Goal: Task Accomplishment & Management: Manage account settings

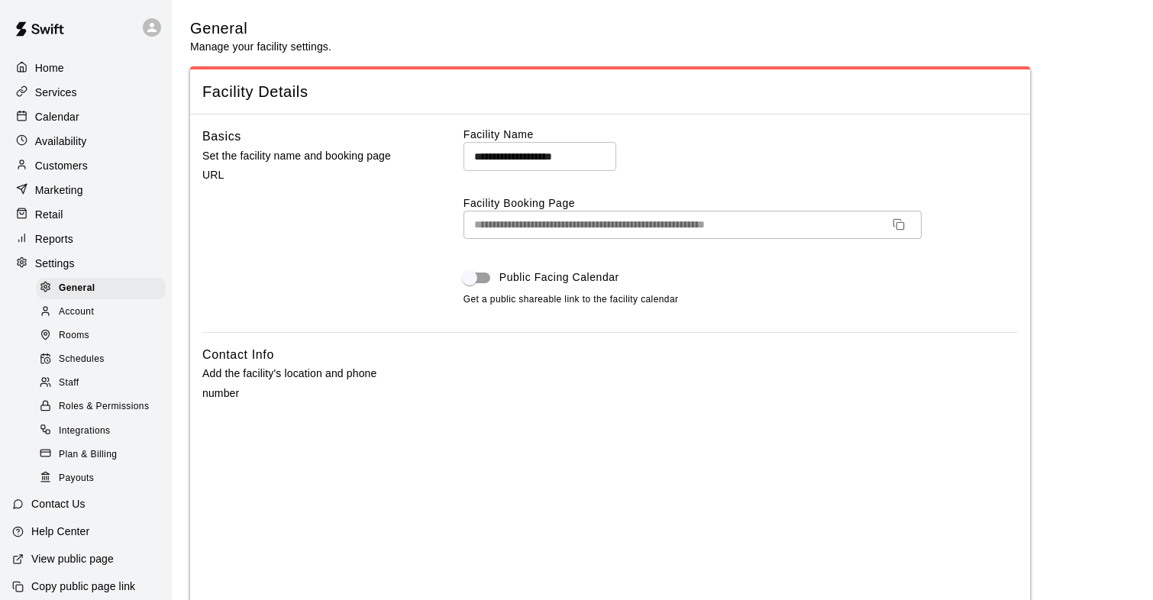
select select "**"
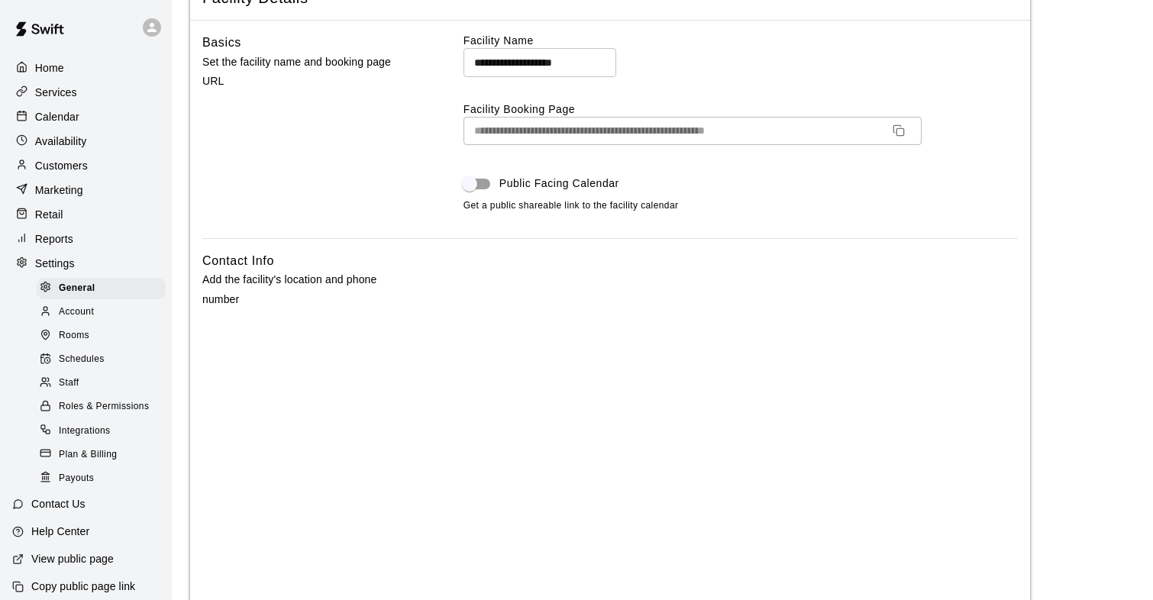
scroll to position [95, 0]
click at [63, 94] on p "Services" at bounding box center [56, 92] width 42 height 15
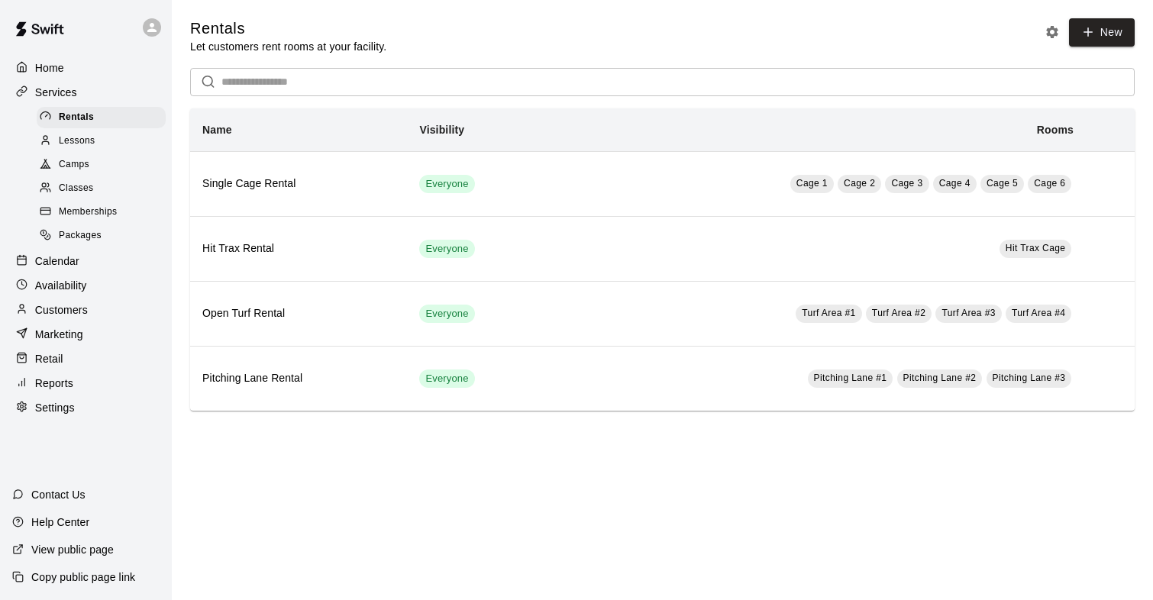
click at [76, 210] on span "Memberships" at bounding box center [88, 212] width 58 height 15
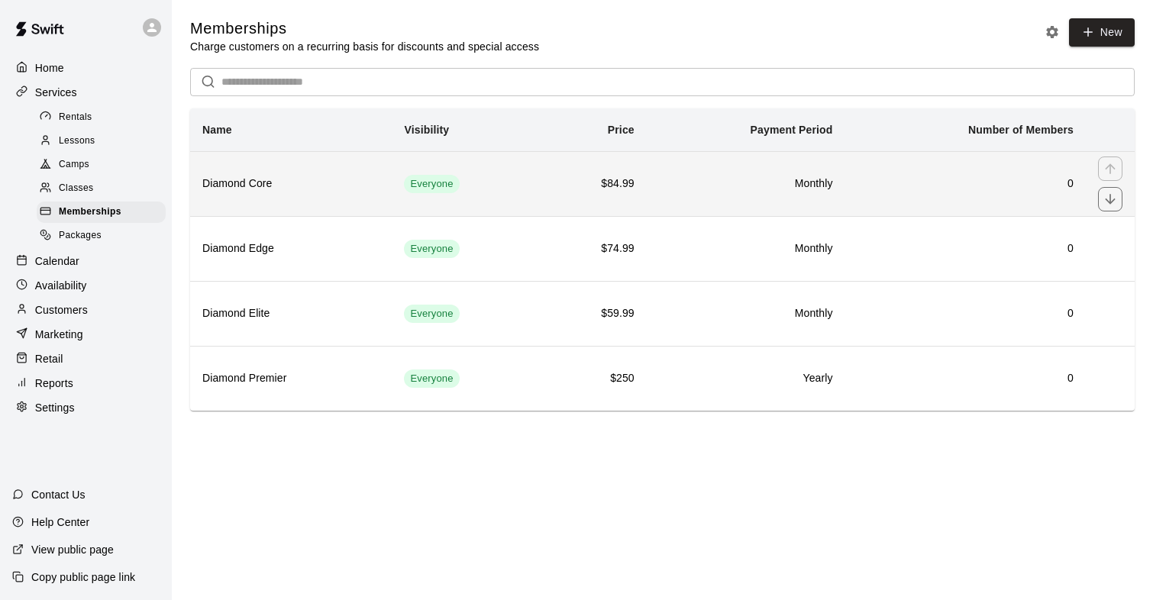
click at [241, 183] on h6 "Diamond Core" at bounding box center [290, 184] width 177 height 17
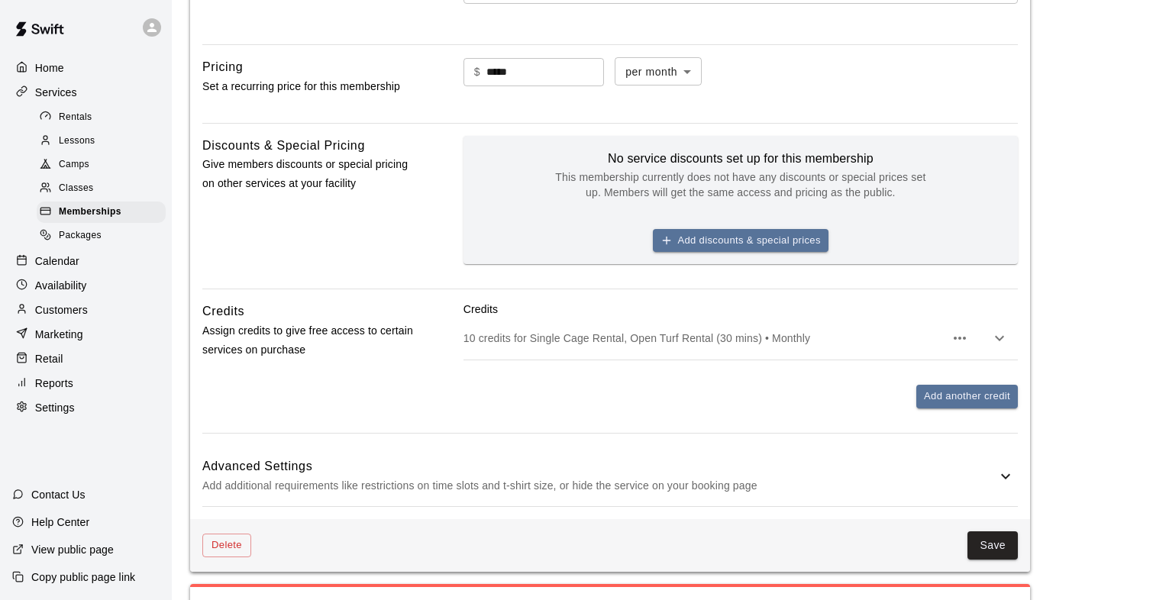
scroll to position [470, 0]
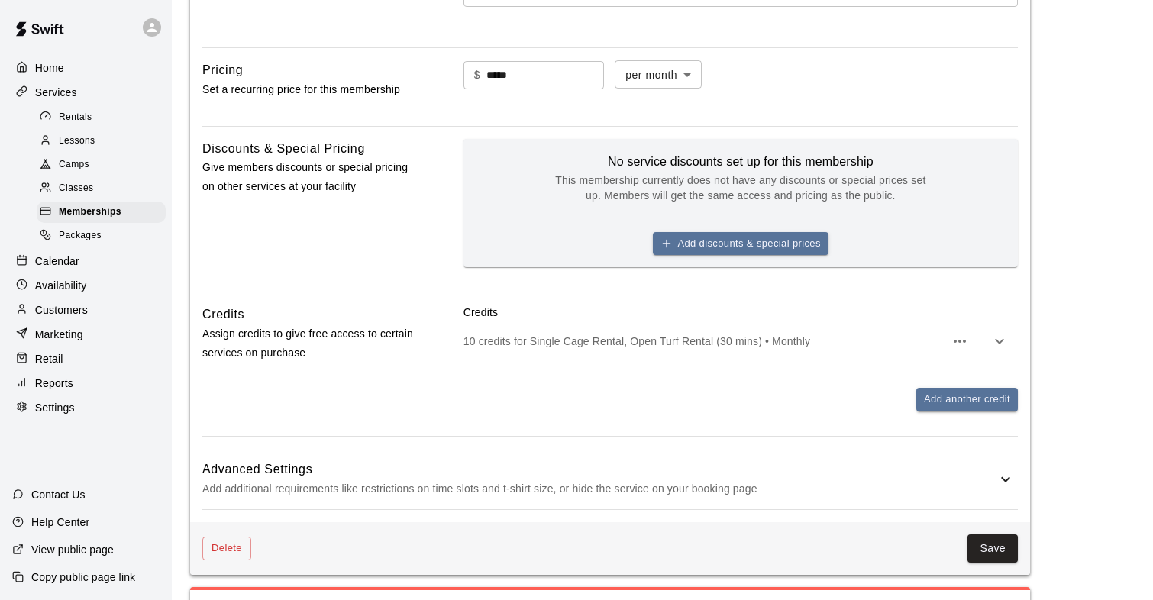
click at [1001, 339] on icon "button" at bounding box center [999, 341] width 18 height 18
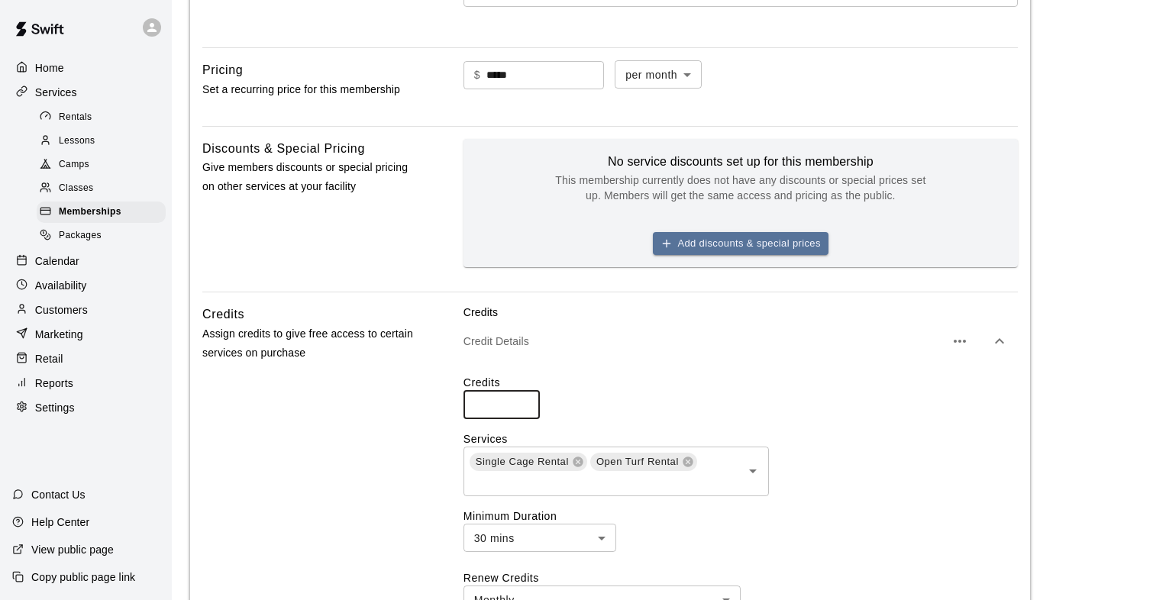
click at [524, 403] on input "**" at bounding box center [501, 405] width 76 height 28
type input "**"
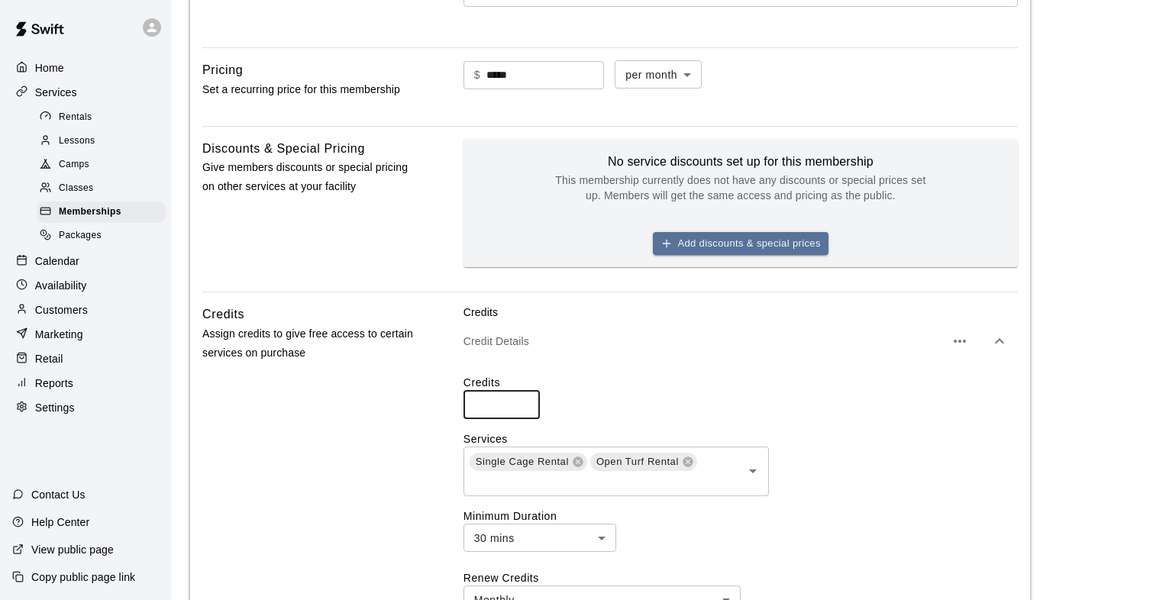
click at [524, 403] on input "**" at bounding box center [501, 405] width 76 height 28
click at [406, 414] on div "Credits Assign credits to give free access to certain services on purchase" at bounding box center [308, 577] width 212 height 544
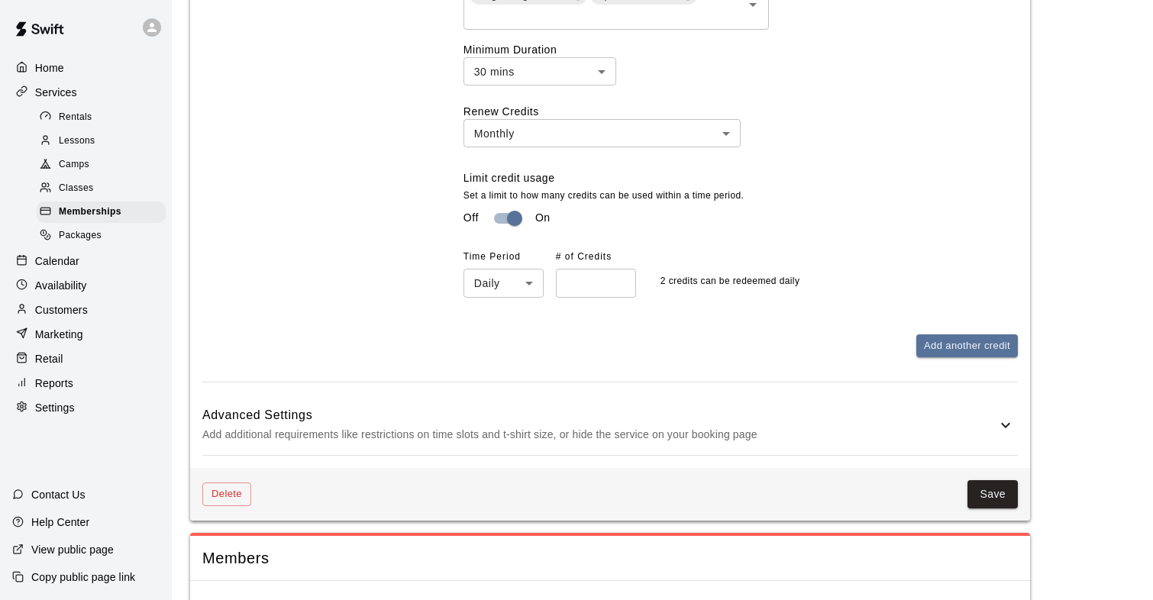
scroll to position [932, 0]
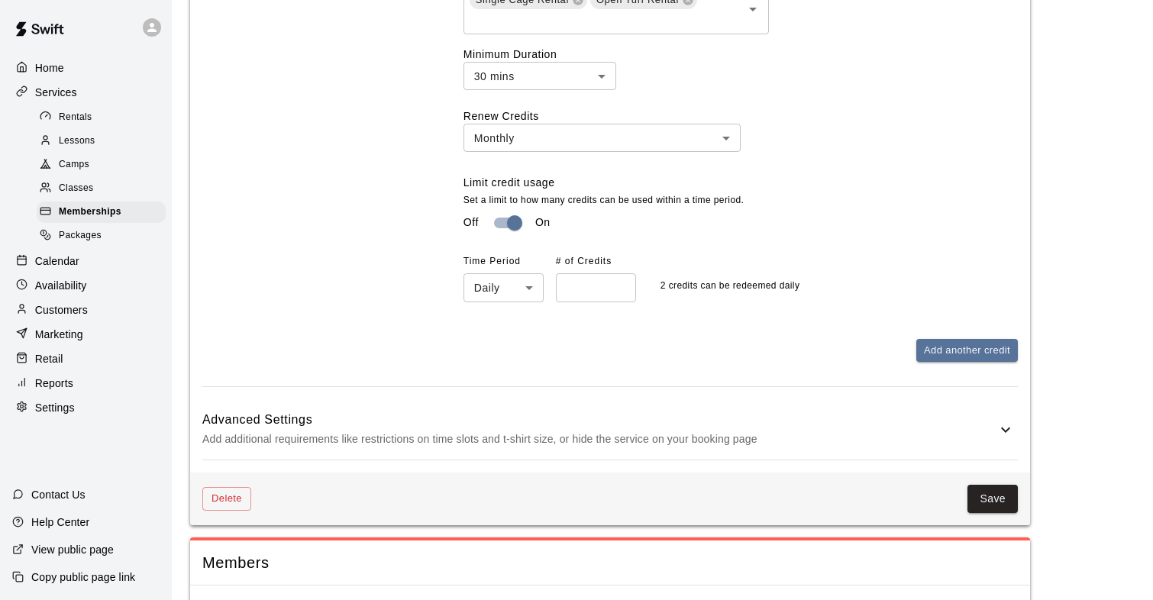
click at [1000, 429] on icon at bounding box center [1005, 430] width 18 height 18
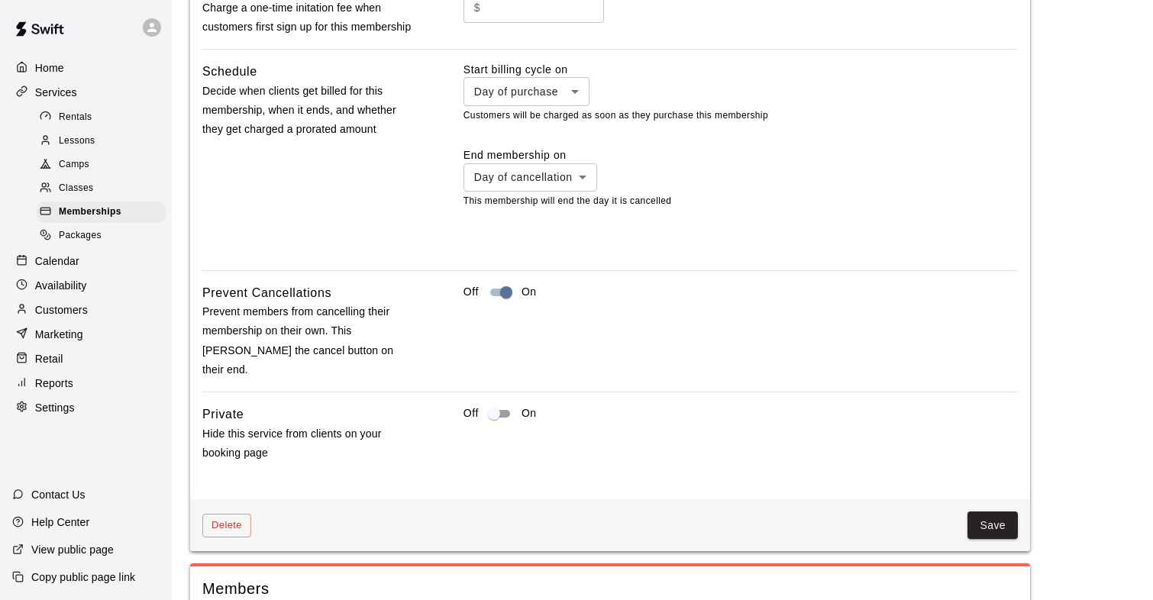
scroll to position [1648, 0]
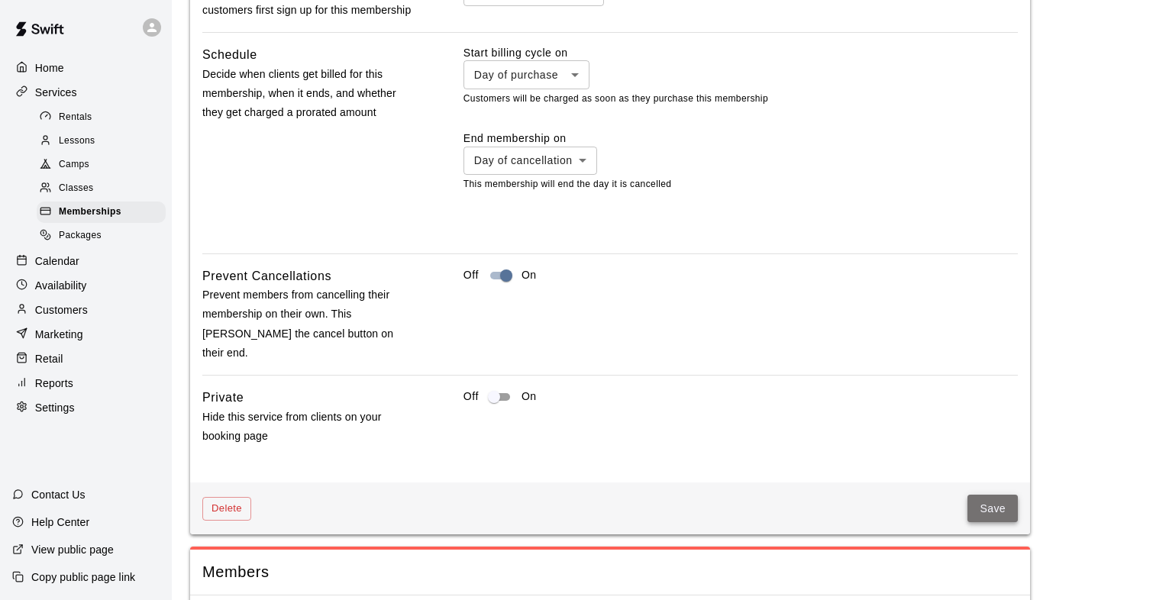
click at [1000, 495] on button "Save" at bounding box center [992, 509] width 50 height 28
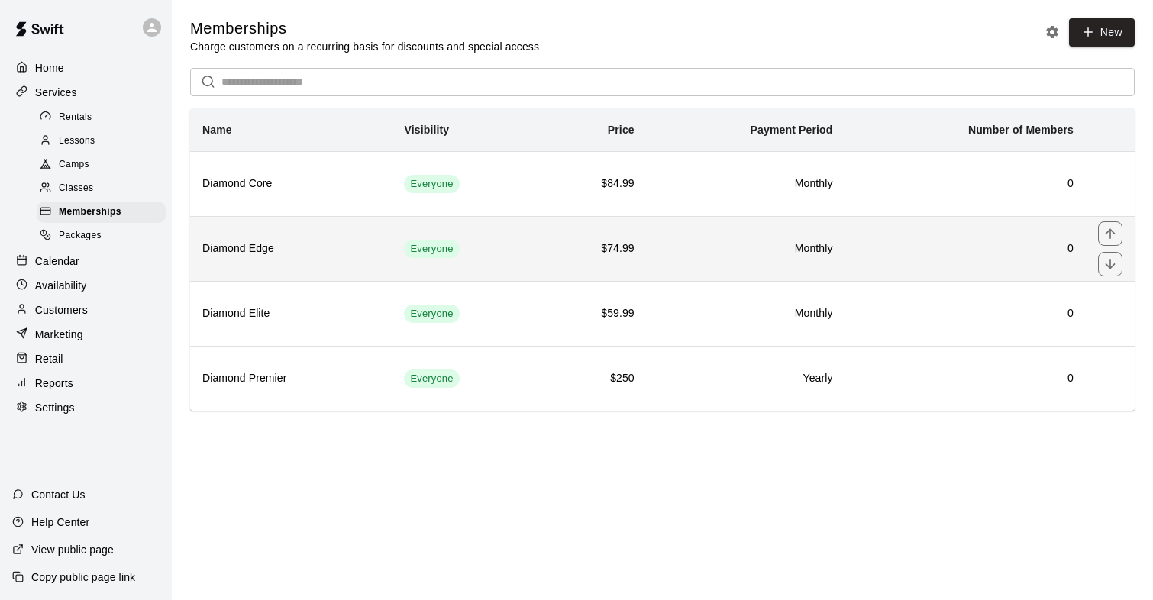
click at [263, 240] on th "Diamond Edge" at bounding box center [291, 248] width 202 height 65
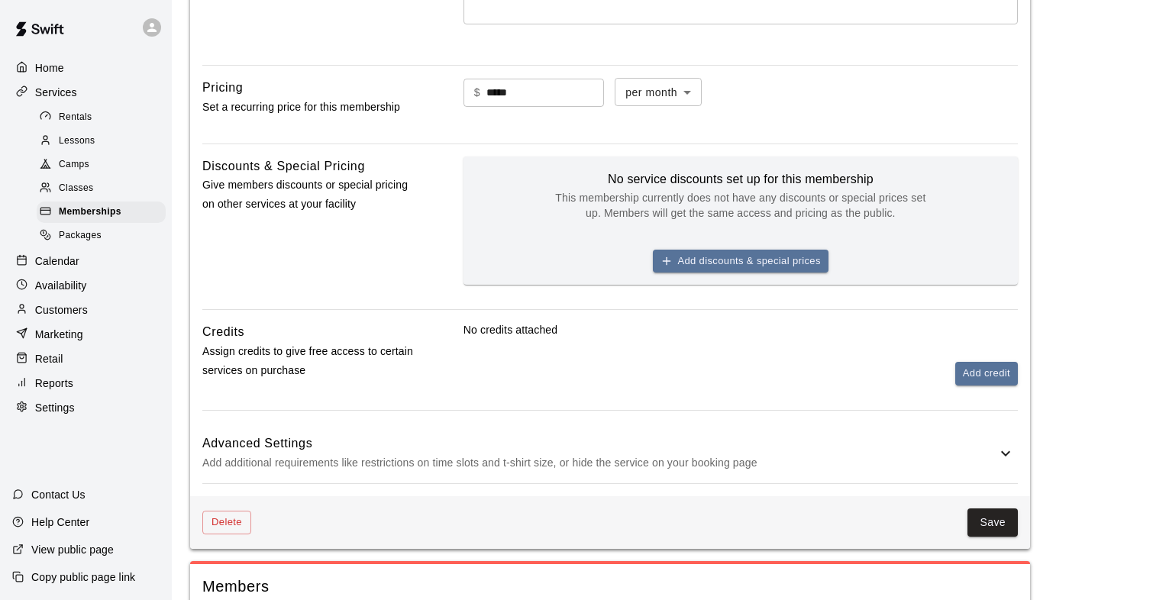
scroll to position [511, 0]
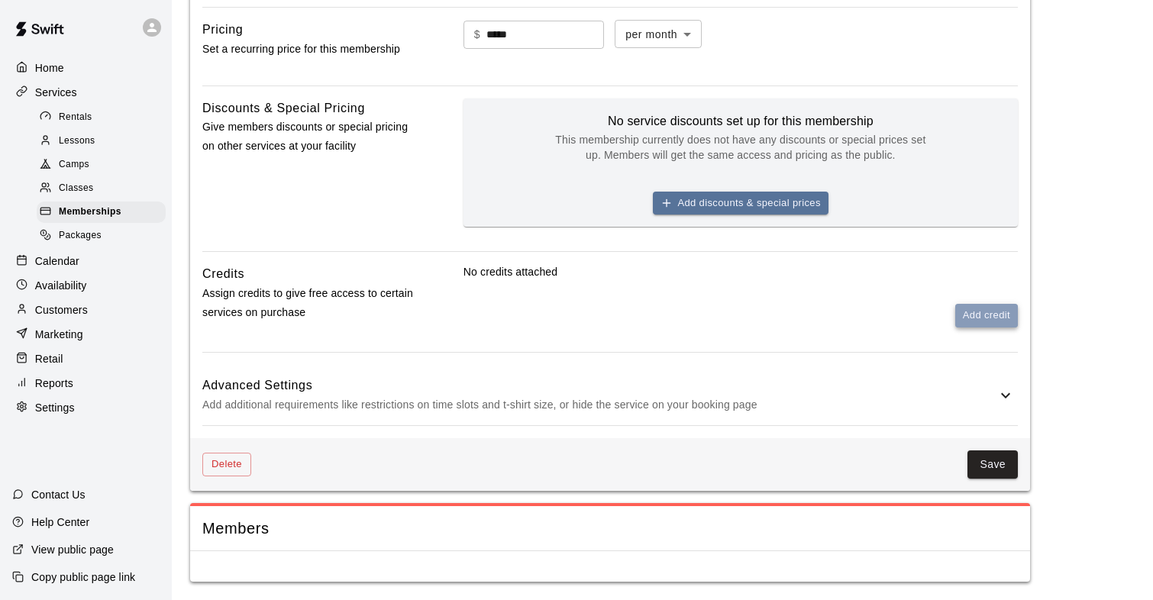
click at [969, 312] on button "Add credit" at bounding box center [986, 316] width 63 height 24
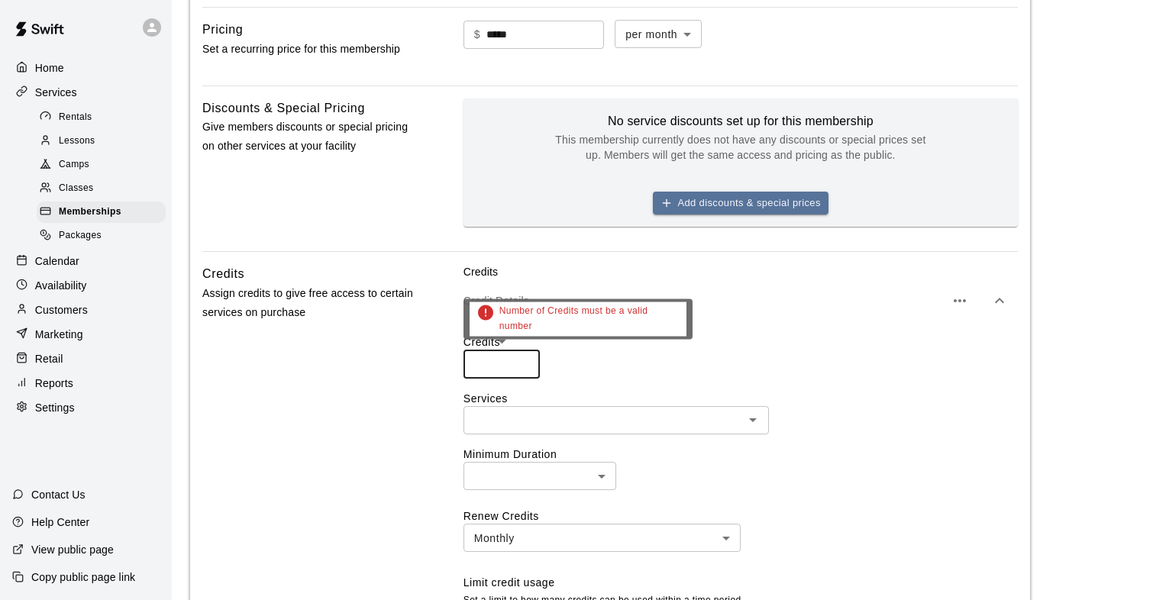
click at [512, 357] on input "number" at bounding box center [501, 364] width 76 height 28
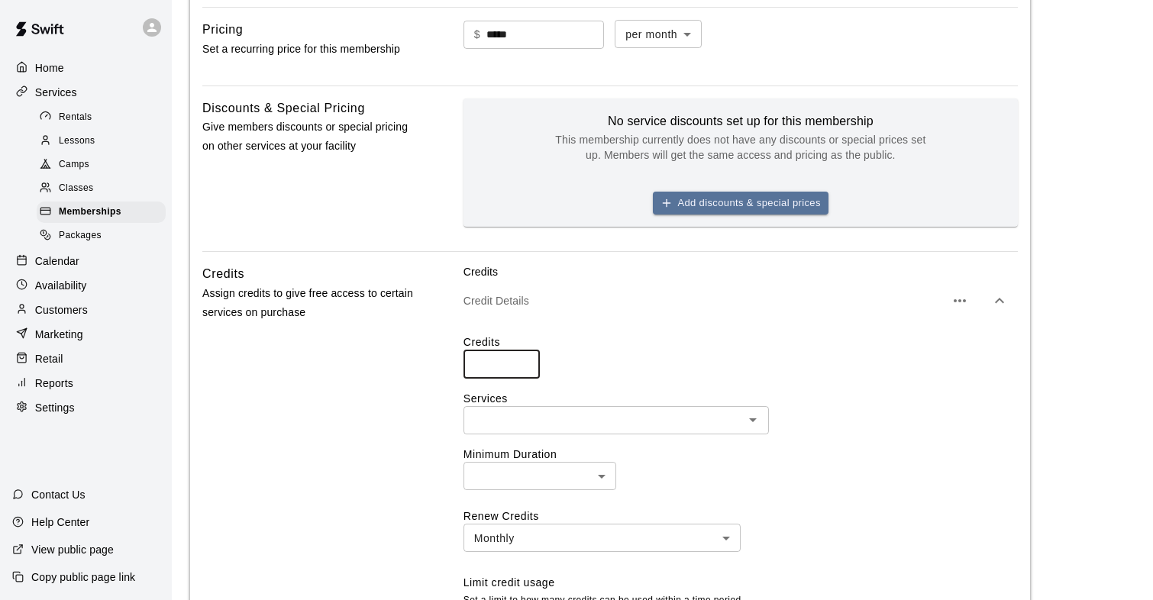
click at [522, 360] on input "*" at bounding box center [501, 364] width 76 height 28
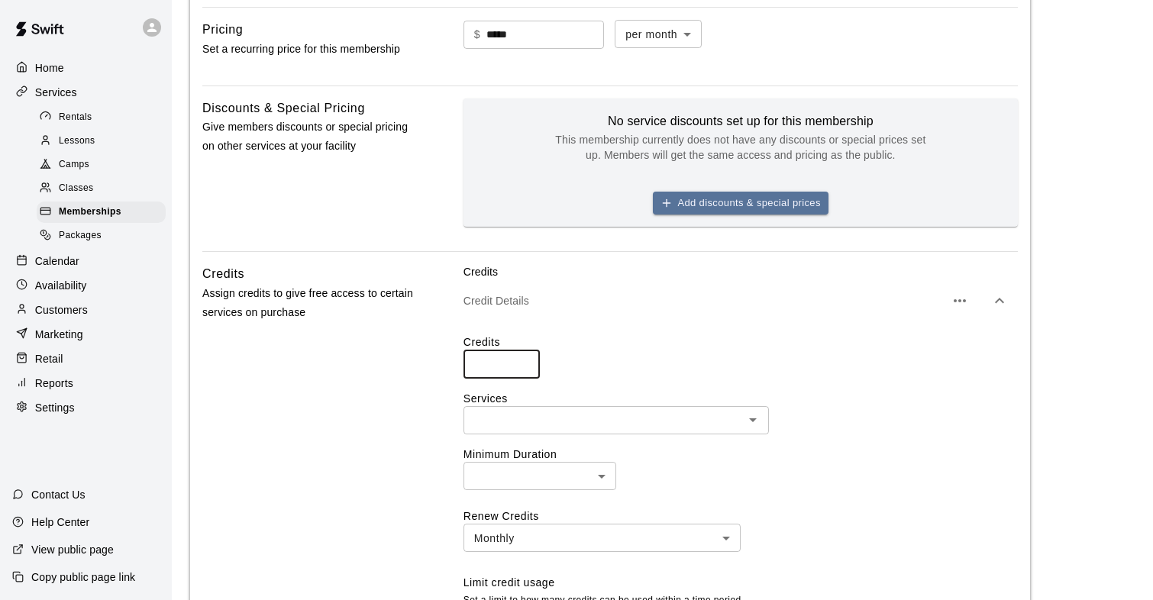
click at [522, 360] on input "*" at bounding box center [501, 364] width 76 height 28
click at [522, 360] on input "**" at bounding box center [501, 364] width 76 height 28
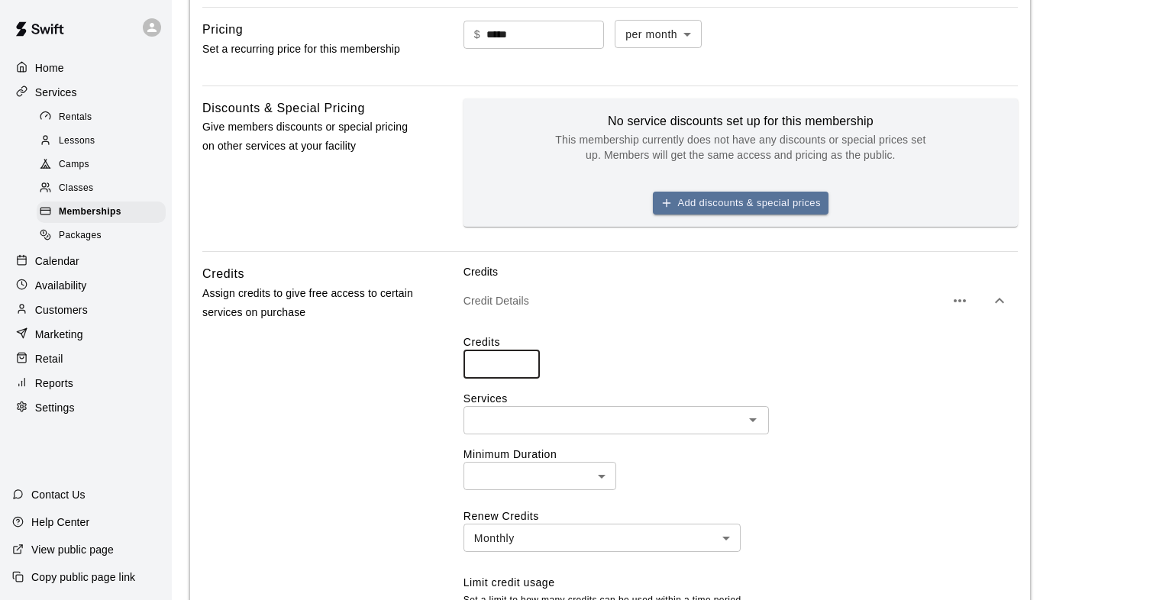
click at [522, 360] on input "**" at bounding box center [501, 364] width 76 height 28
type input "**"
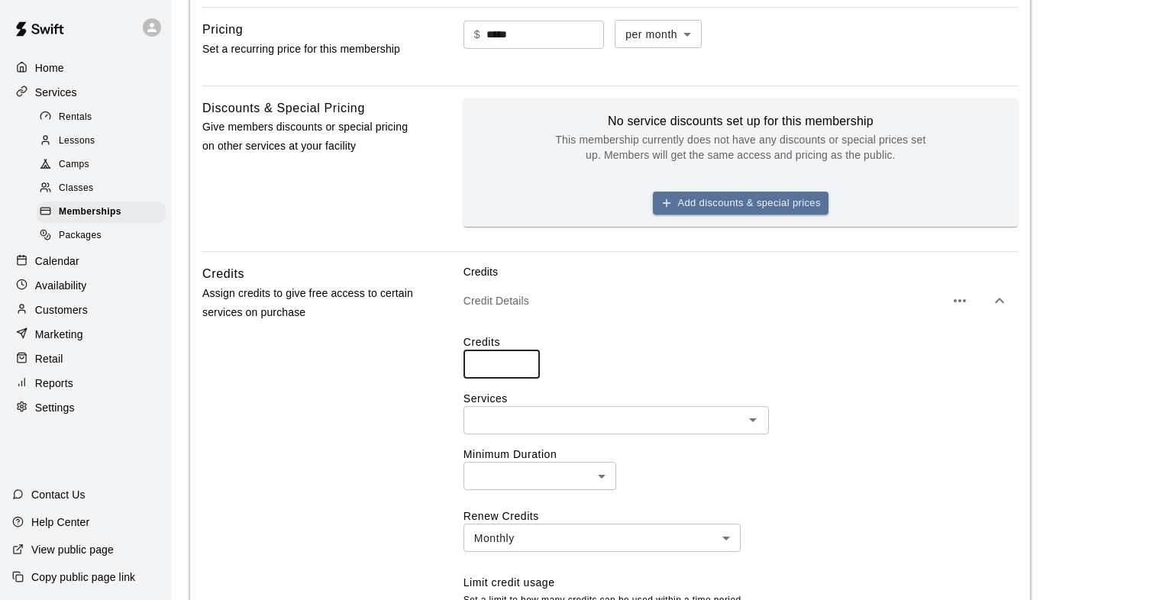
click at [522, 360] on input "**" at bounding box center [501, 364] width 76 height 28
click at [514, 424] on input "text" at bounding box center [603, 420] width 271 height 19
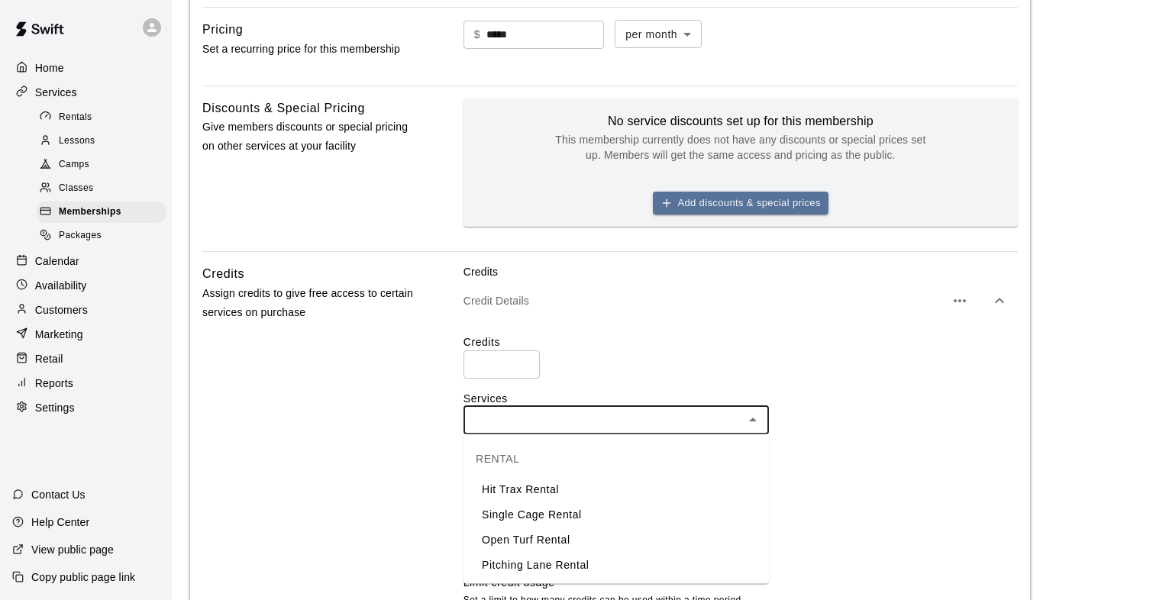
click at [511, 481] on li "Hit Trax Rental" at bounding box center [615, 489] width 305 height 25
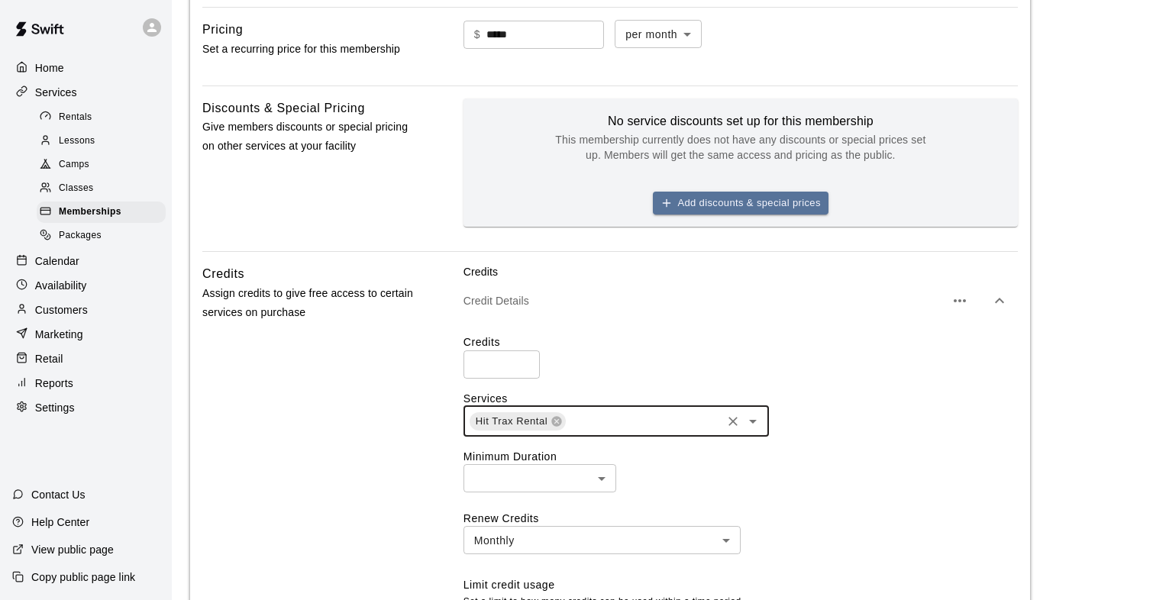
click at [750, 422] on icon "Open" at bounding box center [753, 421] width 18 height 18
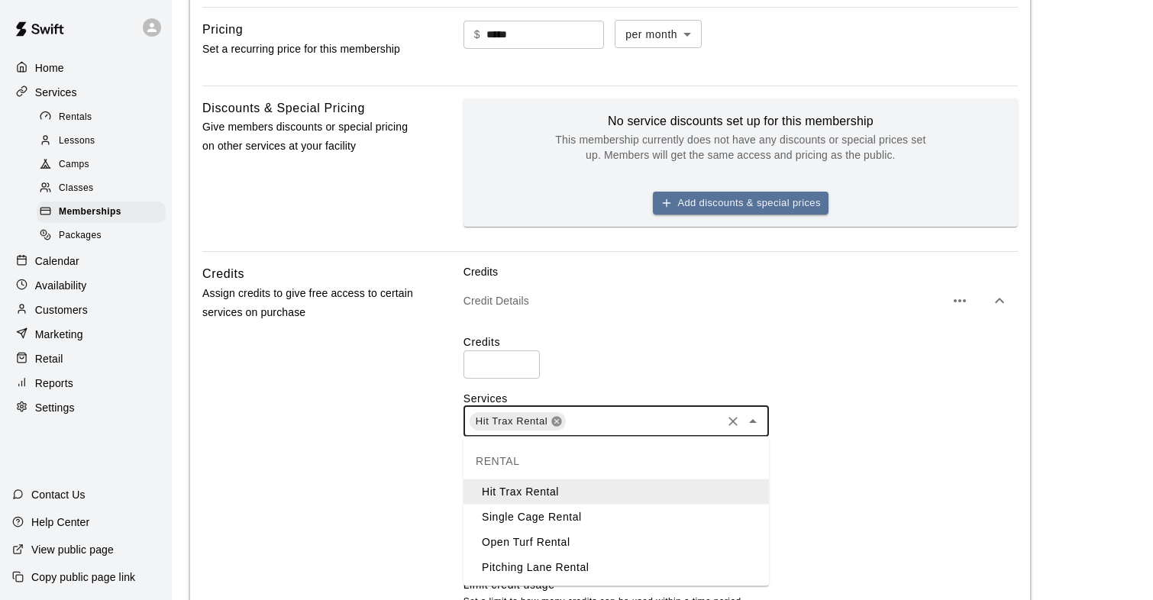
click at [559, 421] on icon at bounding box center [556, 421] width 10 height 10
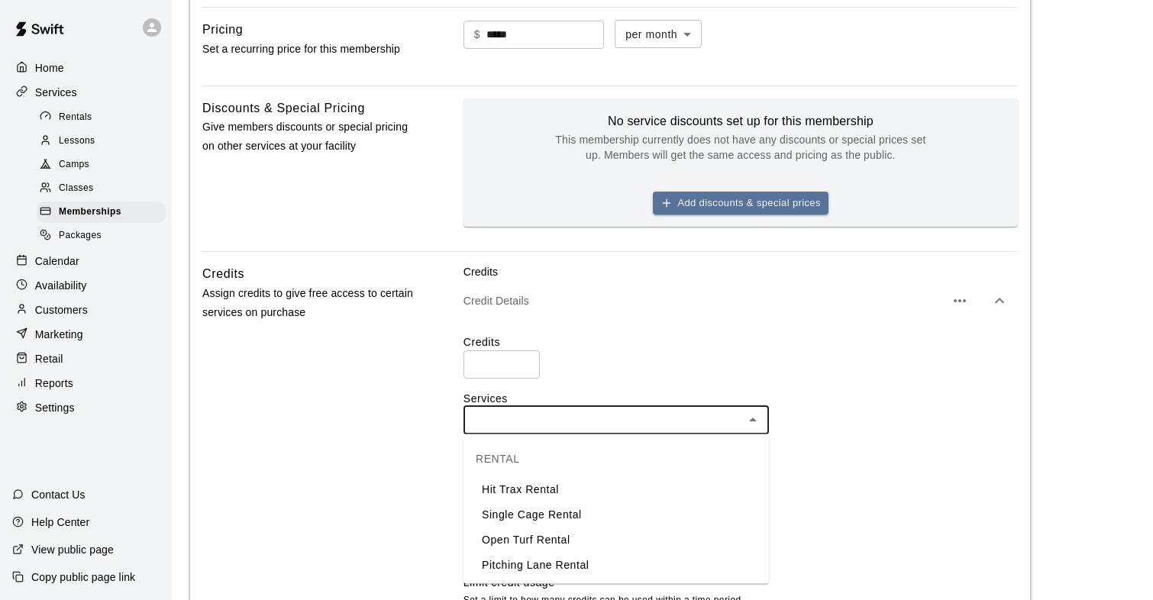
click at [534, 521] on li "Single Cage Rental" at bounding box center [615, 514] width 305 height 25
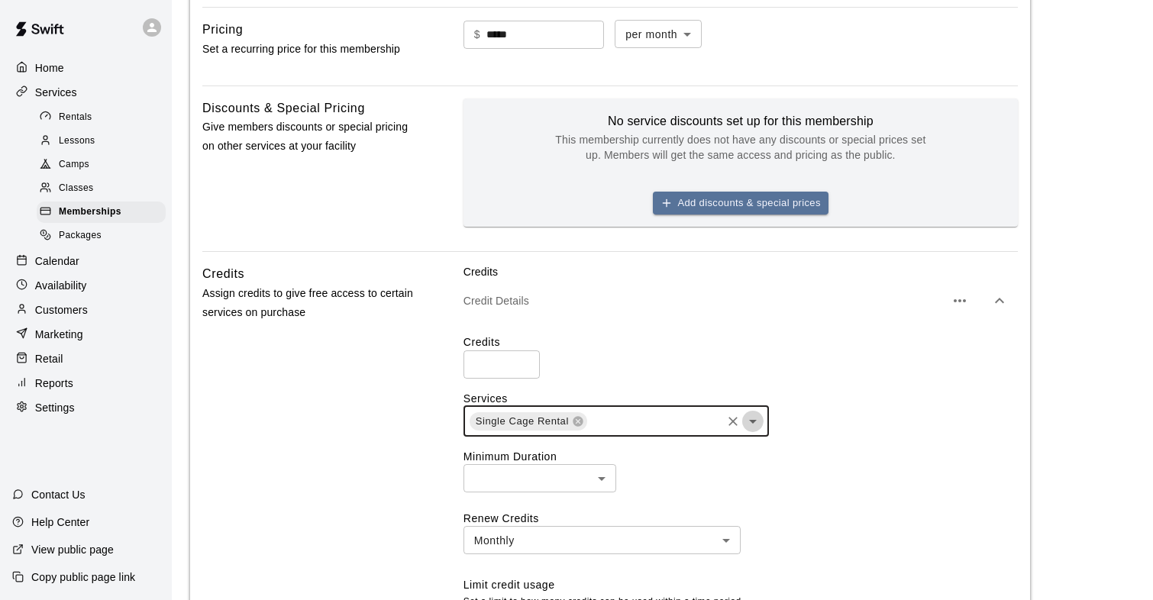
click at [749, 423] on icon "Open" at bounding box center [753, 421] width 18 height 18
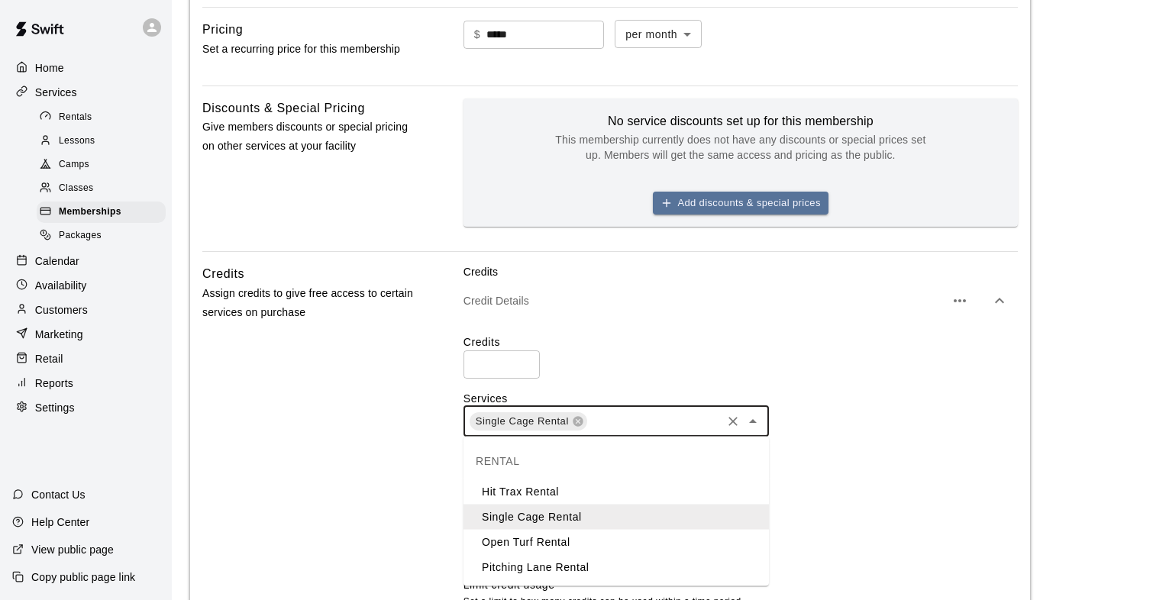
click at [570, 545] on li "Open Turf Rental" at bounding box center [615, 542] width 305 height 25
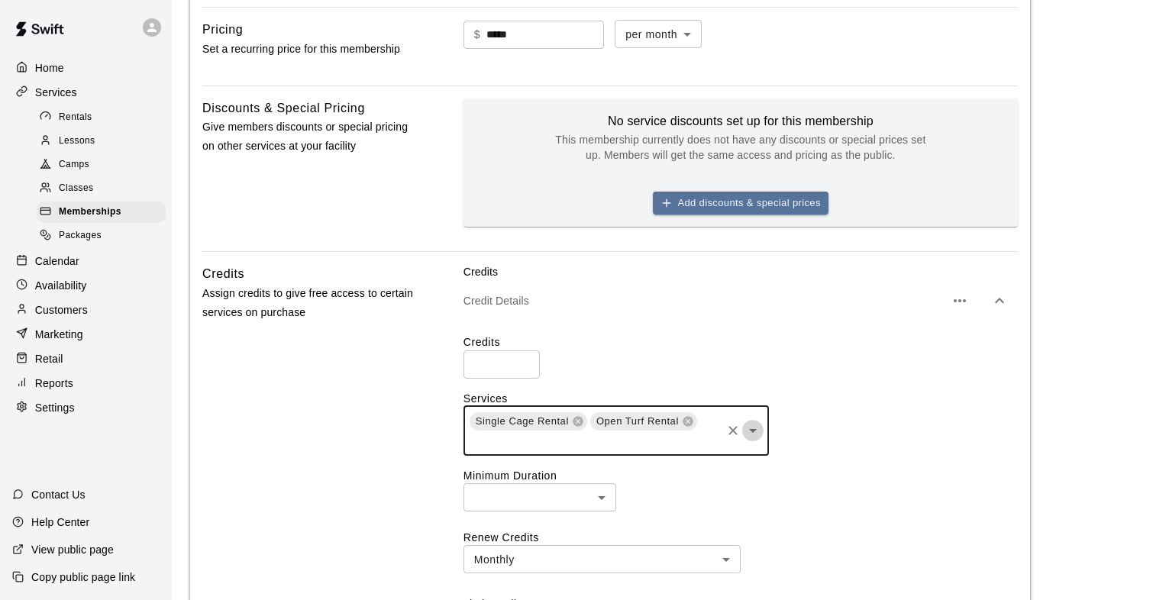
click at [754, 429] on icon "Open" at bounding box center [753, 431] width 8 height 4
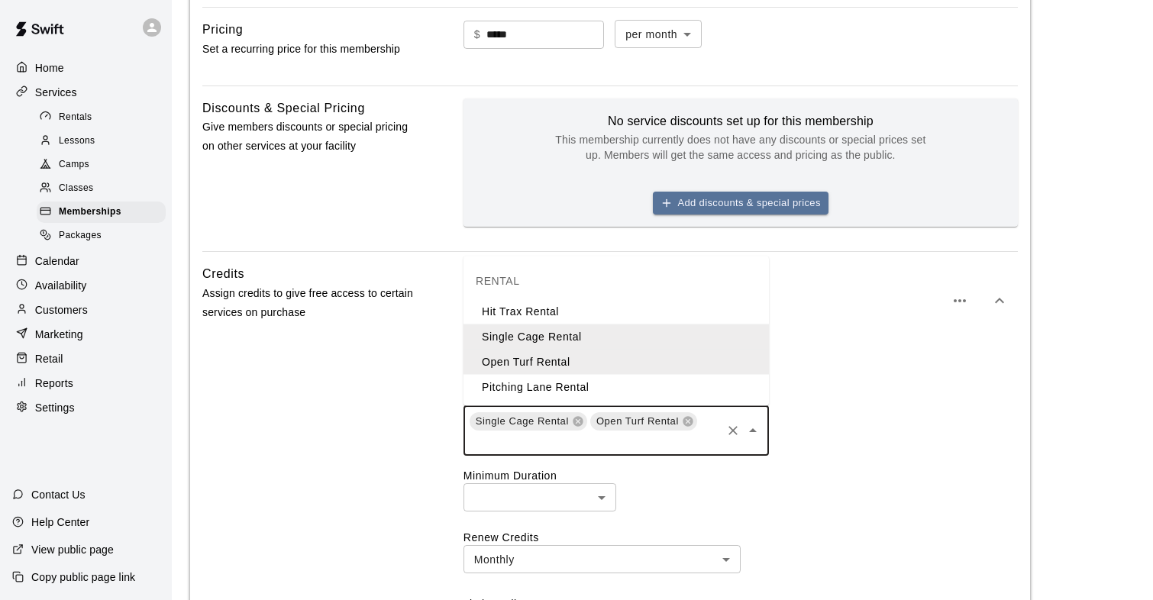
click at [578, 389] on li "Pitching Lane Rental" at bounding box center [615, 387] width 305 height 25
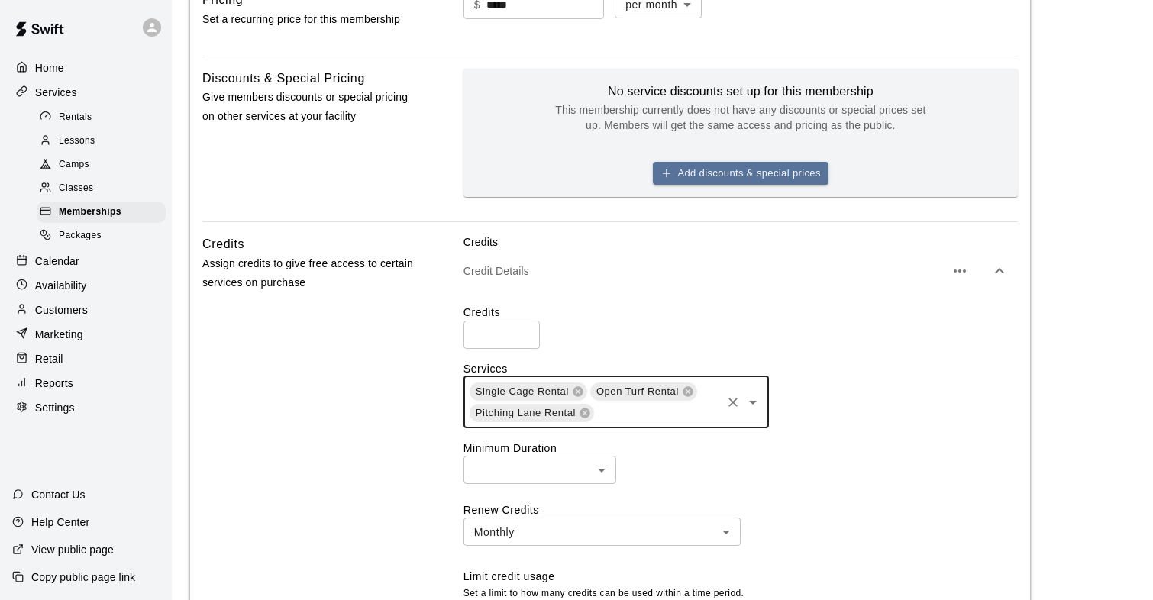
scroll to position [579, 0]
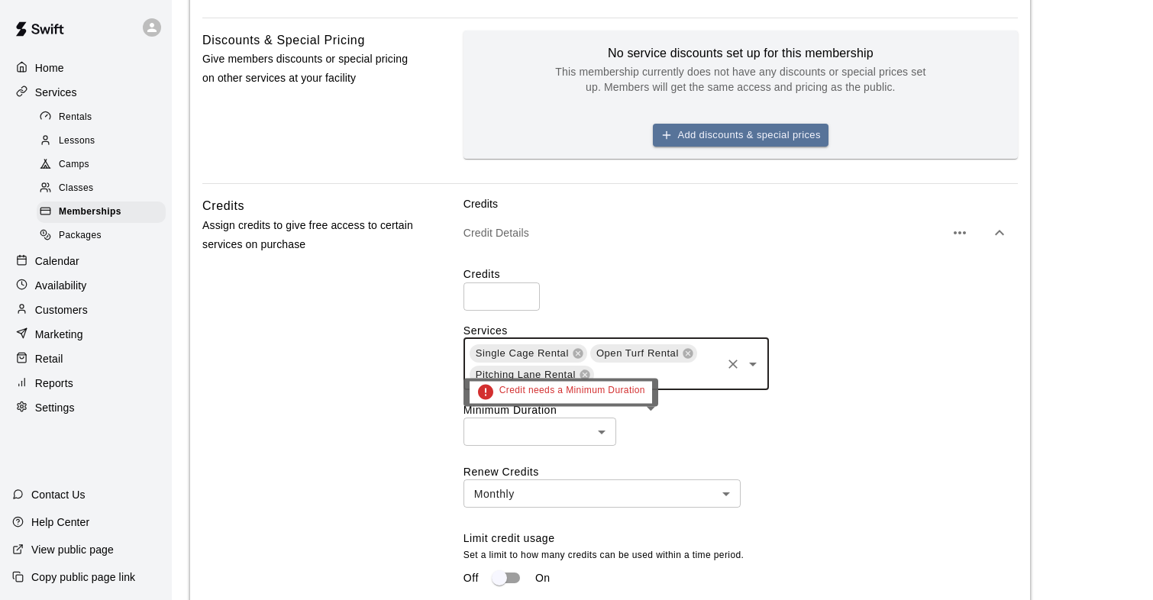
click at [592, 432] on body "**********" at bounding box center [576, 179] width 1153 height 1516
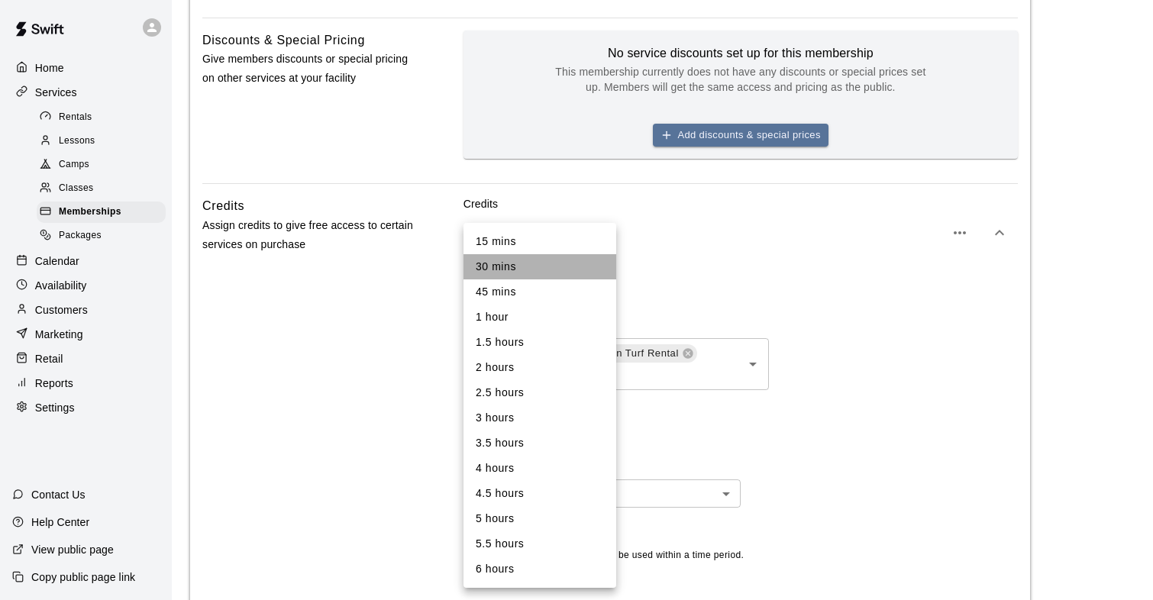
click at [537, 275] on li "30 mins" at bounding box center [539, 266] width 153 height 25
type input "**"
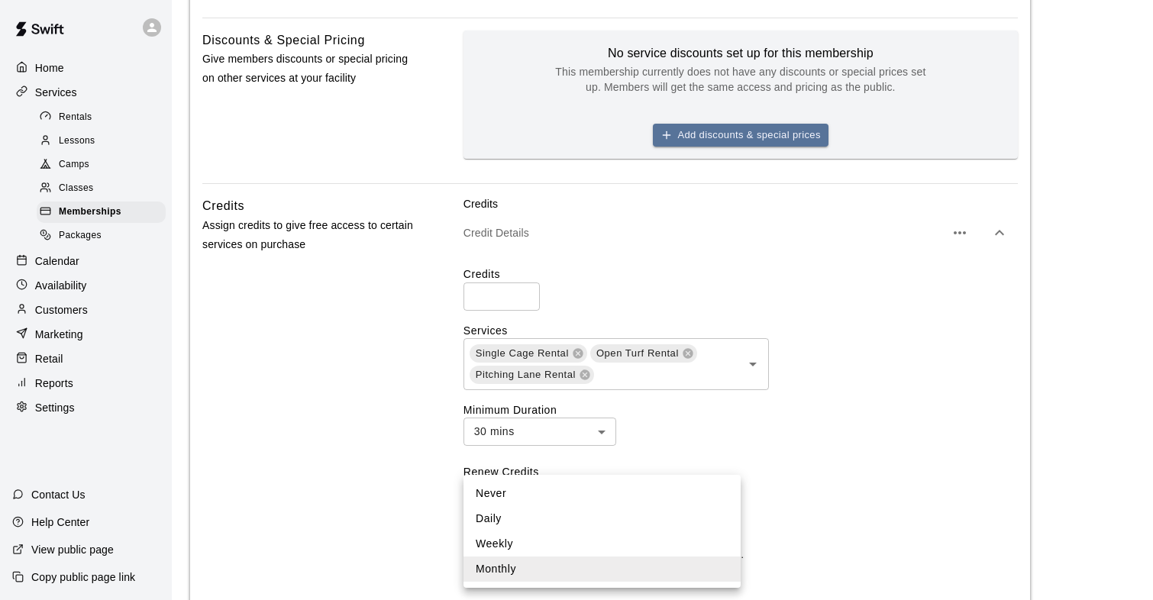
click at [573, 493] on body "**********" at bounding box center [576, 179] width 1153 height 1516
click at [539, 573] on li "Monthly" at bounding box center [601, 569] width 277 height 25
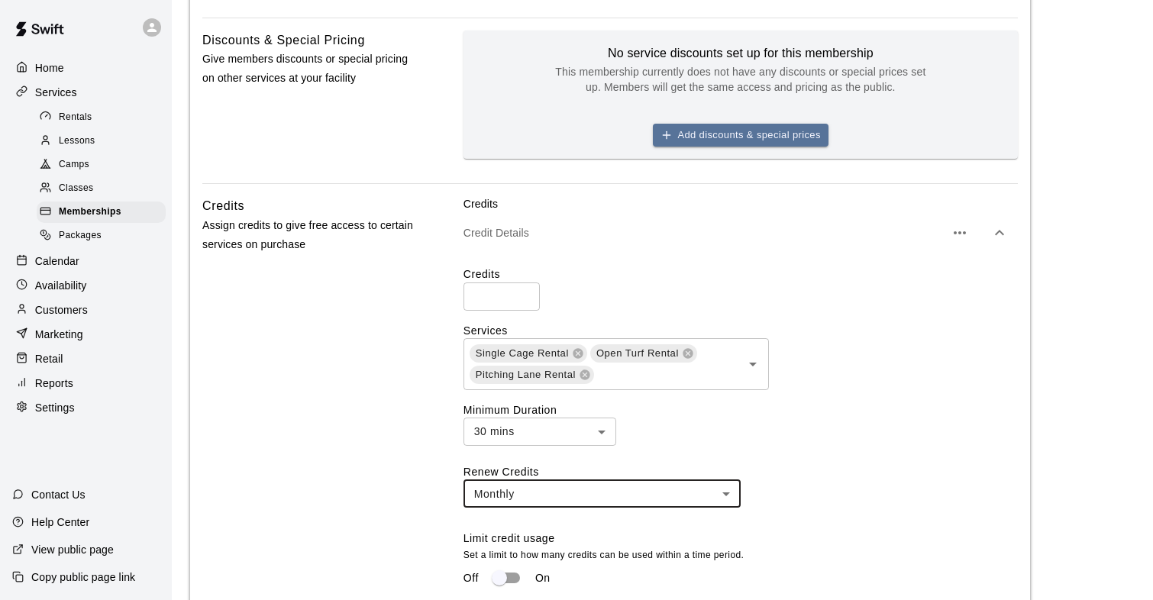
click at [376, 460] on div "Credits Assign credits to give free access to certain services on purchase" at bounding box center [308, 442] width 212 height 493
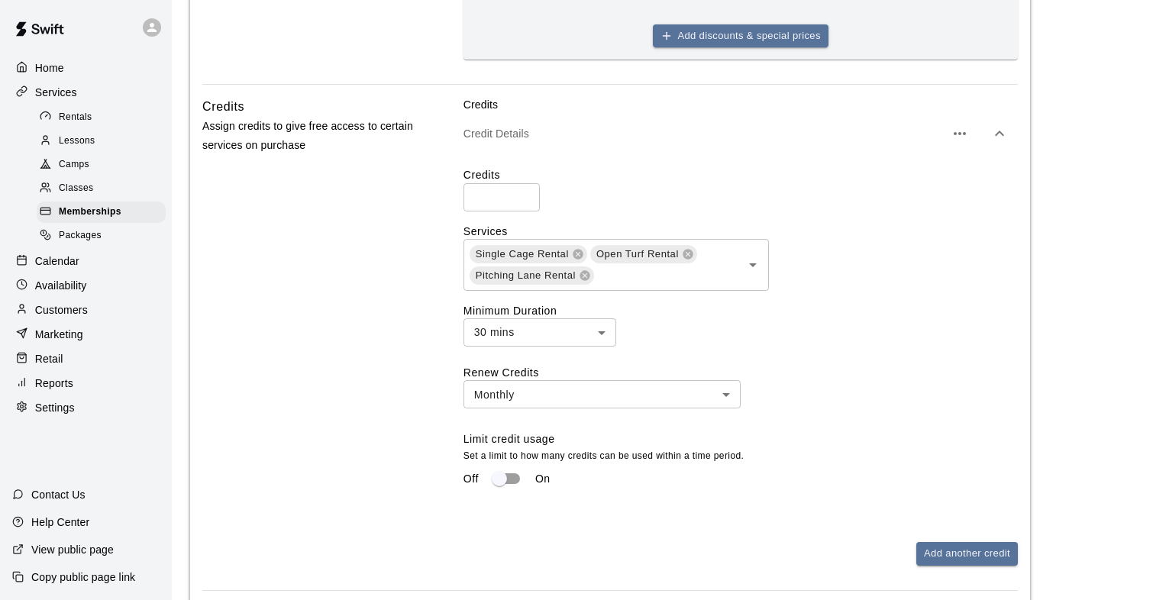
scroll to position [686, 0]
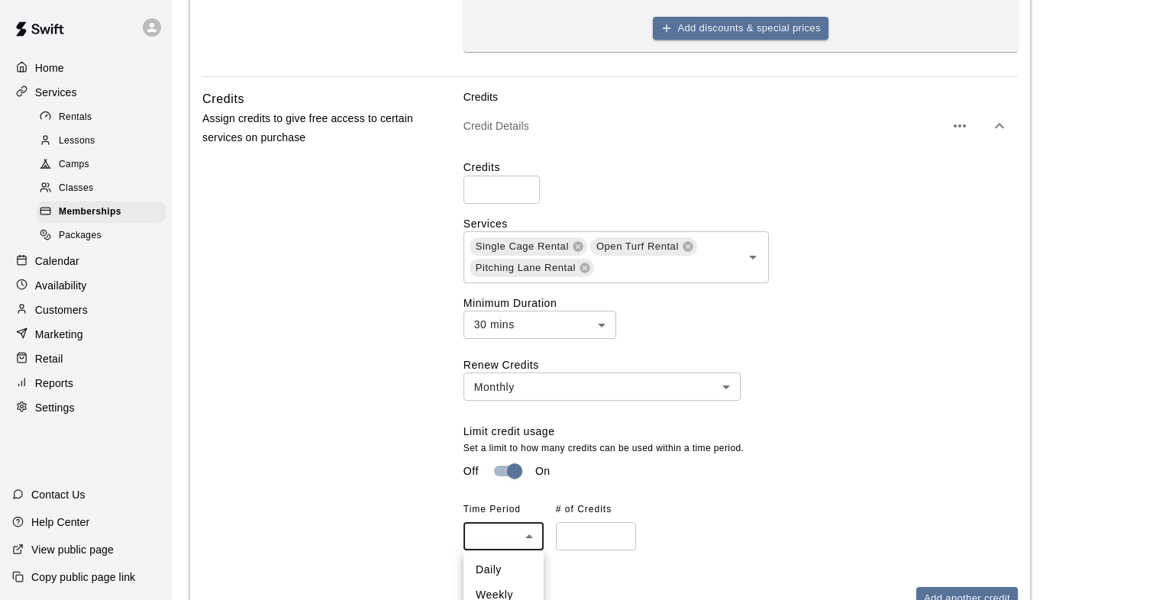
click at [520, 528] on body "**********" at bounding box center [576, 98] width 1153 height 1569
click at [509, 566] on li "Daily" at bounding box center [503, 569] width 80 height 25
type input "*****"
click at [579, 544] on input "number" at bounding box center [596, 536] width 80 height 28
click at [618, 531] on input "*" at bounding box center [596, 536] width 80 height 28
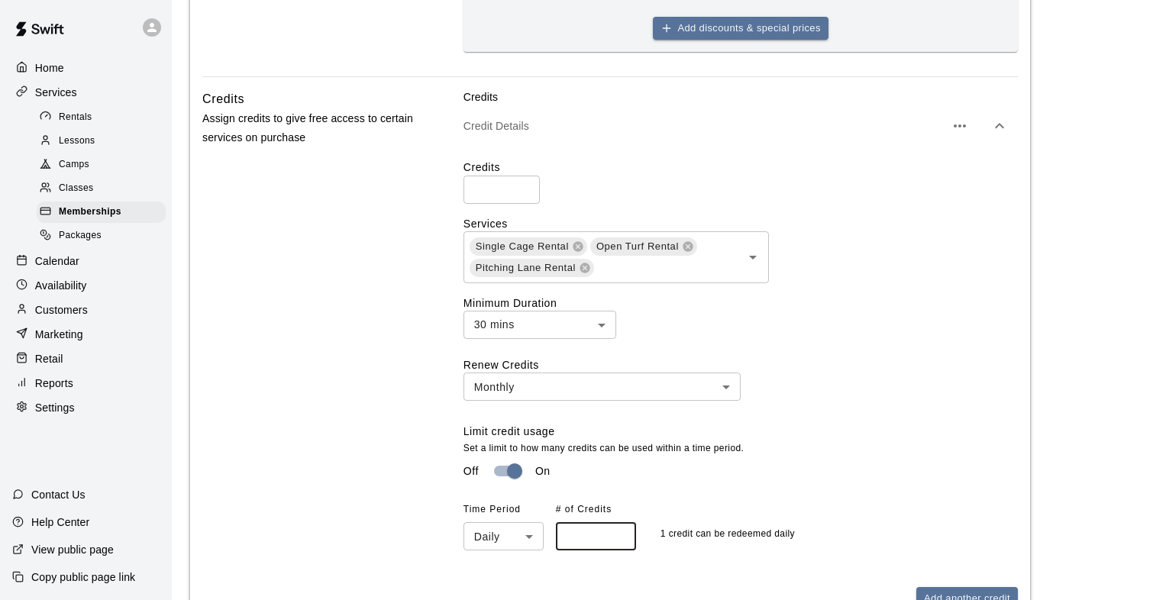
type input "*"
click at [618, 531] on input "*" at bounding box center [596, 536] width 80 height 28
click at [757, 489] on div "Limit credit usage Set a limit to how many credits can be used within a time pe…" at bounding box center [740, 487] width 554 height 127
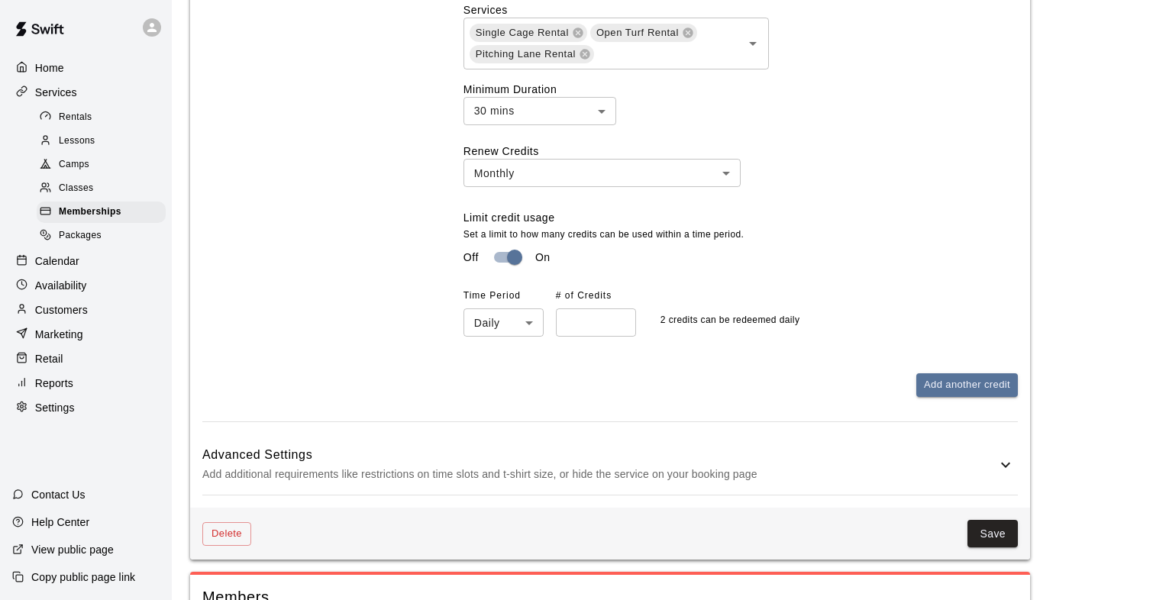
scroll to position [918, 0]
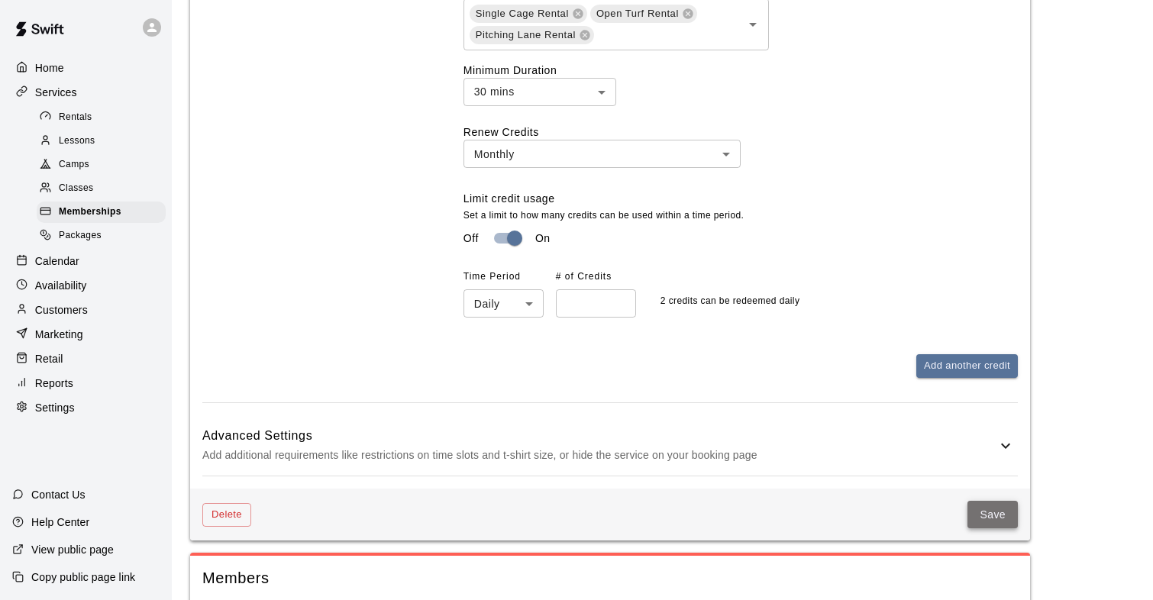
click at [996, 521] on button "Save" at bounding box center [992, 515] width 50 height 28
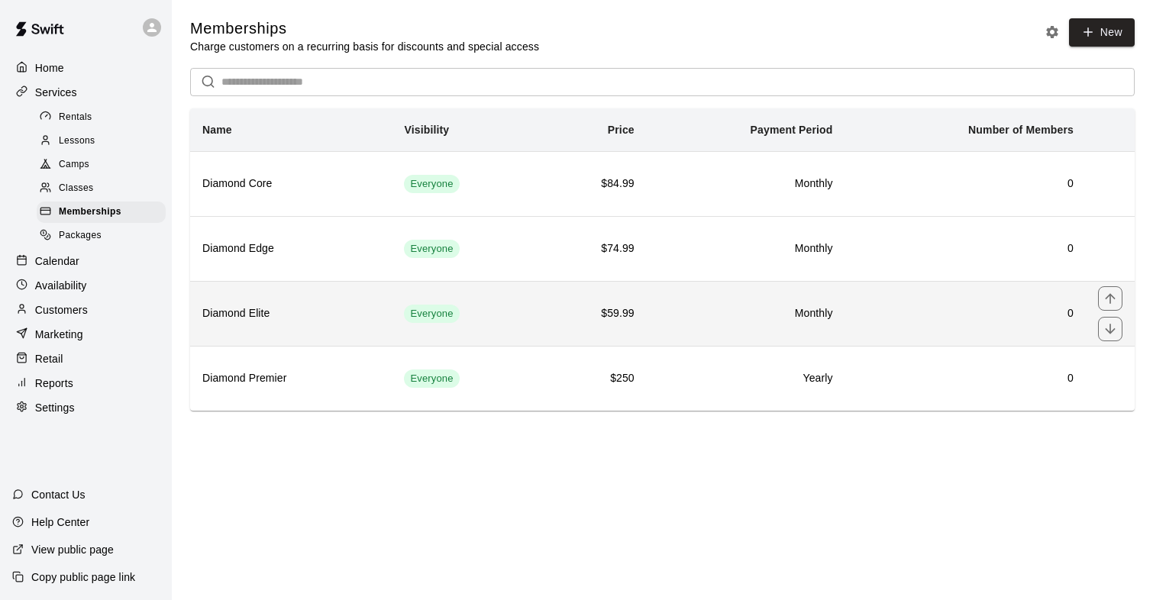
click at [253, 318] on h6 "Diamond Elite" at bounding box center [290, 313] width 177 height 17
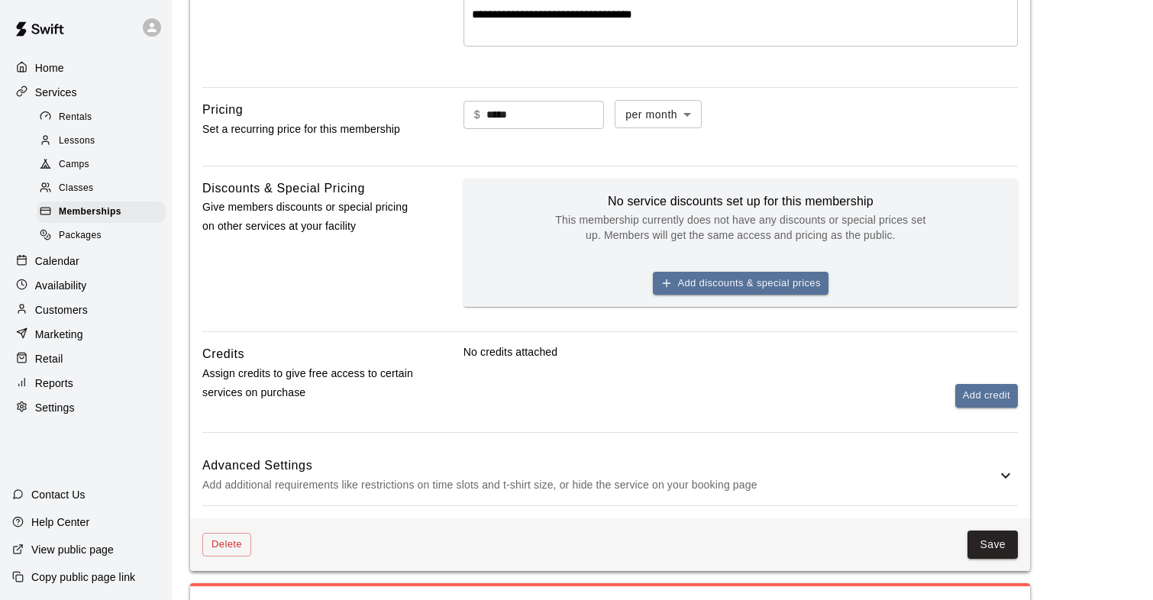
scroll to position [434, 0]
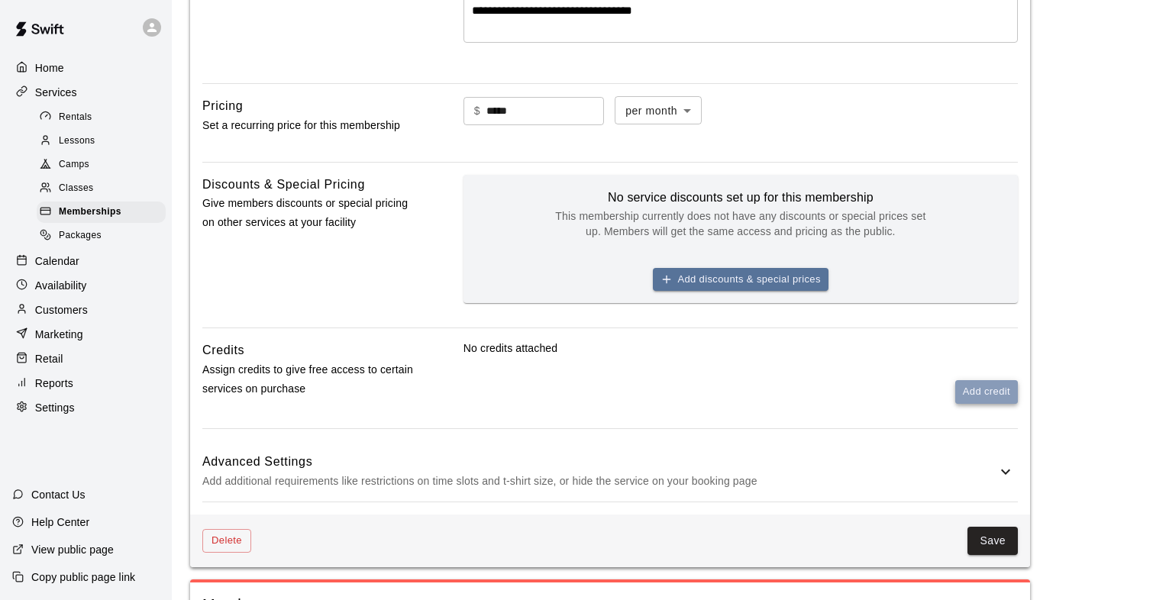
click at [976, 390] on button "Add credit" at bounding box center [986, 392] width 63 height 24
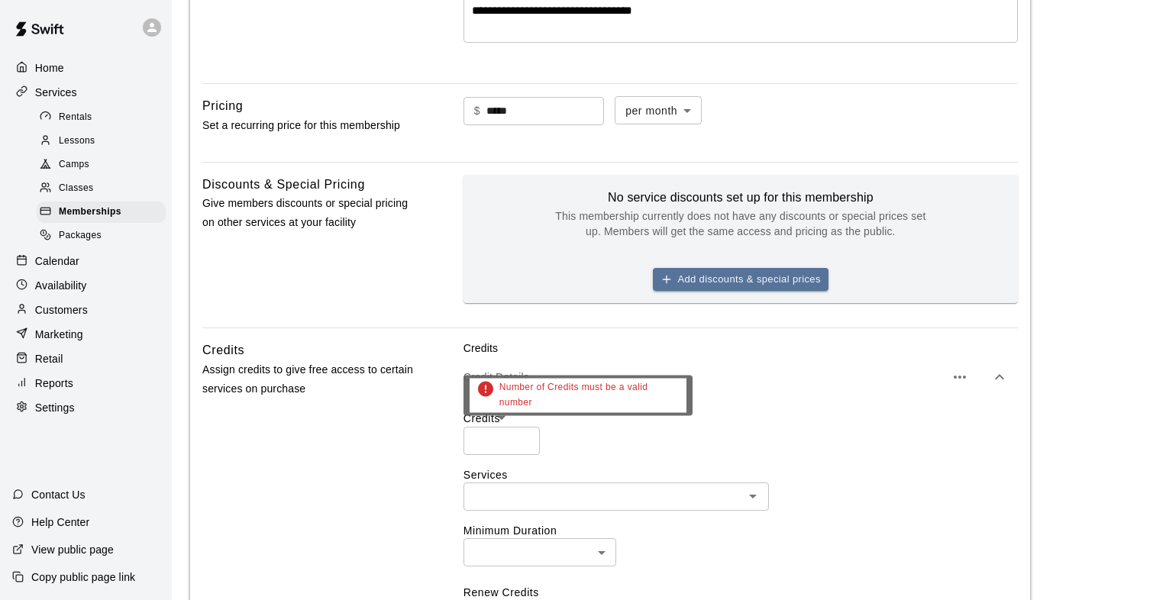
click at [503, 442] on input "number" at bounding box center [501, 441] width 76 height 28
click at [521, 440] on input "*" at bounding box center [501, 441] width 76 height 28
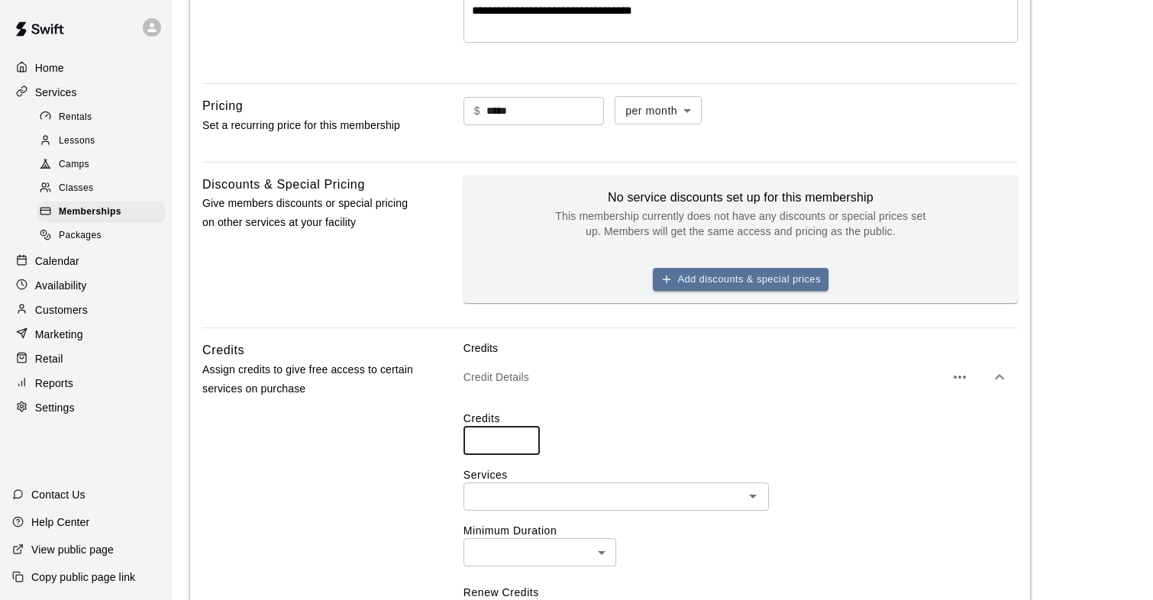
click at [521, 438] on input "*" at bounding box center [501, 441] width 76 height 28
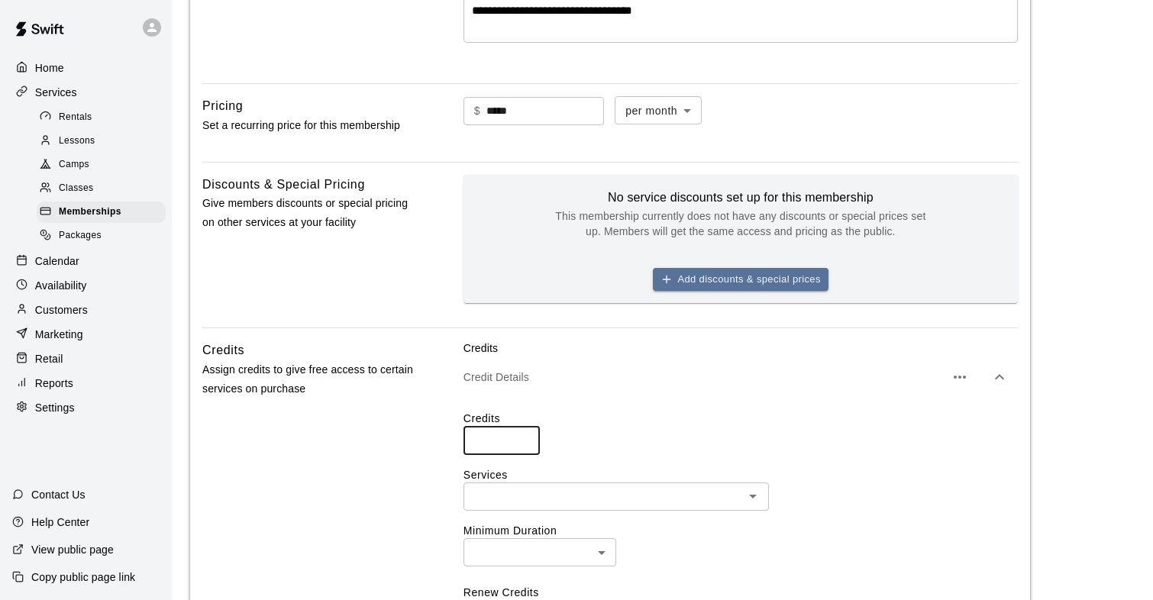
click at [521, 438] on input "*" at bounding box center [501, 441] width 76 height 28
click at [521, 438] on input "**" at bounding box center [501, 441] width 76 height 28
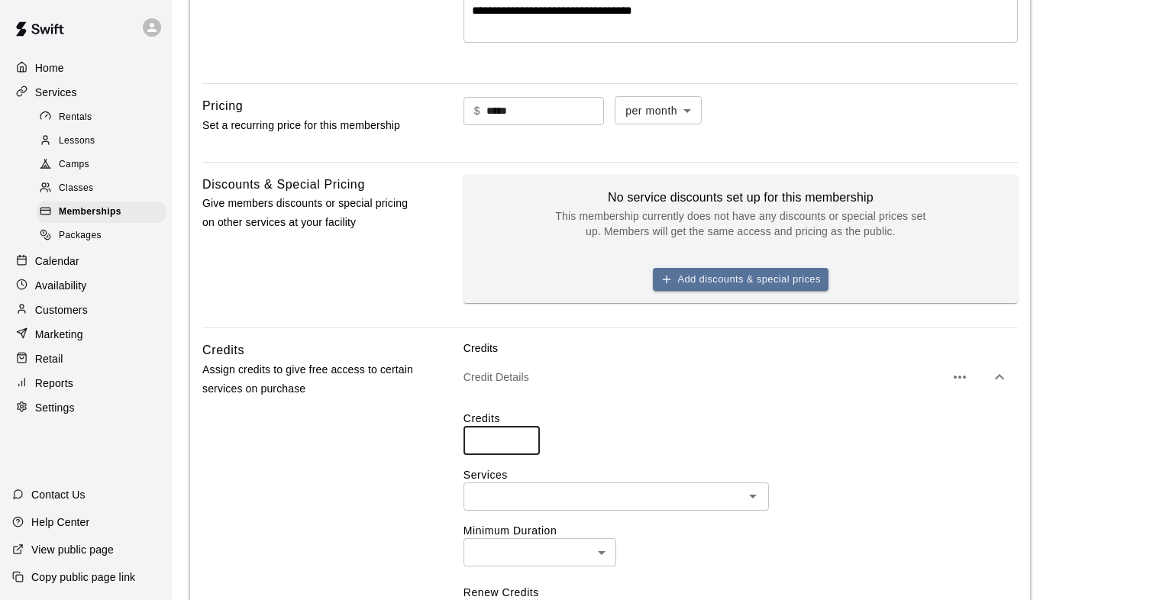
click at [521, 438] on input "**" at bounding box center [501, 441] width 76 height 28
type input "**"
click at [521, 438] on input "**" at bounding box center [501, 441] width 76 height 28
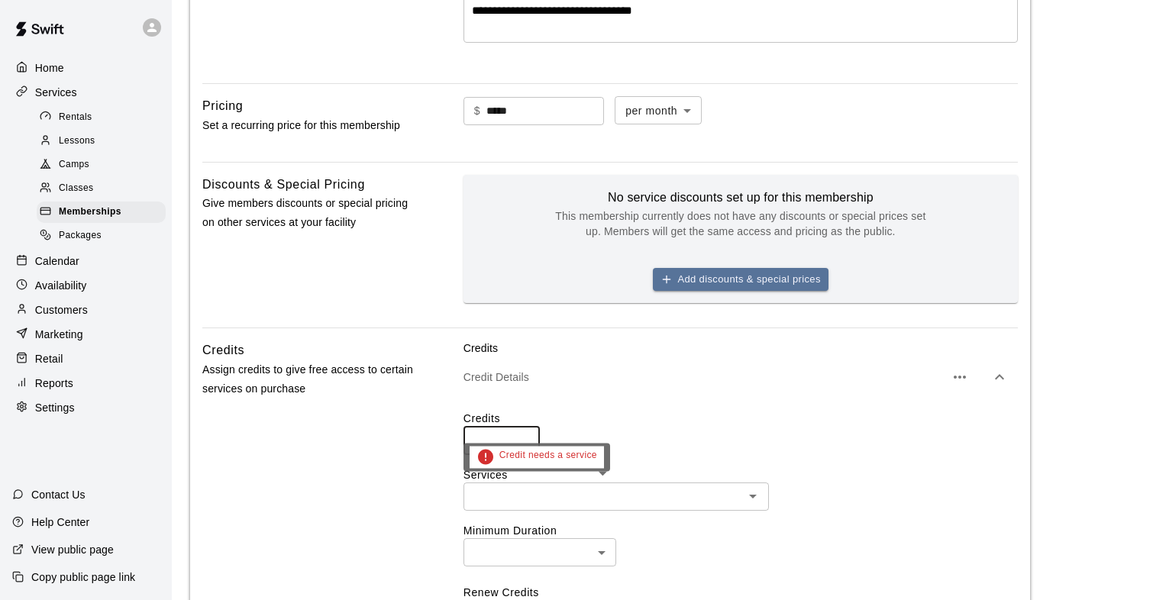
click at [531, 492] on input "text" at bounding box center [603, 496] width 271 height 19
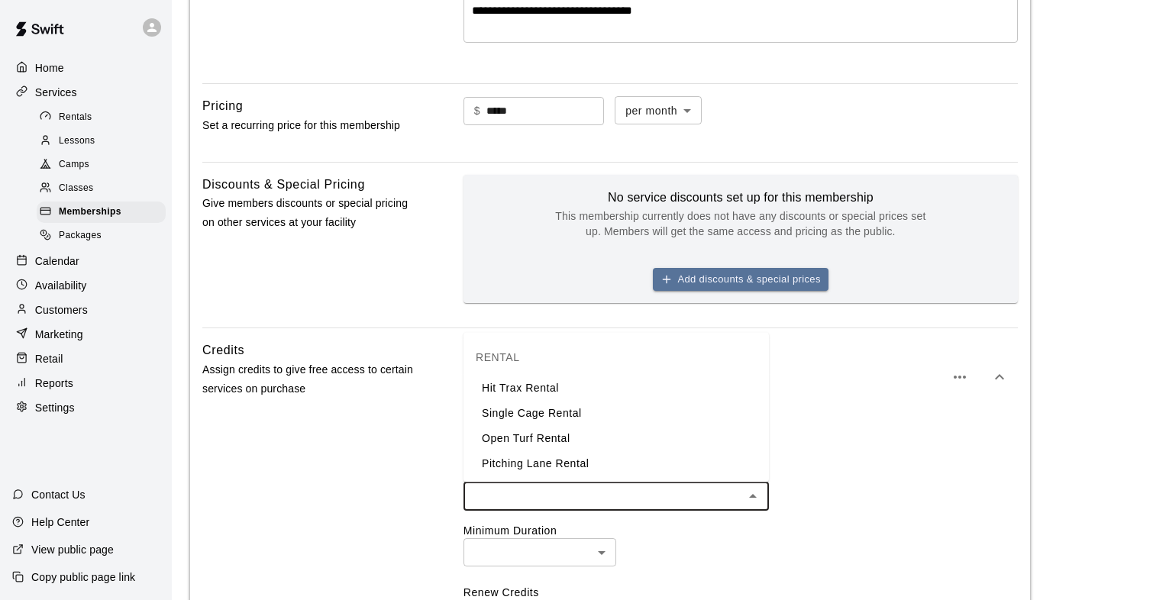
click at [520, 416] on li "Single Cage Rental" at bounding box center [615, 413] width 305 height 25
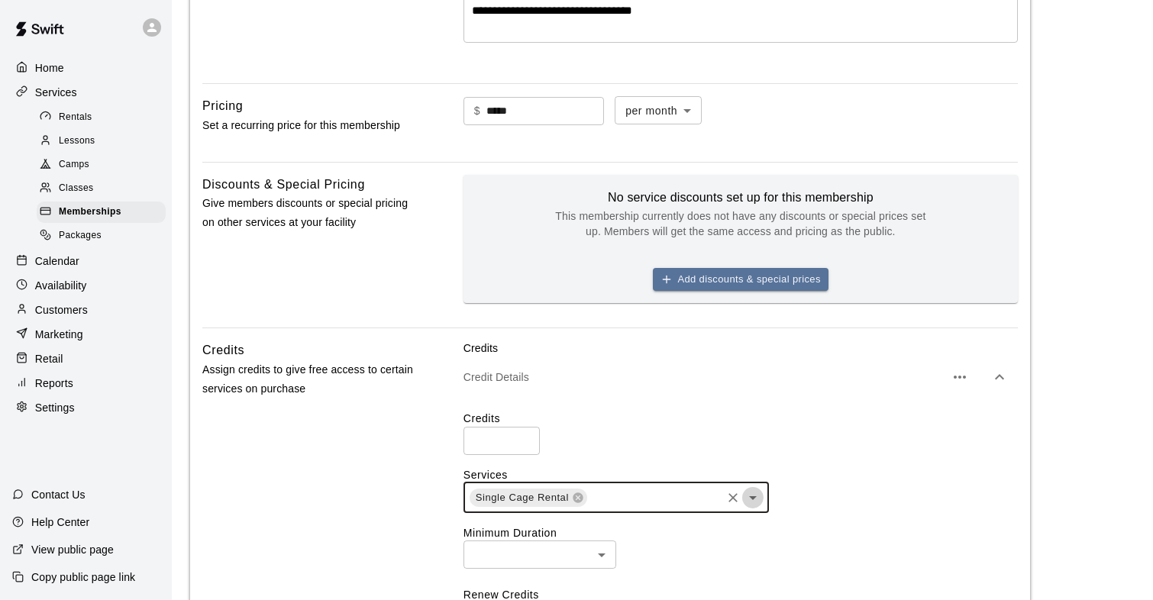
click at [757, 499] on icon "Open" at bounding box center [753, 498] width 18 height 18
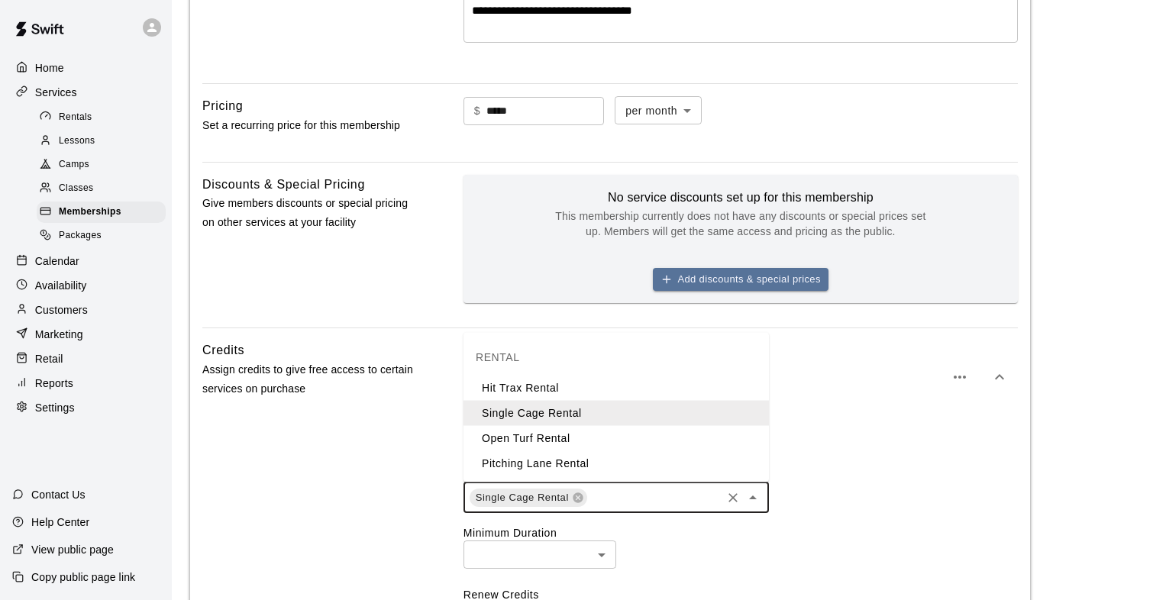
click at [602, 434] on li "Open Turf Rental" at bounding box center [615, 438] width 305 height 25
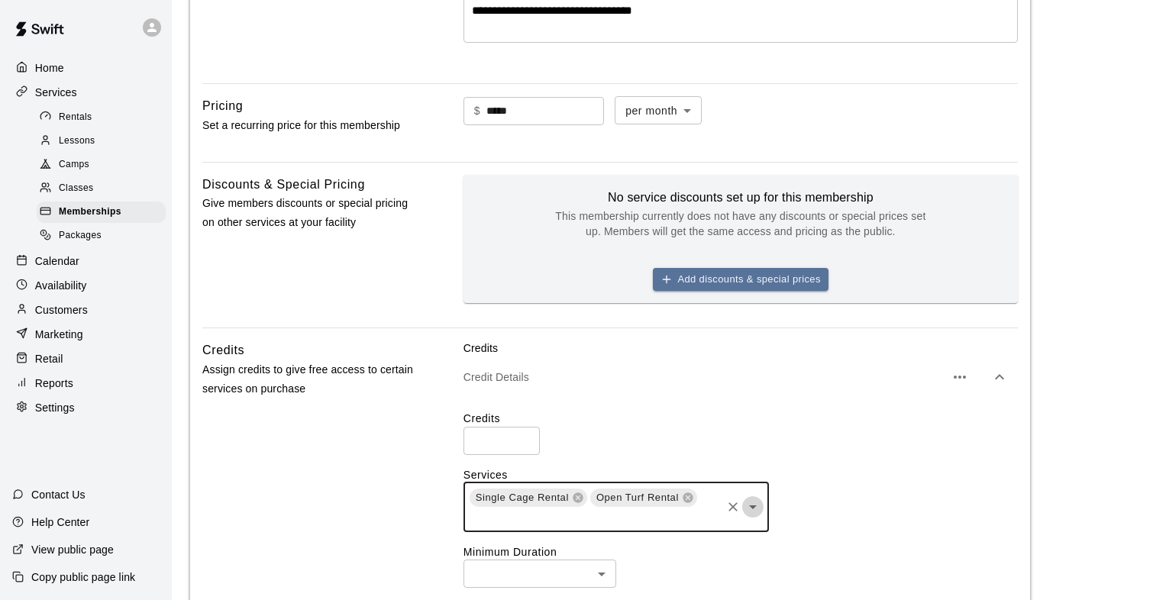
click at [756, 512] on icon "Open" at bounding box center [753, 507] width 18 height 18
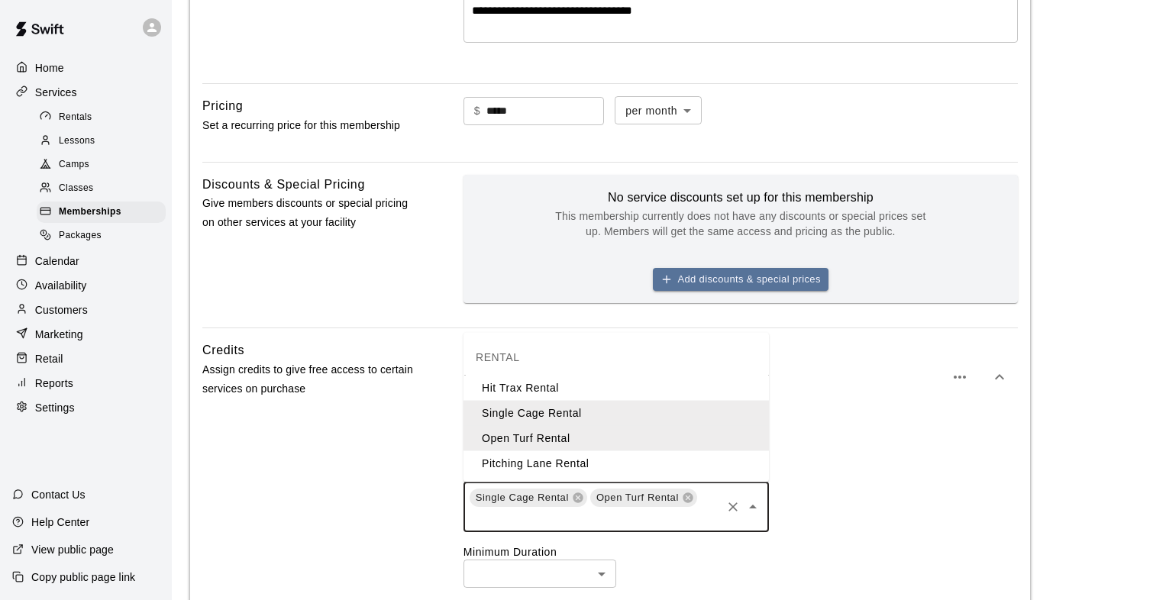
click at [605, 461] on li "Pitching Lane Rental" at bounding box center [615, 463] width 305 height 25
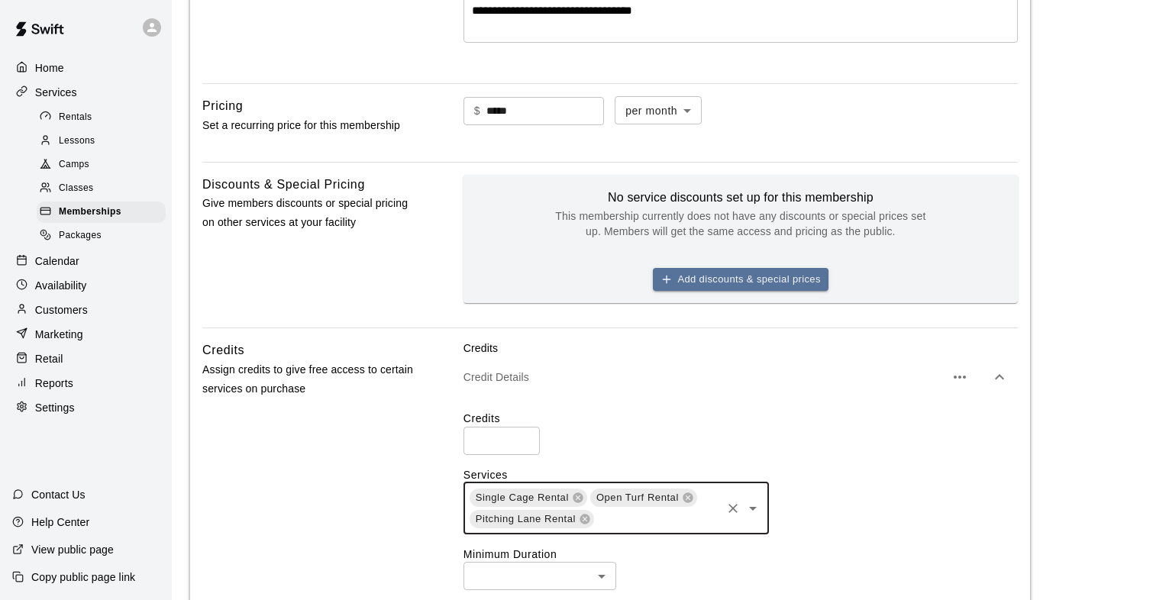
click at [350, 497] on div "Credits Assign credits to give free access to certain services on purchase" at bounding box center [308, 586] width 212 height 493
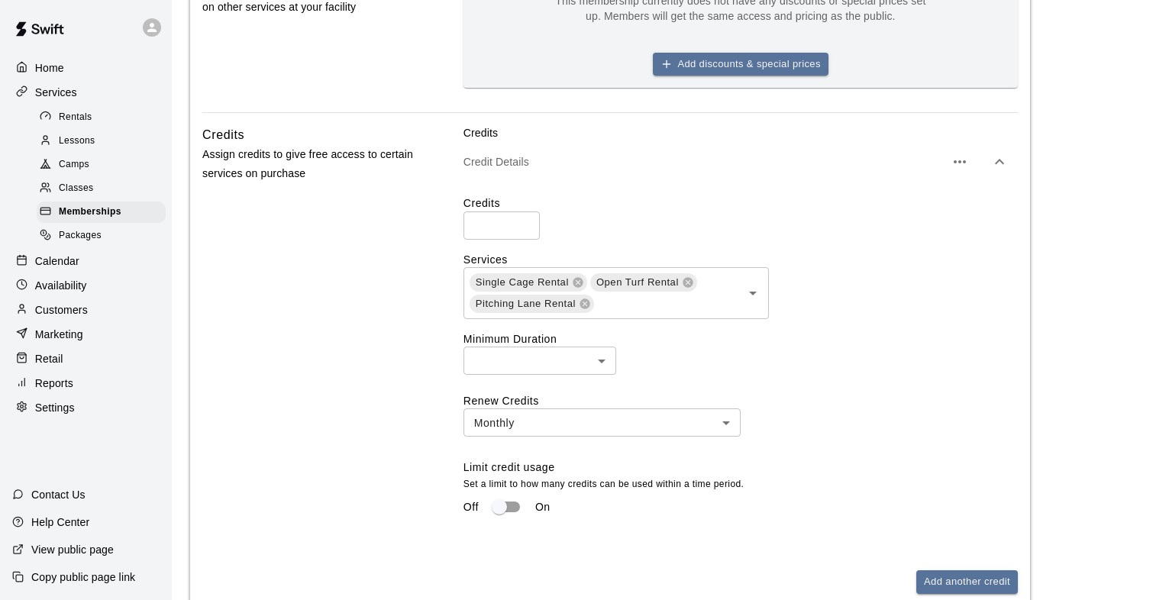
scroll to position [648, 0]
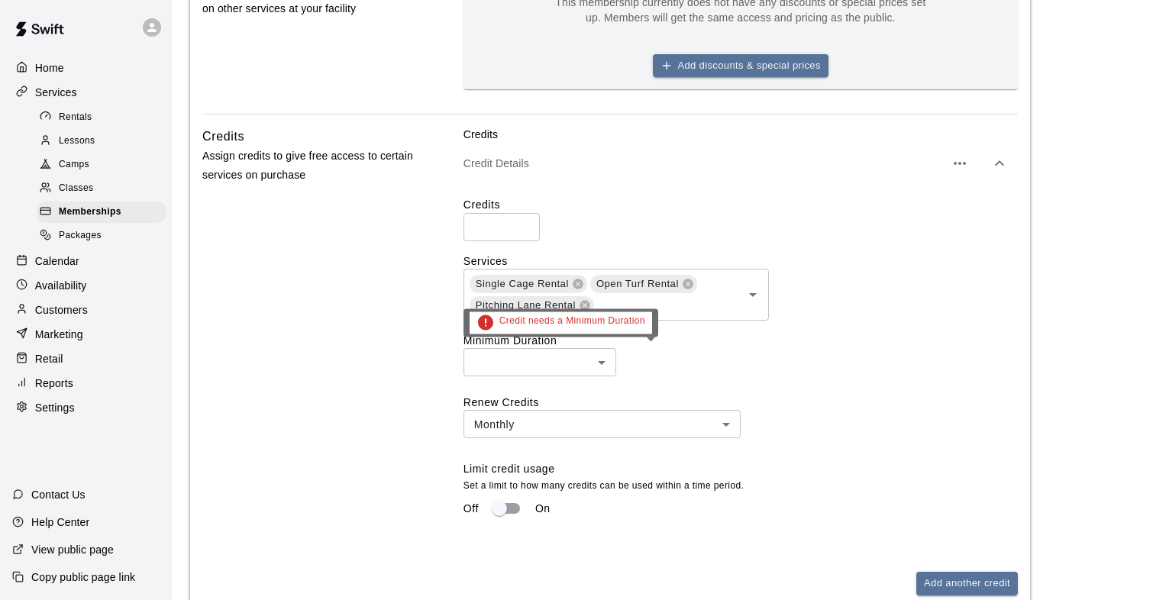
click at [515, 357] on body "**********" at bounding box center [576, 110] width 1153 height 1516
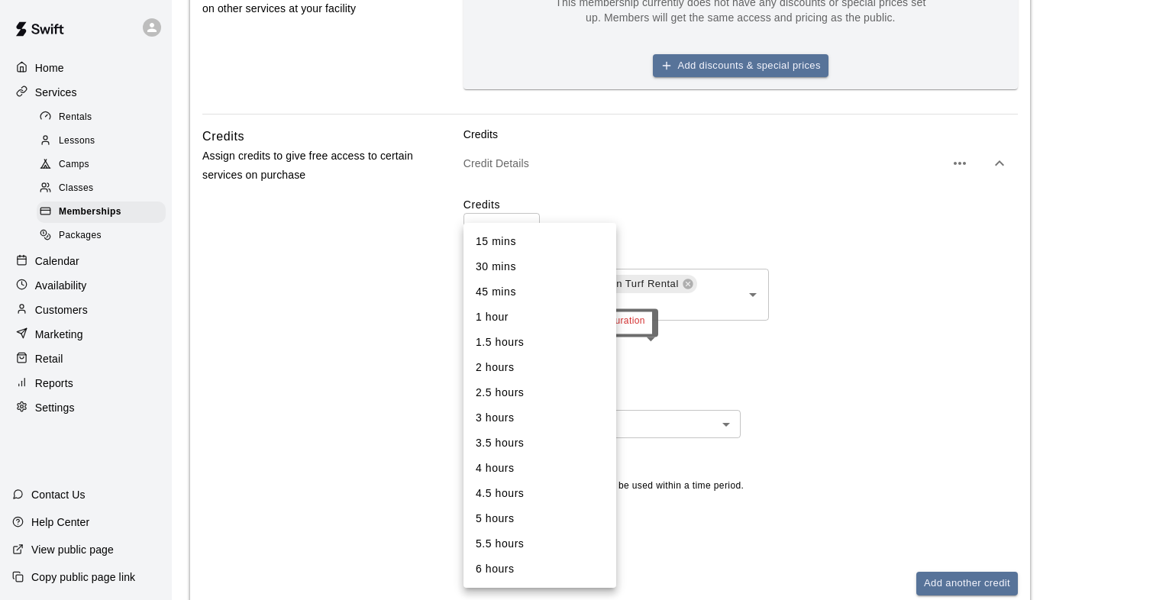
click at [523, 273] on li "30 mins" at bounding box center [539, 266] width 153 height 25
type input "**"
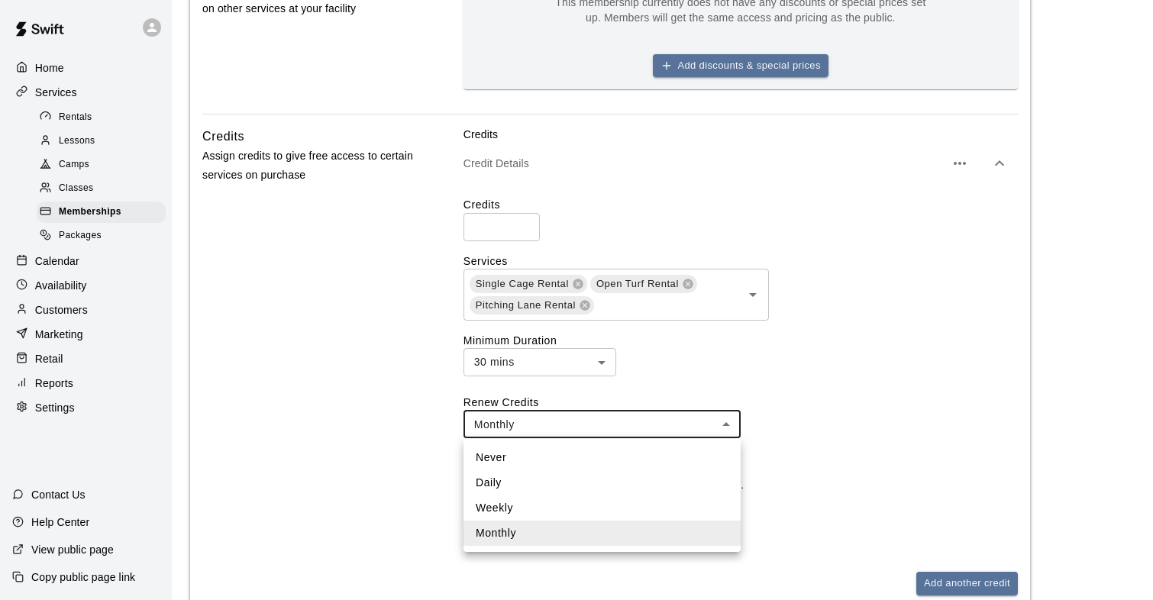
click at [528, 426] on body "**********" at bounding box center [576, 110] width 1153 height 1516
click at [528, 426] on div at bounding box center [576, 300] width 1153 height 600
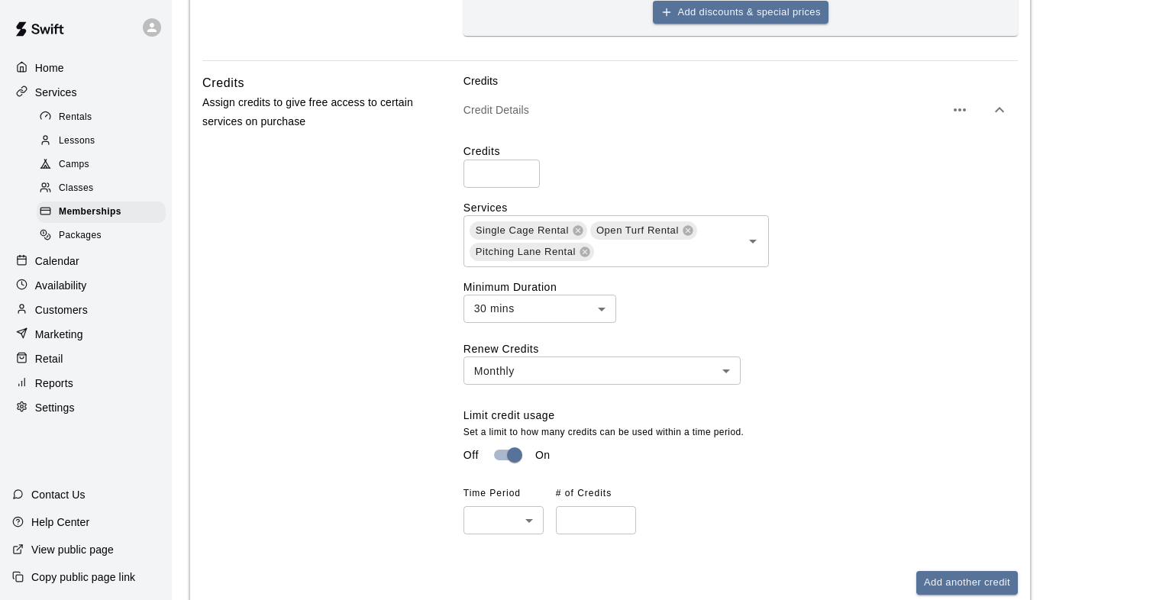
scroll to position [705, 0]
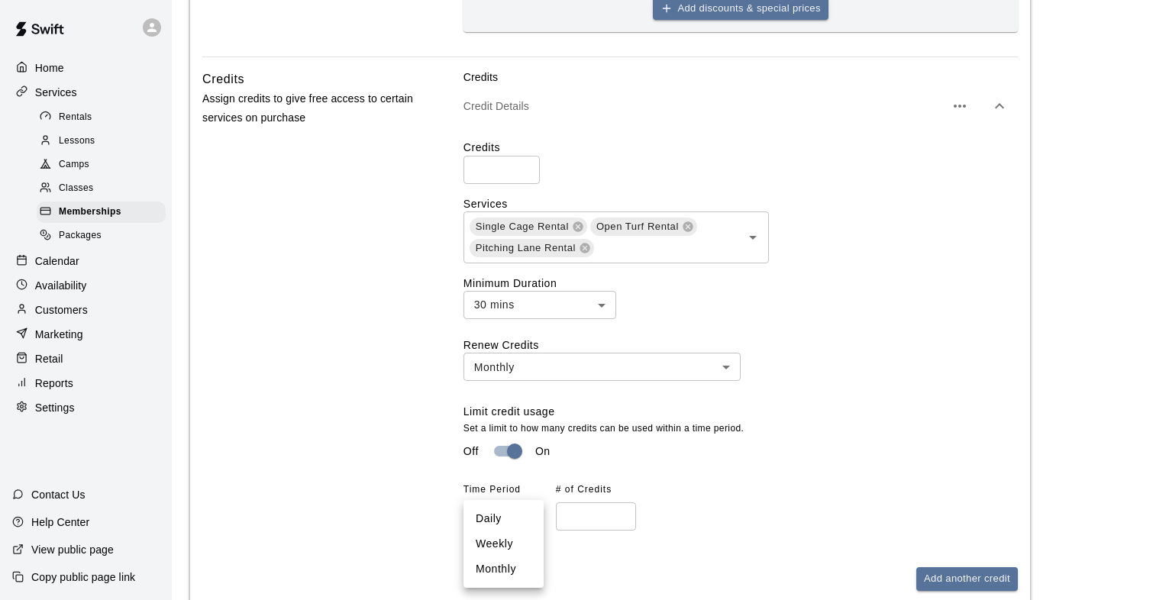
click at [504, 508] on body "**********" at bounding box center [576, 79] width 1153 height 1569
click at [504, 526] on li "Daily" at bounding box center [503, 518] width 80 height 25
type input "*****"
click at [593, 529] on input "number" at bounding box center [596, 516] width 80 height 28
click at [621, 514] on input "*" at bounding box center [596, 516] width 80 height 28
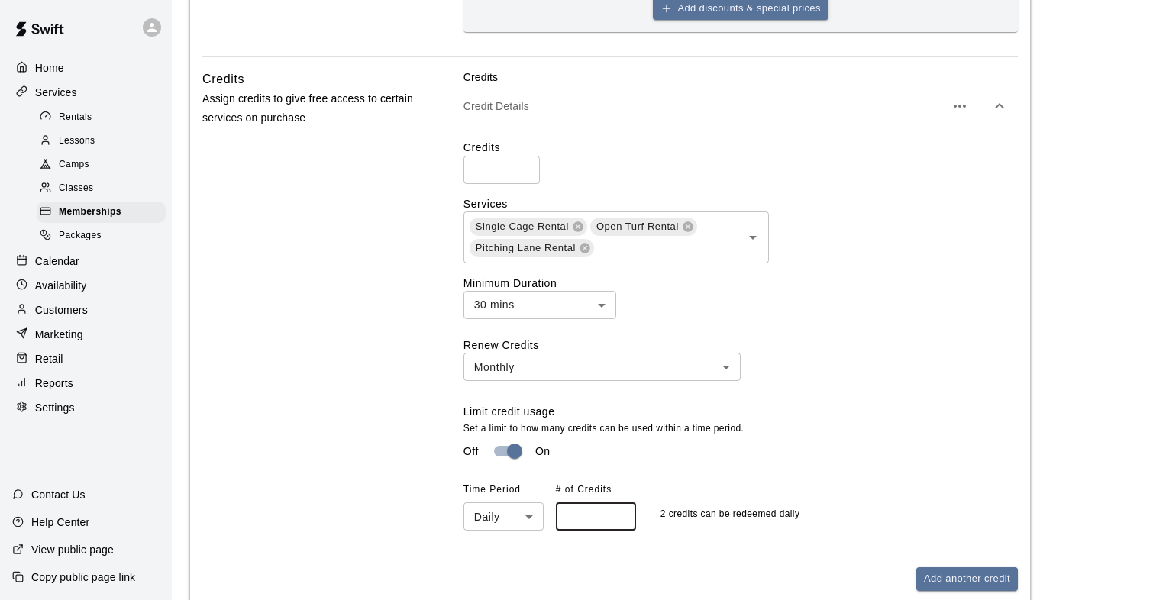
type input "*"
click at [621, 514] on input "*" at bounding box center [596, 516] width 80 height 28
click at [673, 546] on div "Credits Credit Details Credits ** ​ Services Single Cage Rental Open Turf Renta…" at bounding box center [740, 329] width 554 height 521
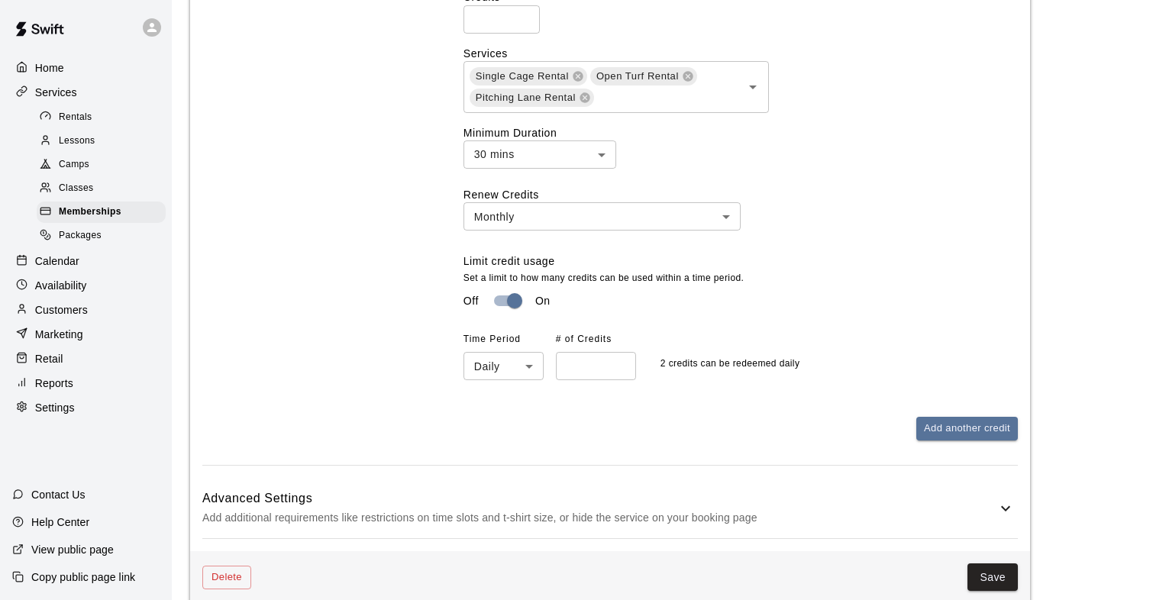
scroll to position [870, 0]
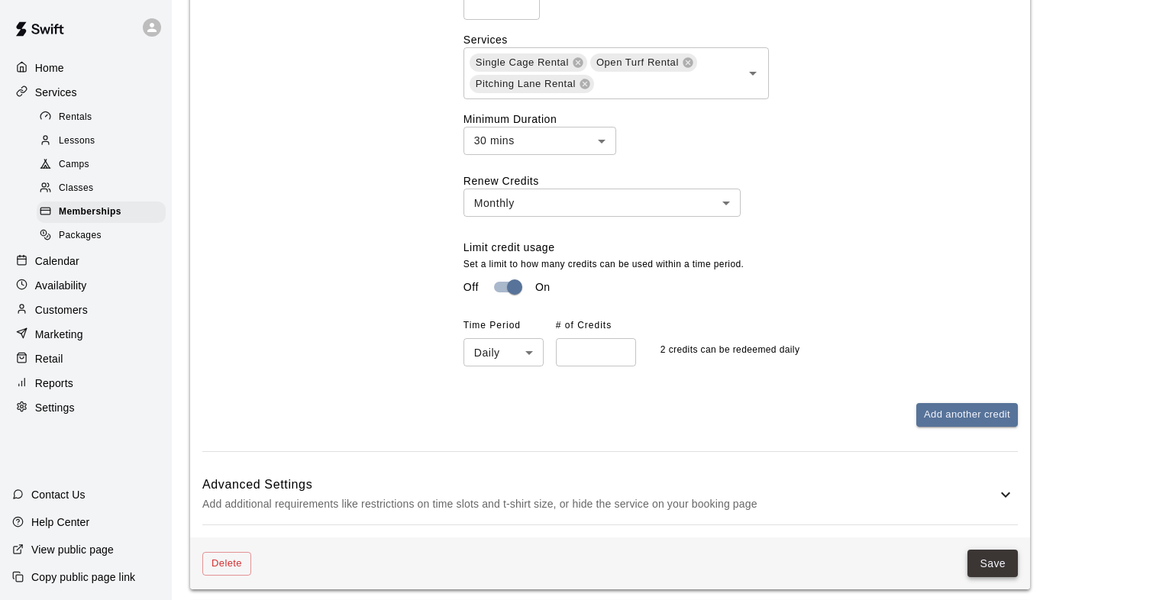
click at [991, 566] on button "Save" at bounding box center [992, 564] width 50 height 28
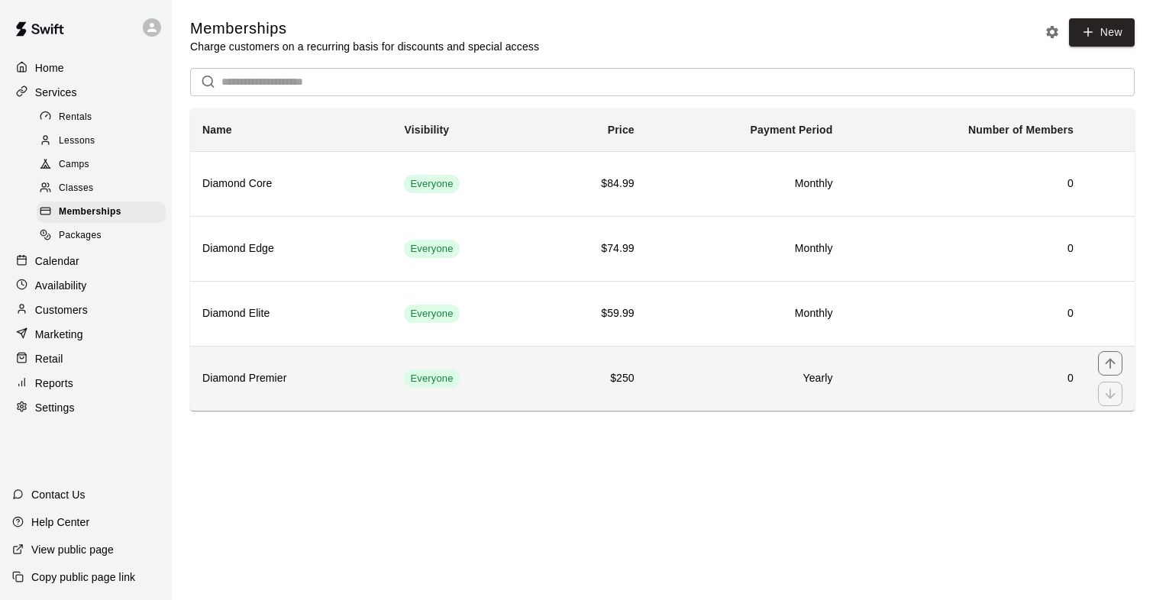
click at [306, 363] on th "Diamond Premier" at bounding box center [291, 378] width 202 height 65
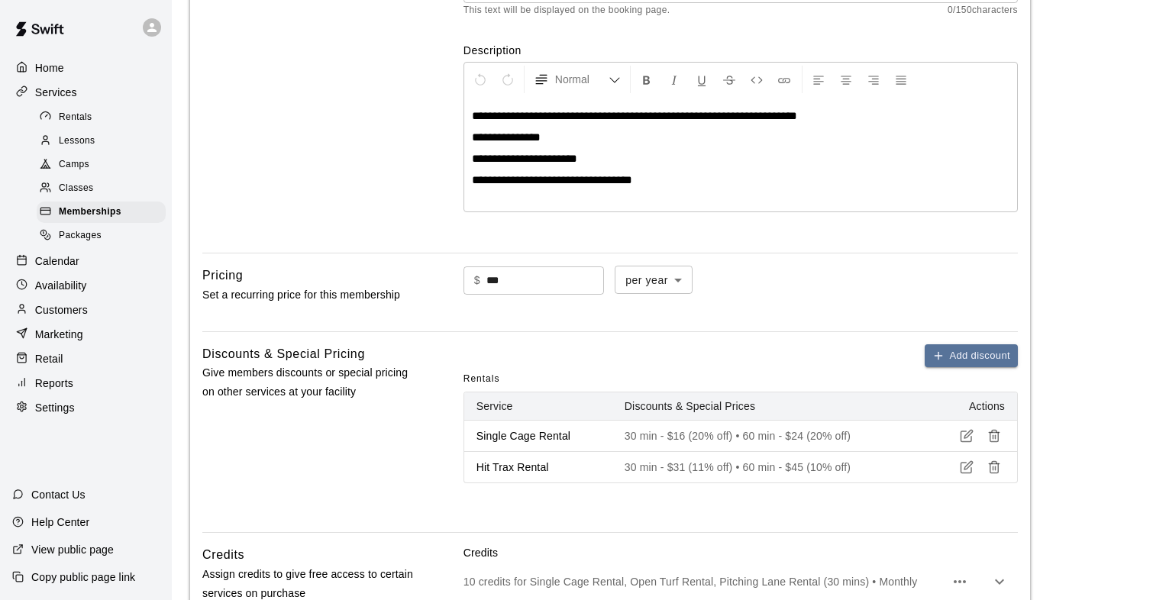
scroll to position [272, 0]
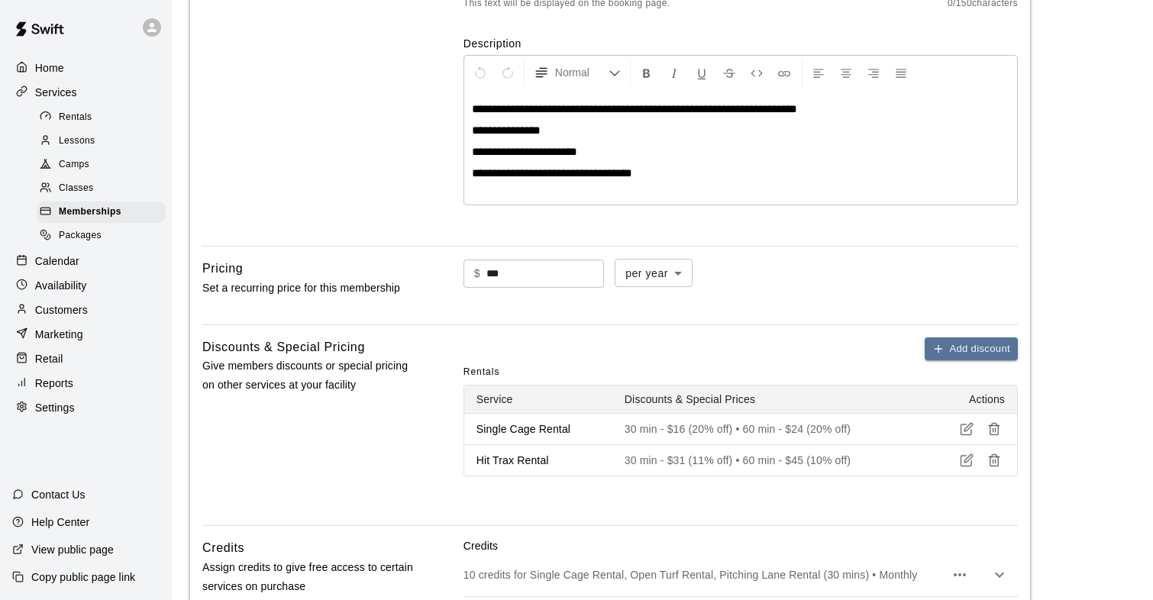
click at [965, 431] on icon "button" at bounding box center [968, 428] width 8 height 8
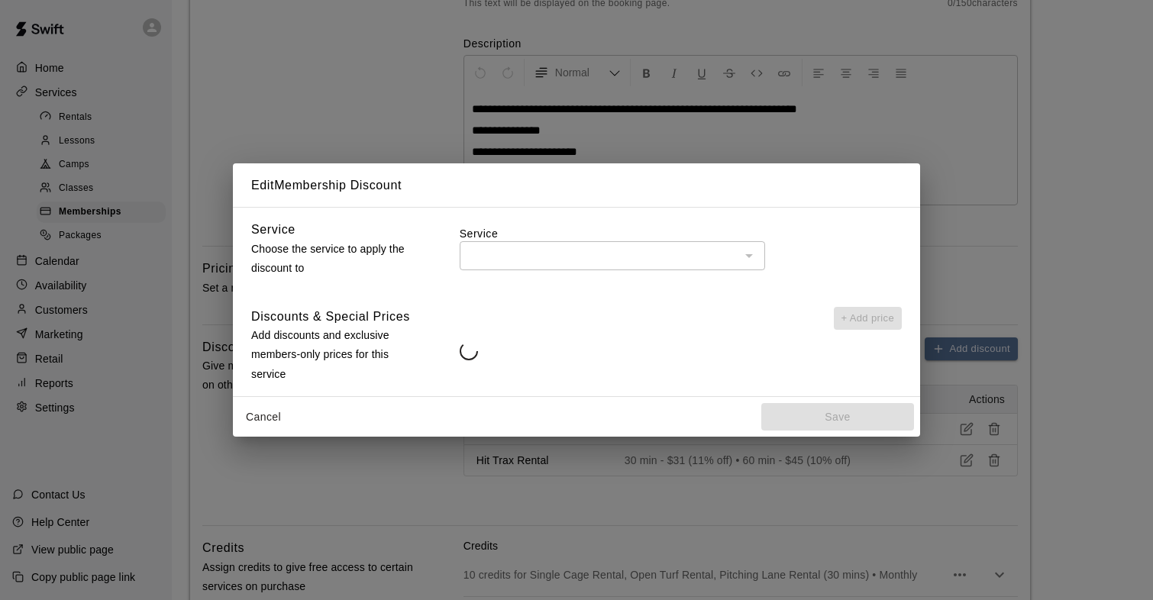
type input "**********"
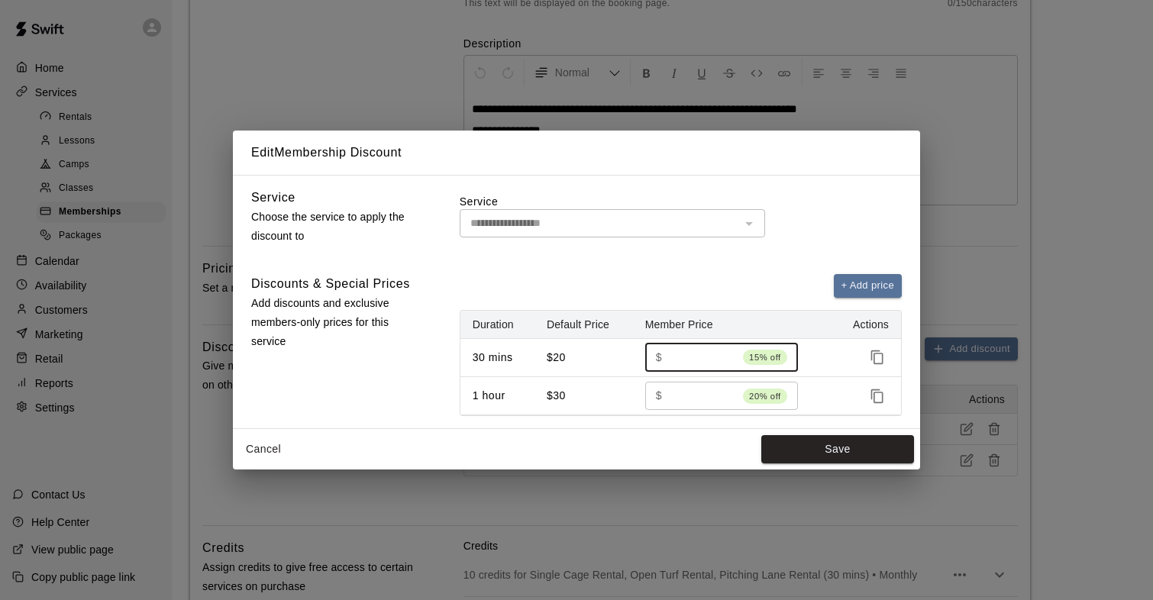
click at [726, 354] on input "**" at bounding box center [702, 358] width 69 height 28
type input "**"
click at [726, 354] on input "**" at bounding box center [702, 358] width 69 height 28
click at [730, 392] on input "**" at bounding box center [702, 396] width 69 height 28
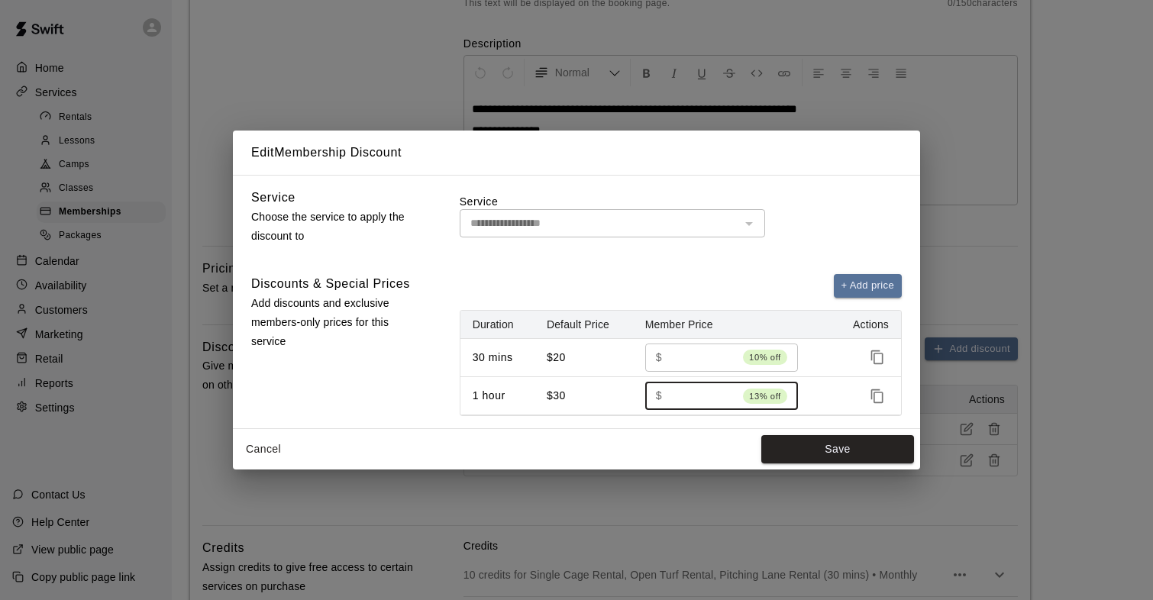
type input "**"
click at [730, 392] on input "**" at bounding box center [702, 396] width 69 height 28
click at [689, 445] on div "Cancel Save" at bounding box center [576, 449] width 687 height 40
click at [822, 455] on button "Save" at bounding box center [837, 449] width 153 height 28
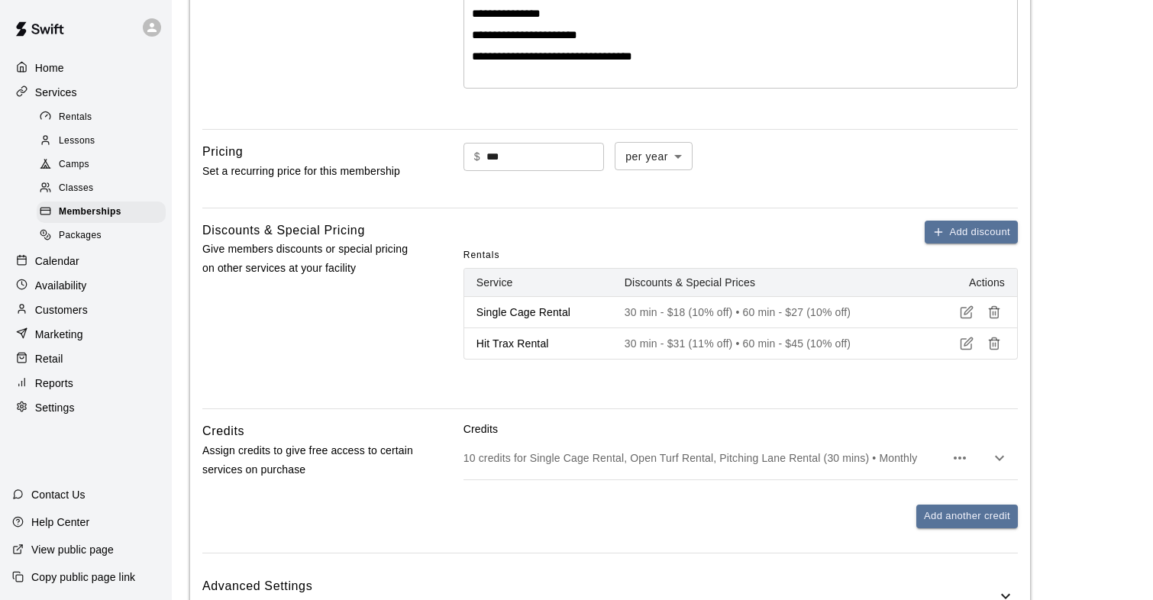
scroll to position [392, 0]
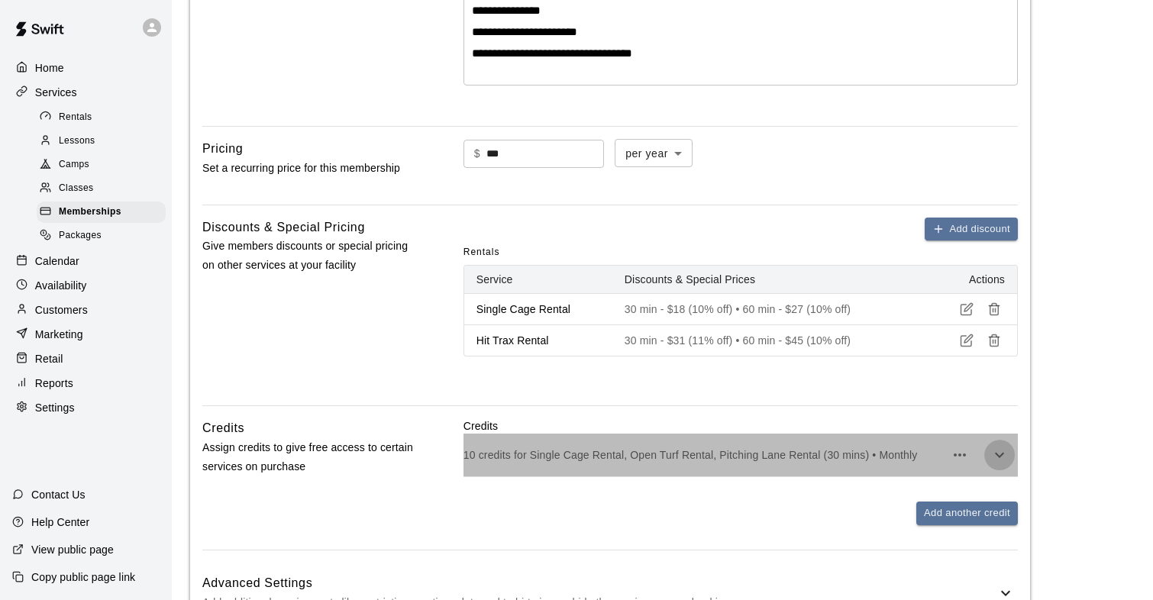
click at [999, 446] on icon "button" at bounding box center [999, 455] width 18 height 18
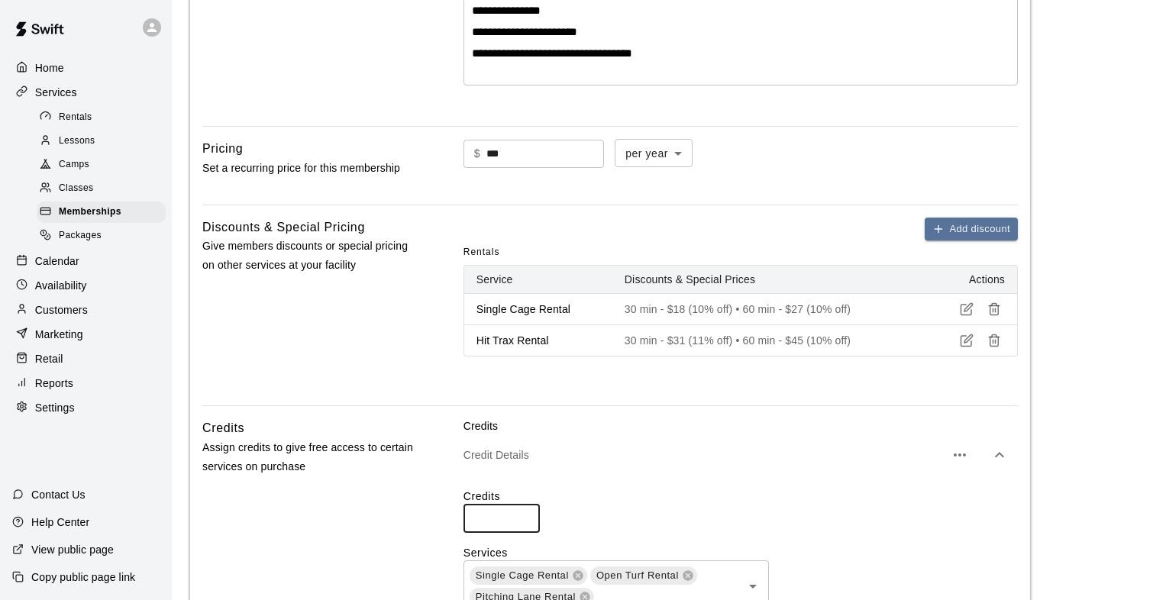
click at [521, 514] on input "**" at bounding box center [501, 518] width 76 height 28
type input "**"
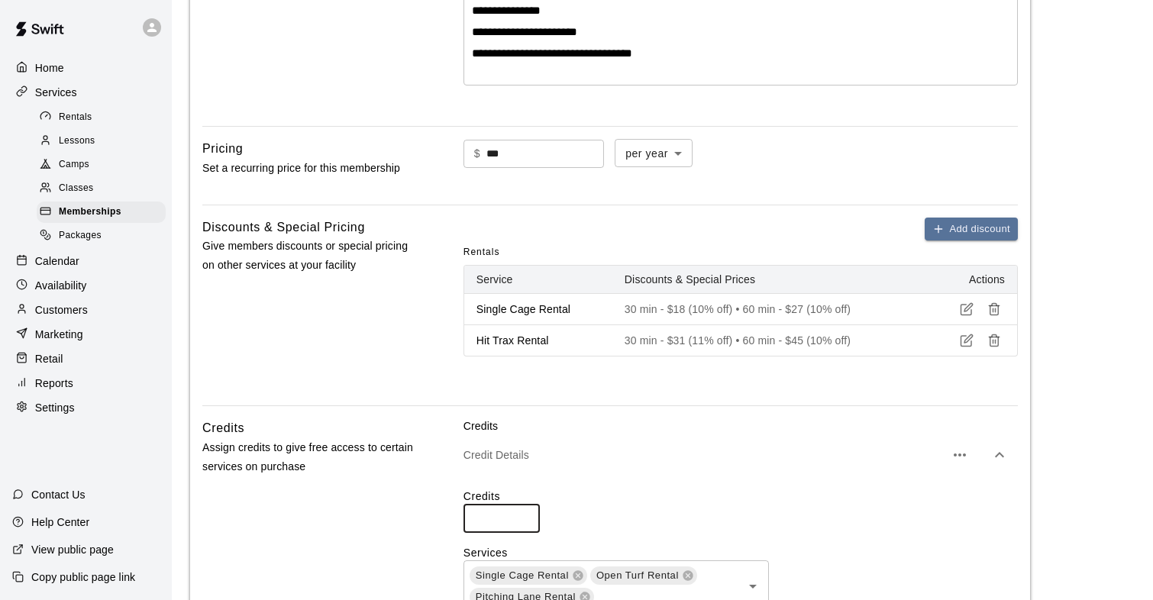
click at [521, 514] on input "**" at bounding box center [501, 518] width 76 height 28
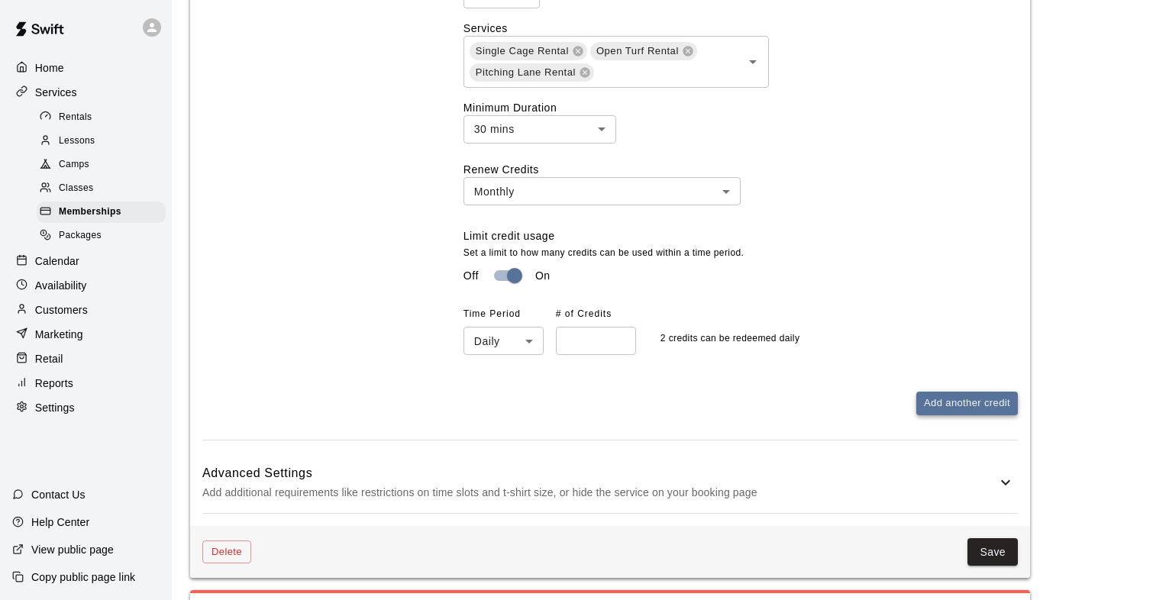
scroll to position [1004, 0]
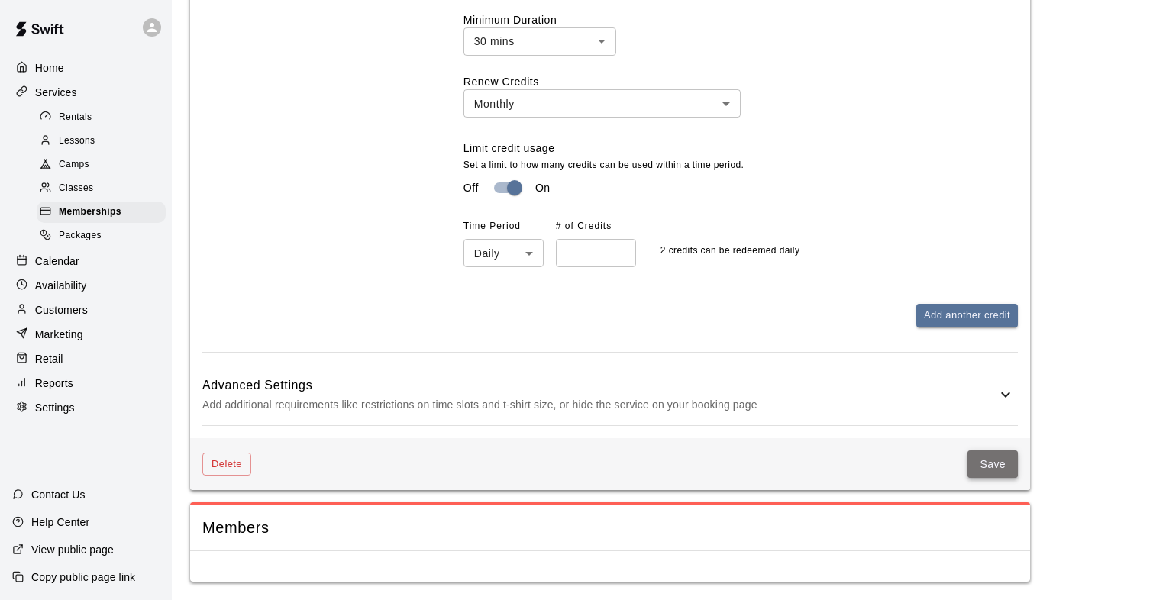
click at [1001, 460] on button "Save" at bounding box center [992, 464] width 50 height 28
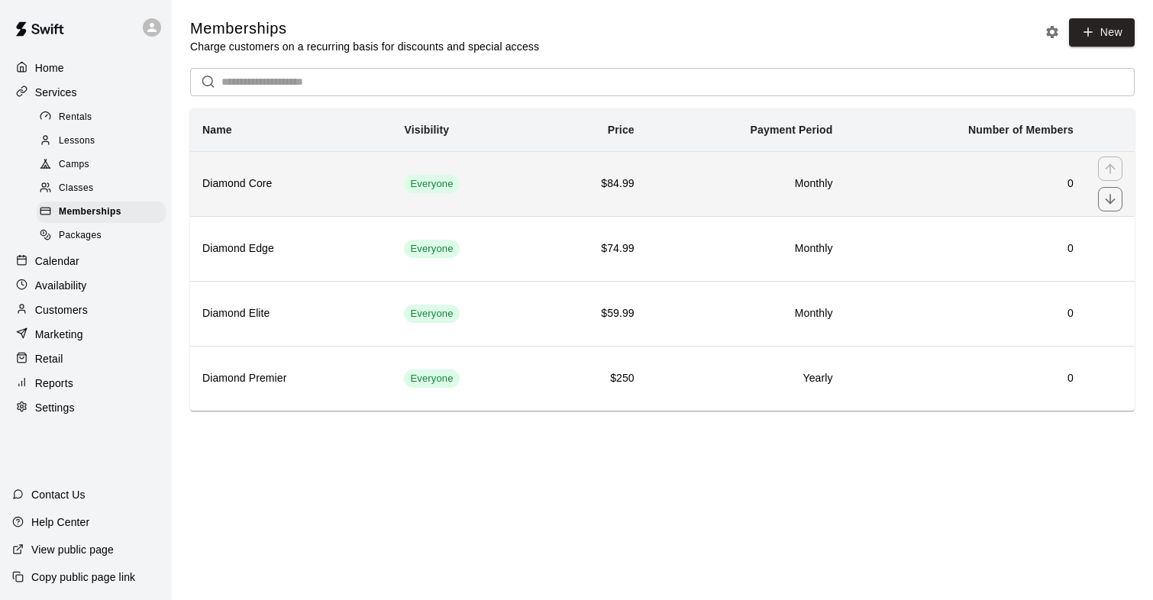
click at [251, 198] on th "Diamond Core" at bounding box center [291, 183] width 202 height 65
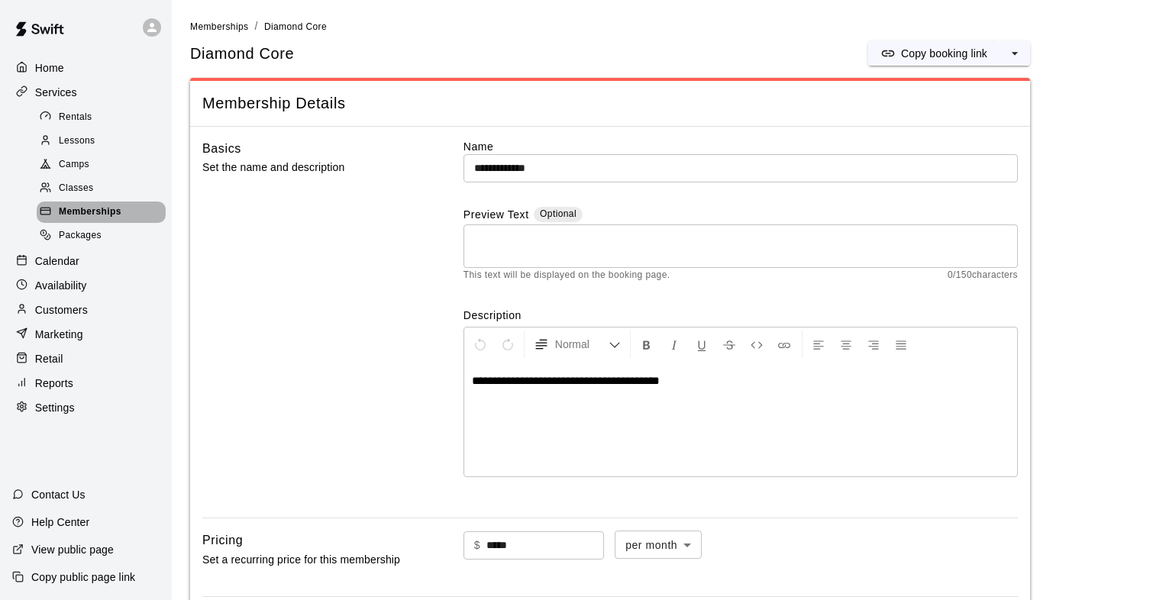
click at [87, 211] on span "Memberships" at bounding box center [90, 212] width 63 height 15
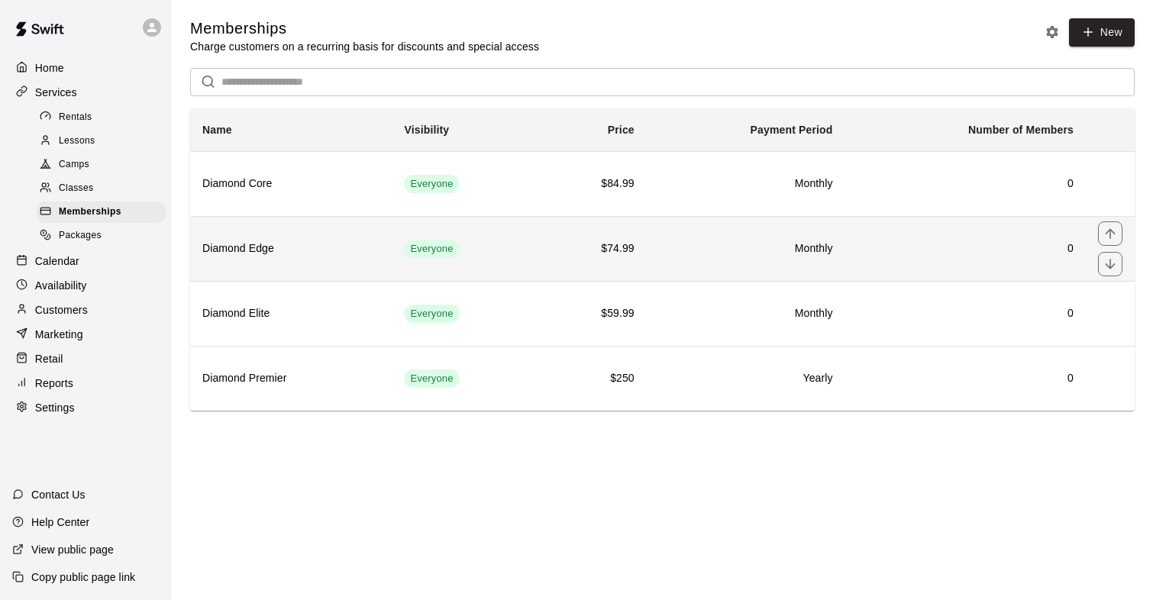
click at [246, 259] on th "Diamond Edge" at bounding box center [291, 248] width 202 height 65
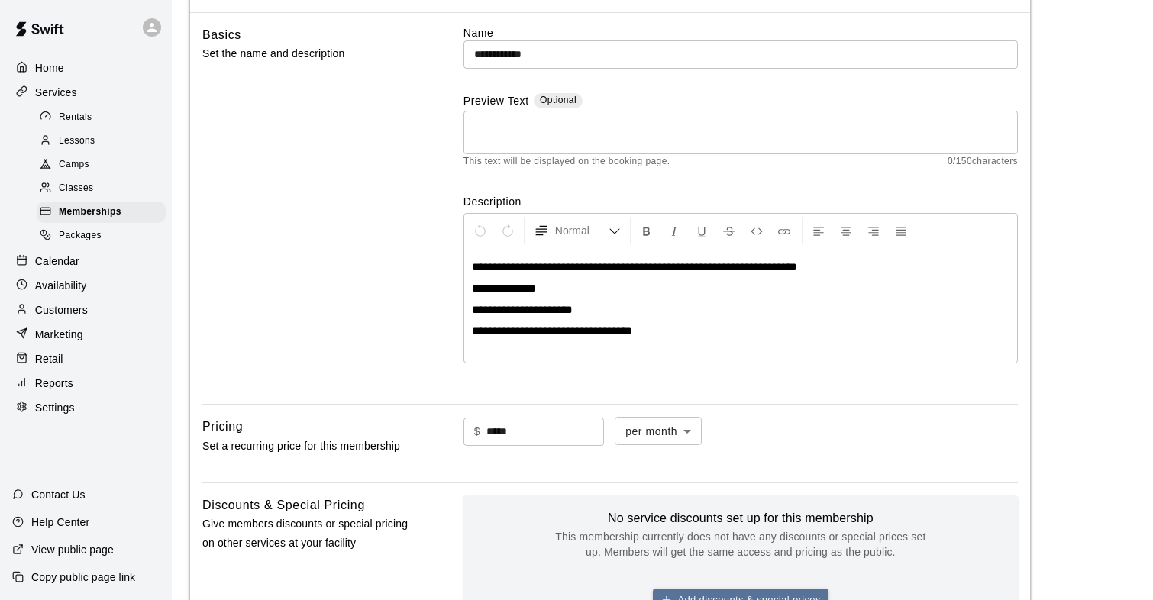
scroll to position [110, 0]
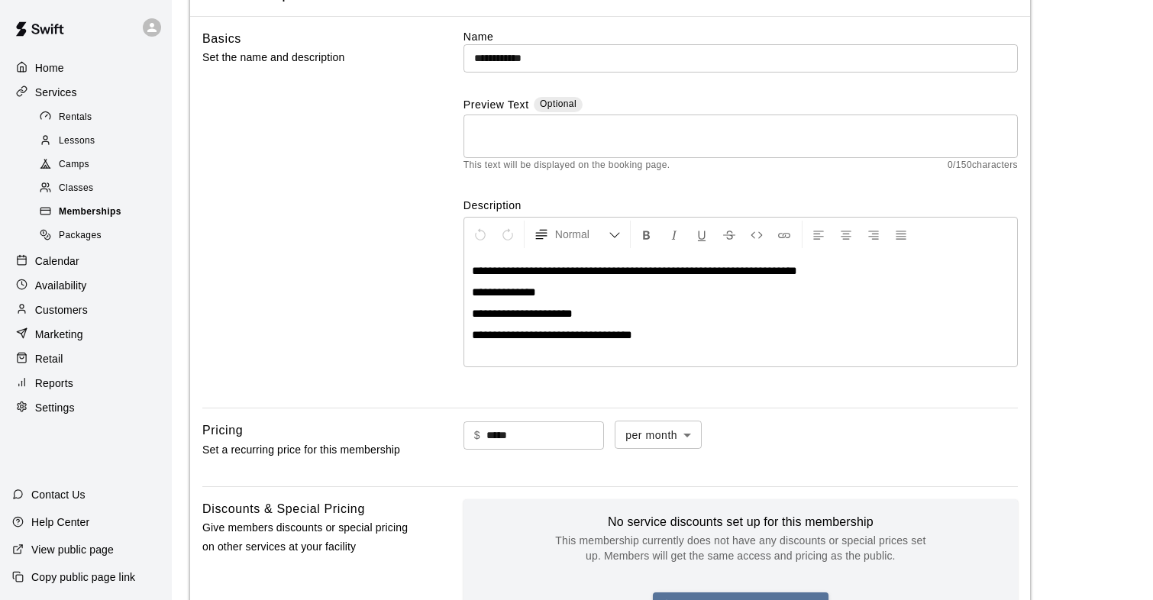
click at [69, 215] on span "Memberships" at bounding box center [90, 212] width 63 height 15
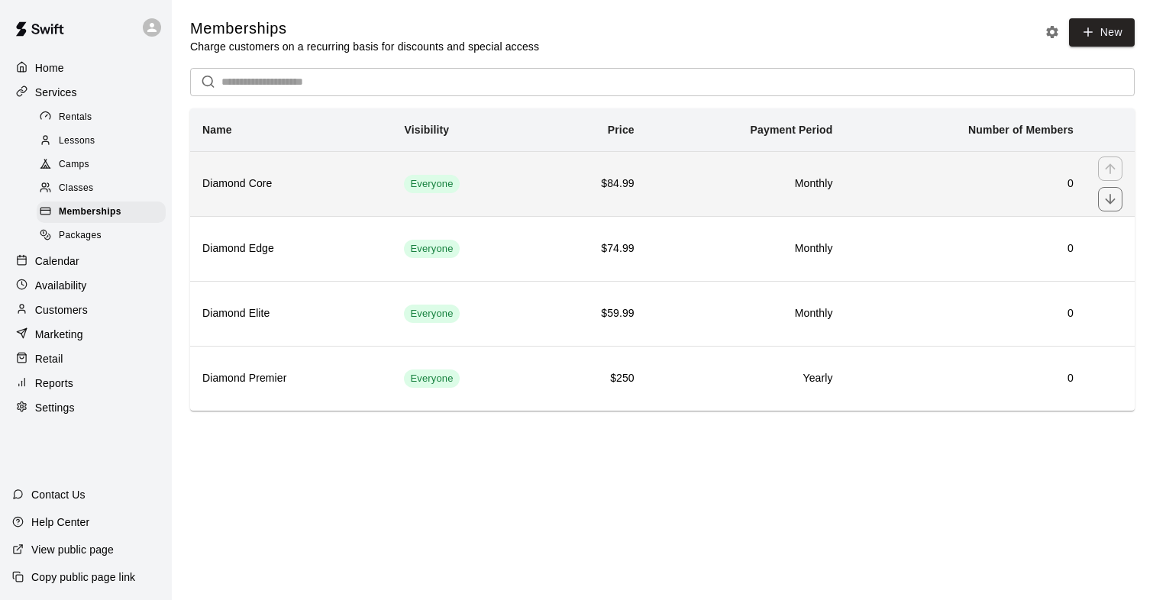
click at [273, 179] on h6 "Diamond Core" at bounding box center [290, 184] width 177 height 17
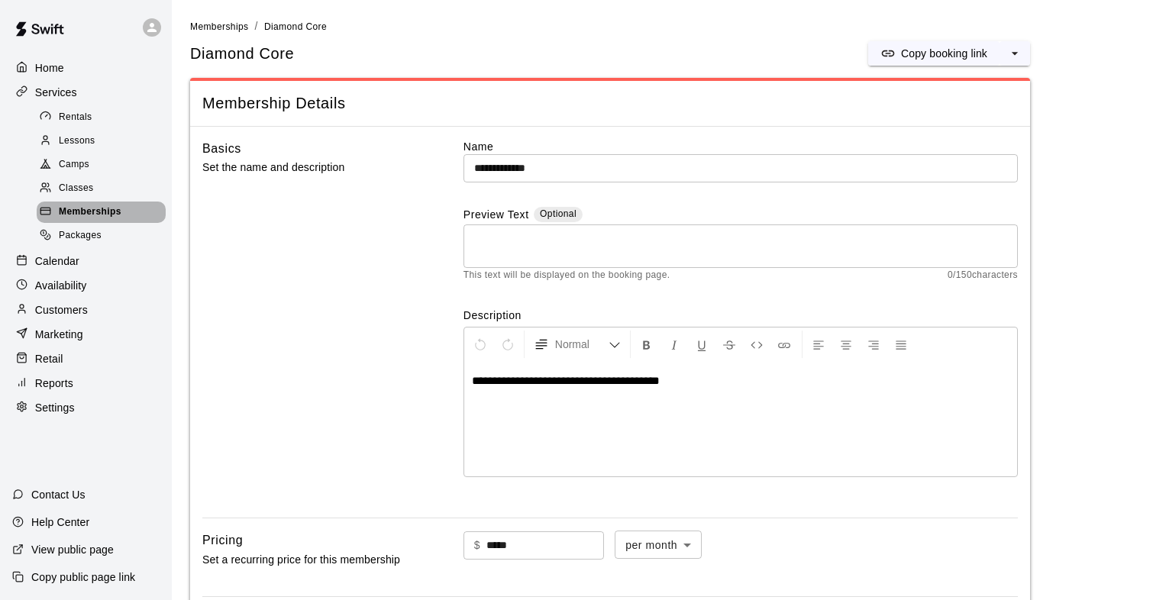
click at [95, 210] on span "Memberships" at bounding box center [90, 212] width 63 height 15
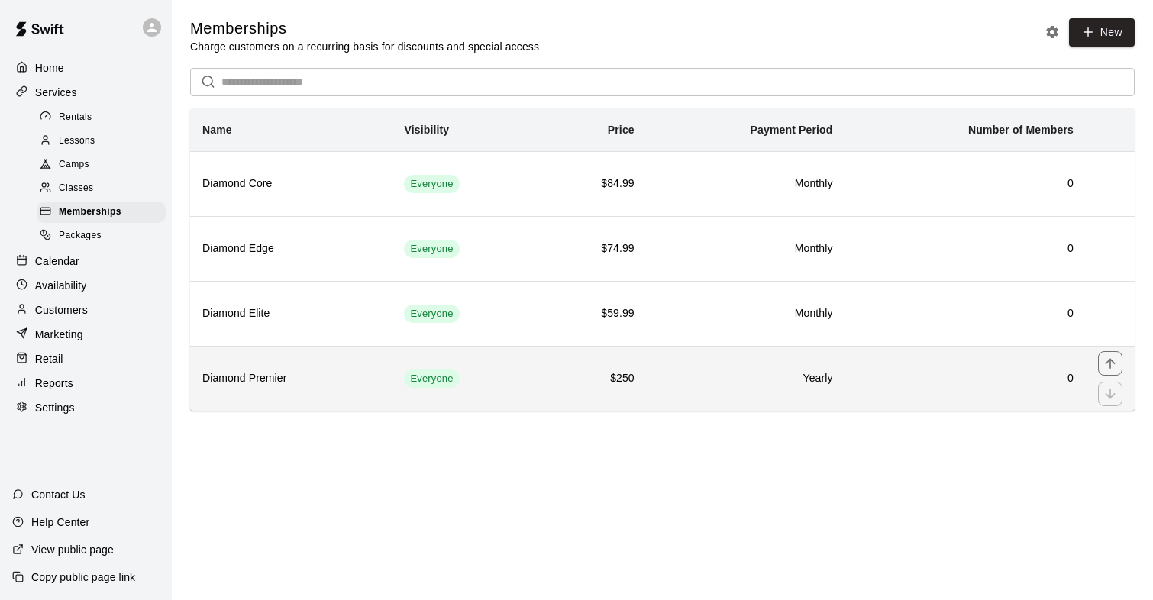
click at [280, 382] on h6 "Diamond Premier" at bounding box center [290, 378] width 177 height 17
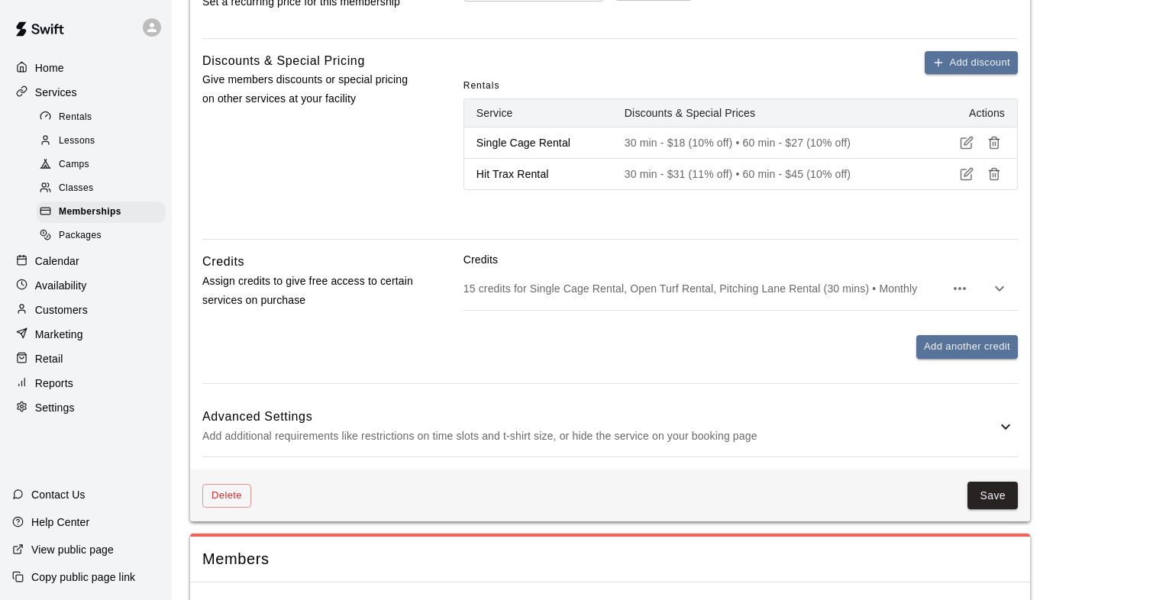
scroll to position [589, 0]
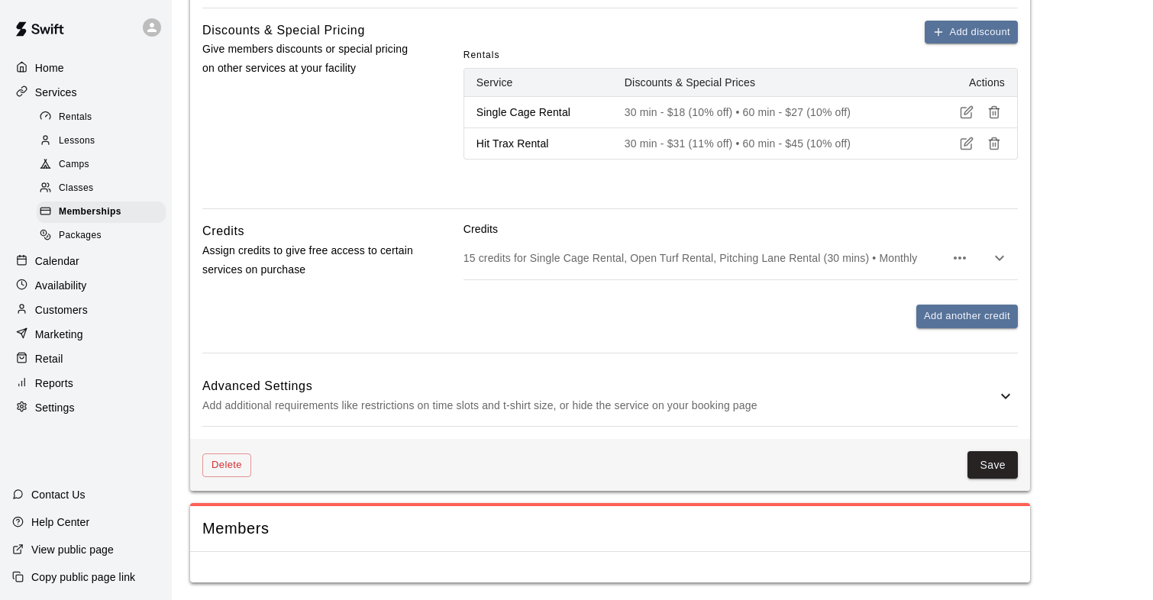
click at [1009, 398] on icon at bounding box center [1005, 396] width 18 height 18
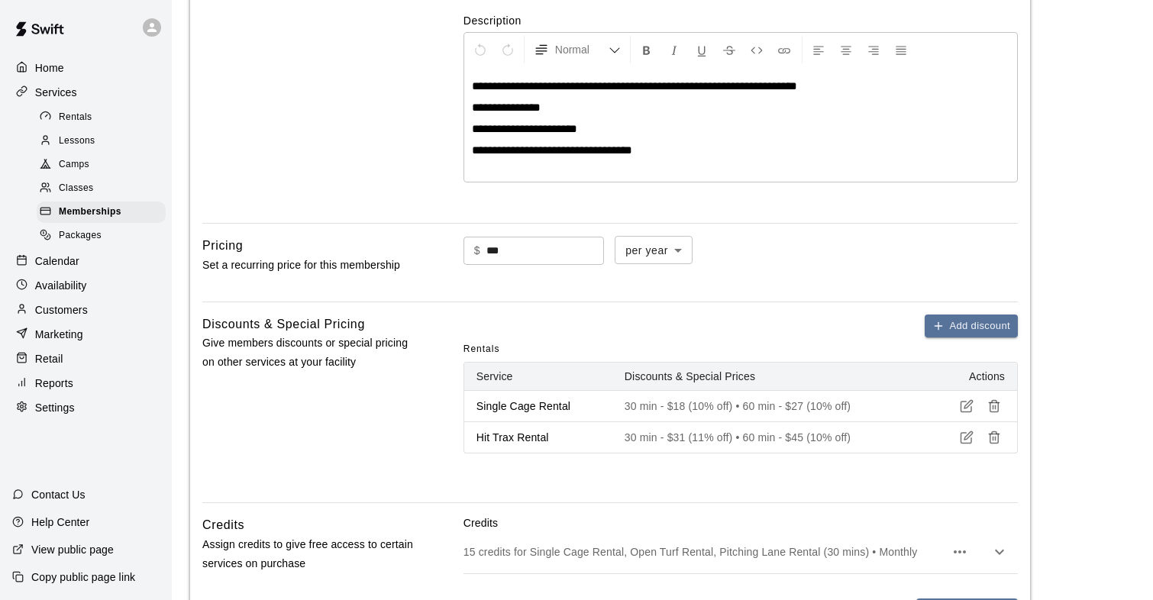
scroll to position [291, 0]
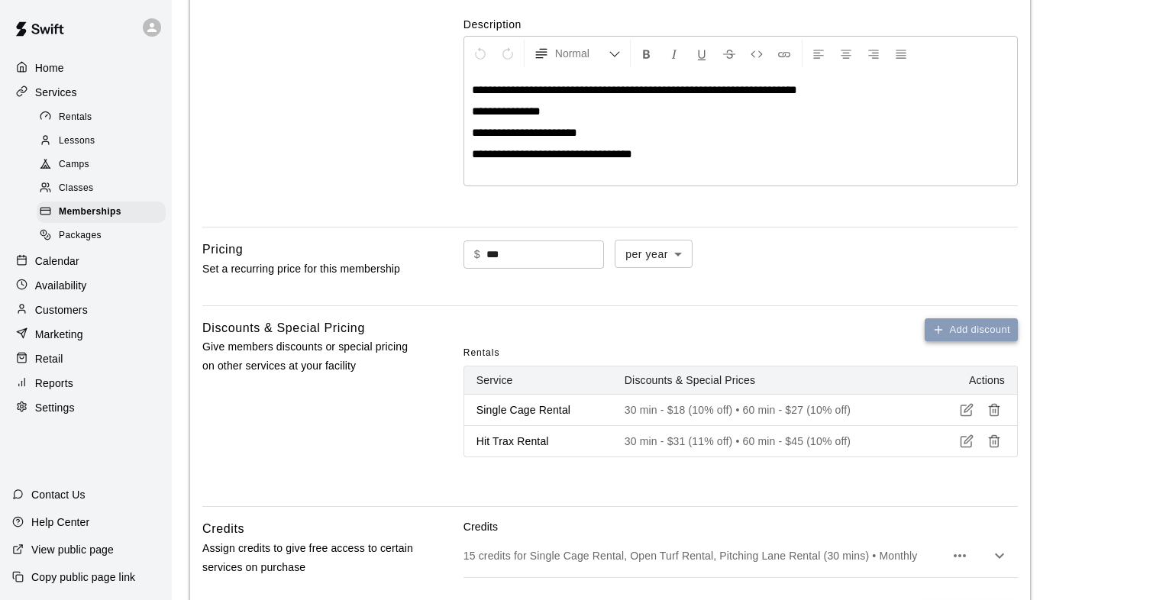
click at [970, 326] on button "Add discount" at bounding box center [970, 330] width 93 height 24
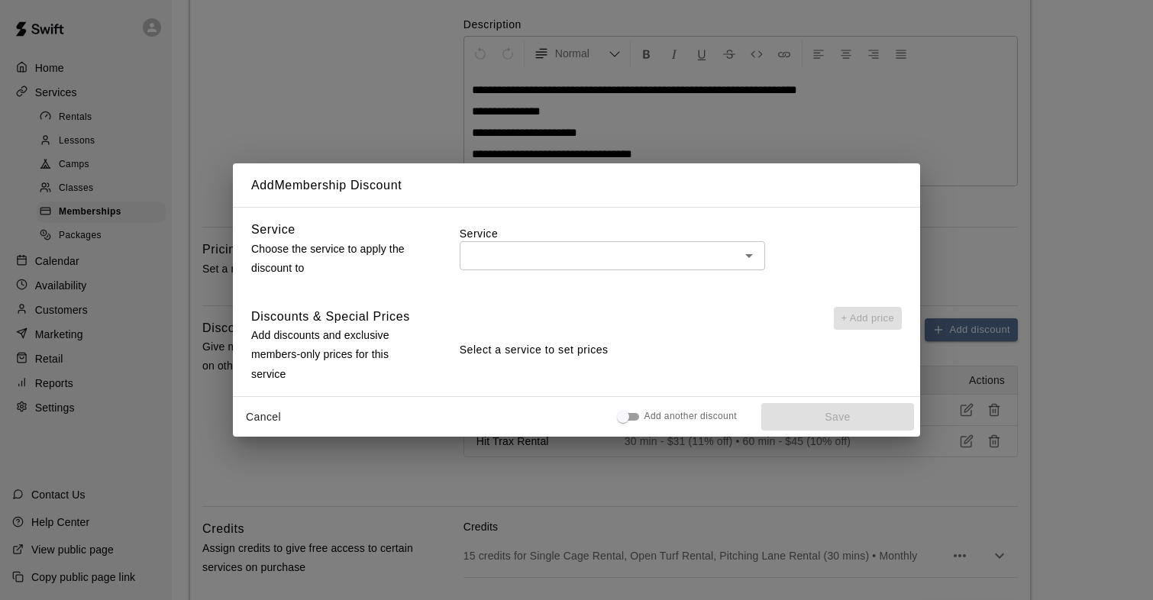
click at [576, 261] on input "text" at bounding box center [599, 255] width 271 height 19
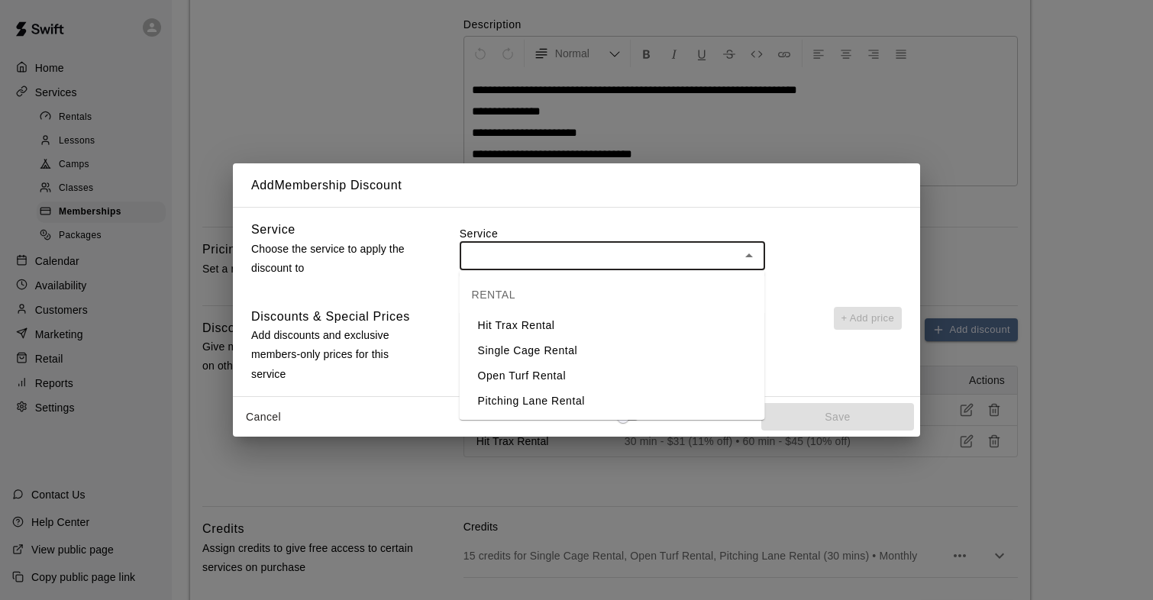
click at [565, 257] on input "text" at bounding box center [599, 255] width 271 height 19
click at [570, 247] on input "text" at bounding box center [599, 255] width 271 height 19
click at [315, 93] on div "Add Membership Discount Service Choose the service to apply the discount to Ser…" at bounding box center [576, 300] width 1153 height 600
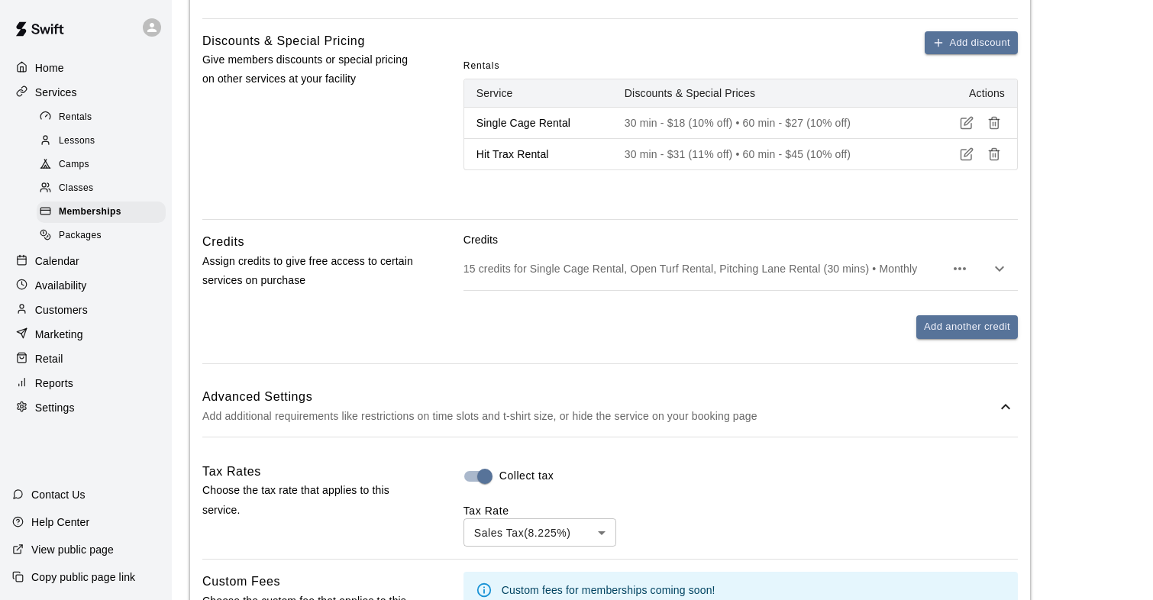
scroll to position [0, 0]
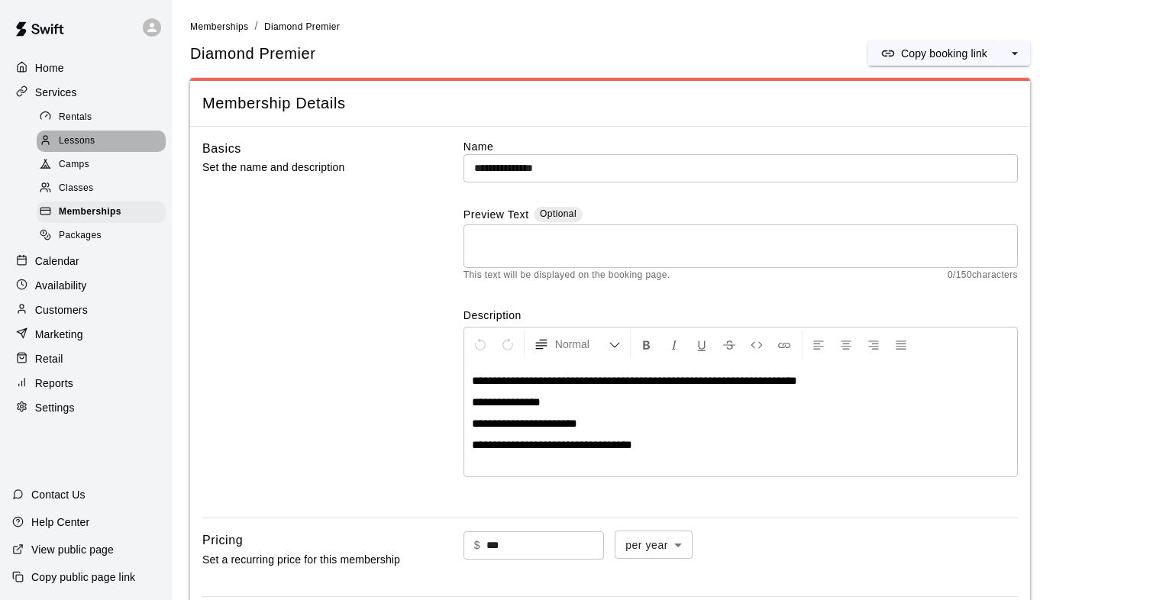
click at [72, 140] on span "Lessons" at bounding box center [77, 141] width 37 height 15
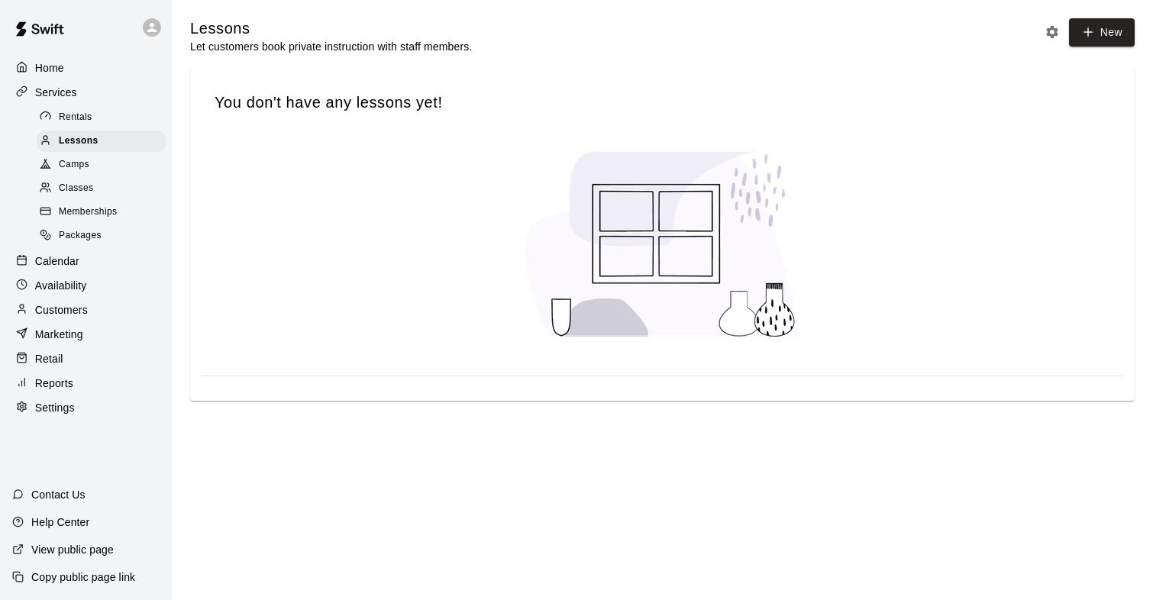
click at [79, 116] on span "Rentals" at bounding box center [76, 117] width 34 height 15
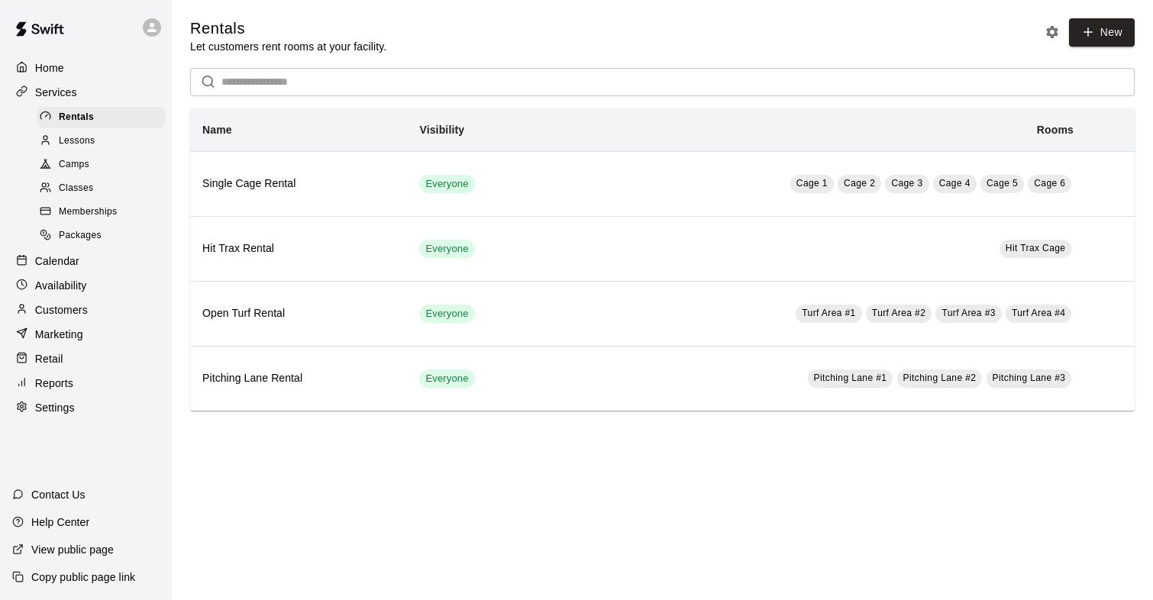
click at [87, 141] on span "Lessons" at bounding box center [77, 141] width 37 height 15
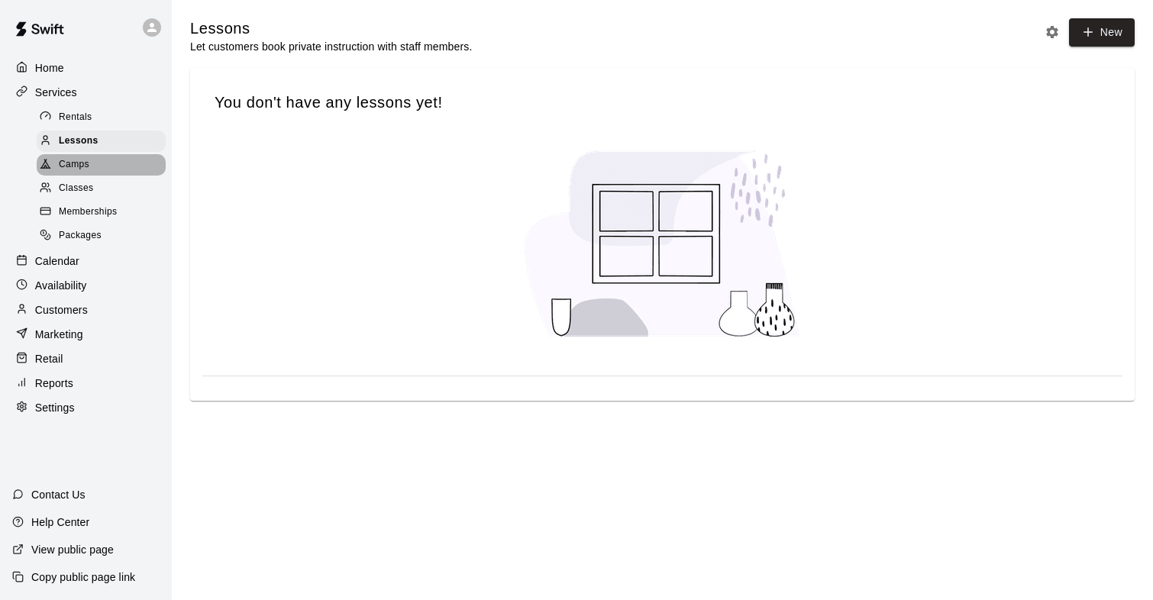
click at [82, 169] on span "Camps" at bounding box center [74, 164] width 31 height 15
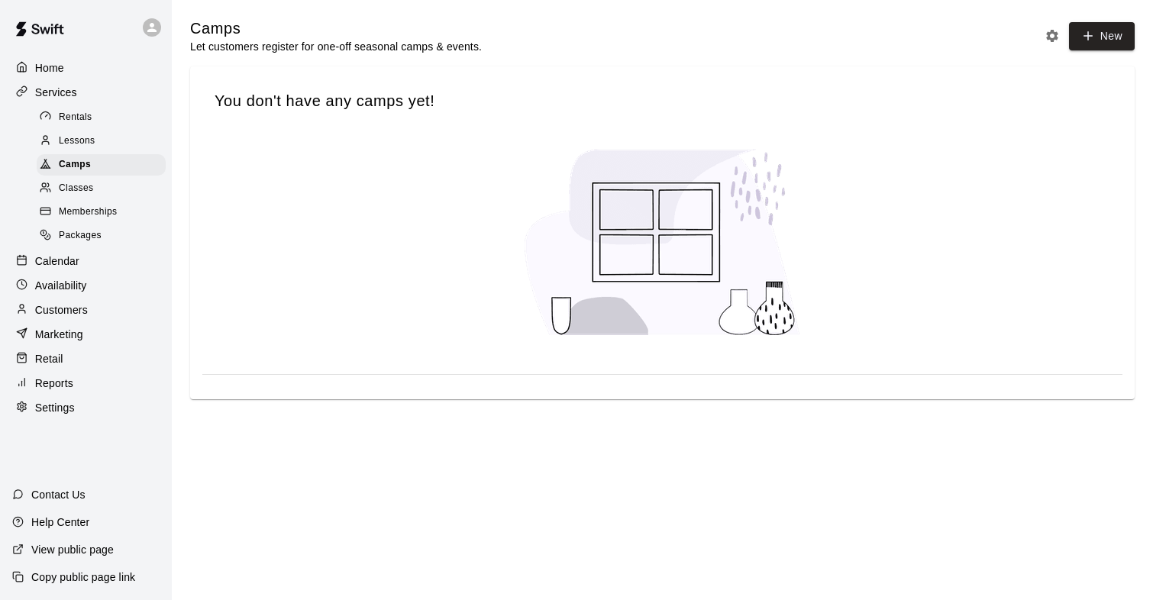
click at [79, 186] on span "Classes" at bounding box center [76, 188] width 34 height 15
click at [78, 206] on span "Memberships" at bounding box center [88, 212] width 58 height 15
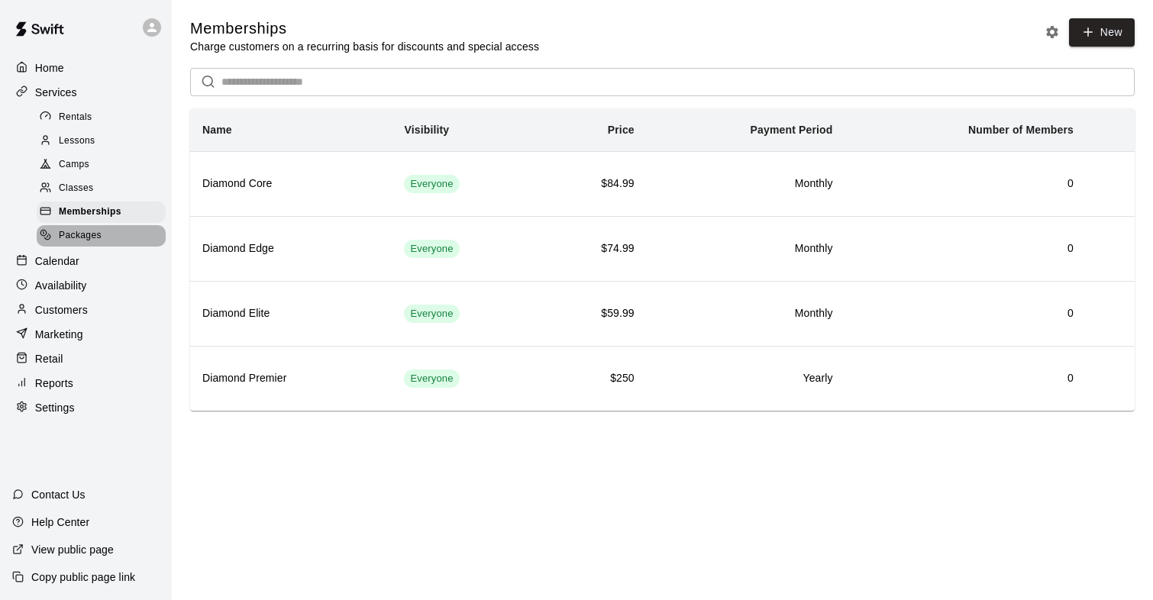
click at [135, 237] on div "Packages" at bounding box center [101, 235] width 129 height 21
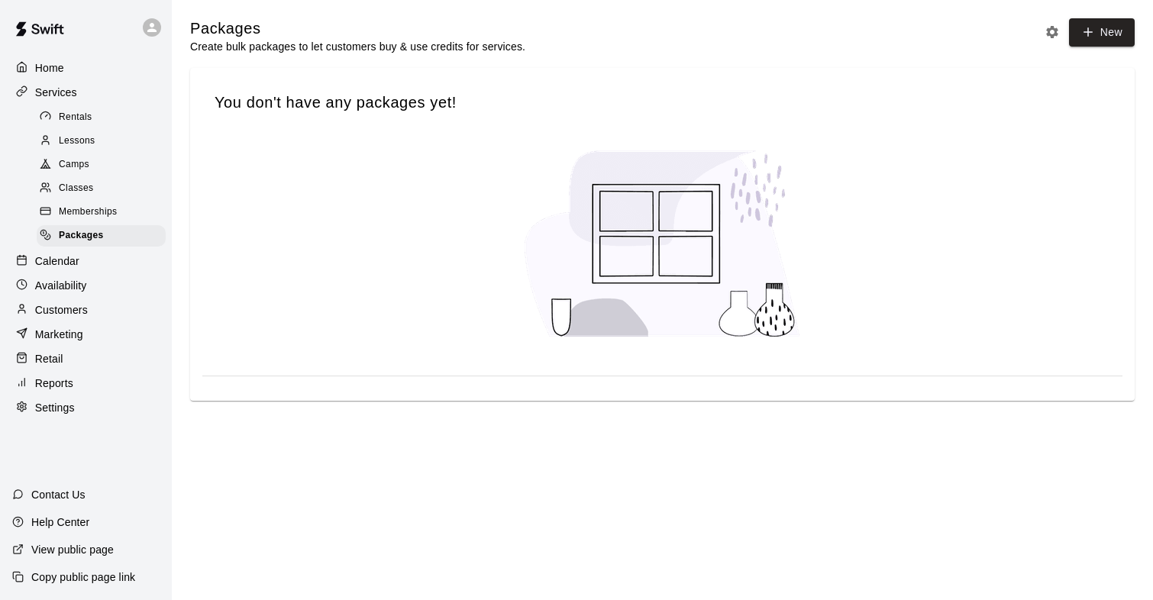
click at [97, 208] on span "Memberships" at bounding box center [88, 212] width 58 height 15
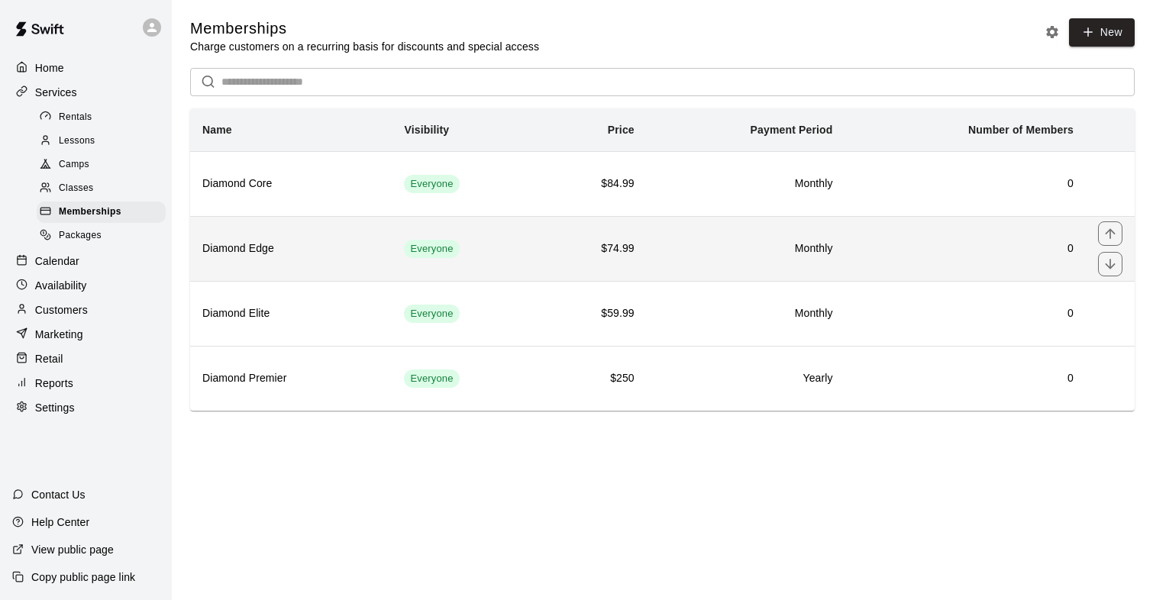
click at [246, 250] on h6 "Diamond Edge" at bounding box center [290, 248] width 177 height 17
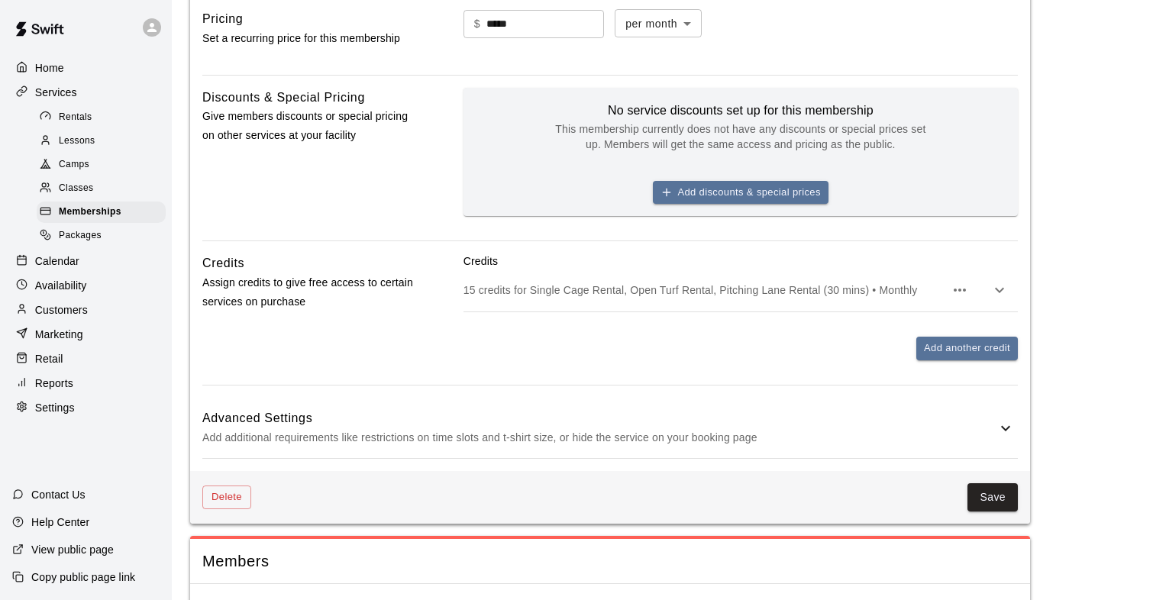
scroll to position [529, 0]
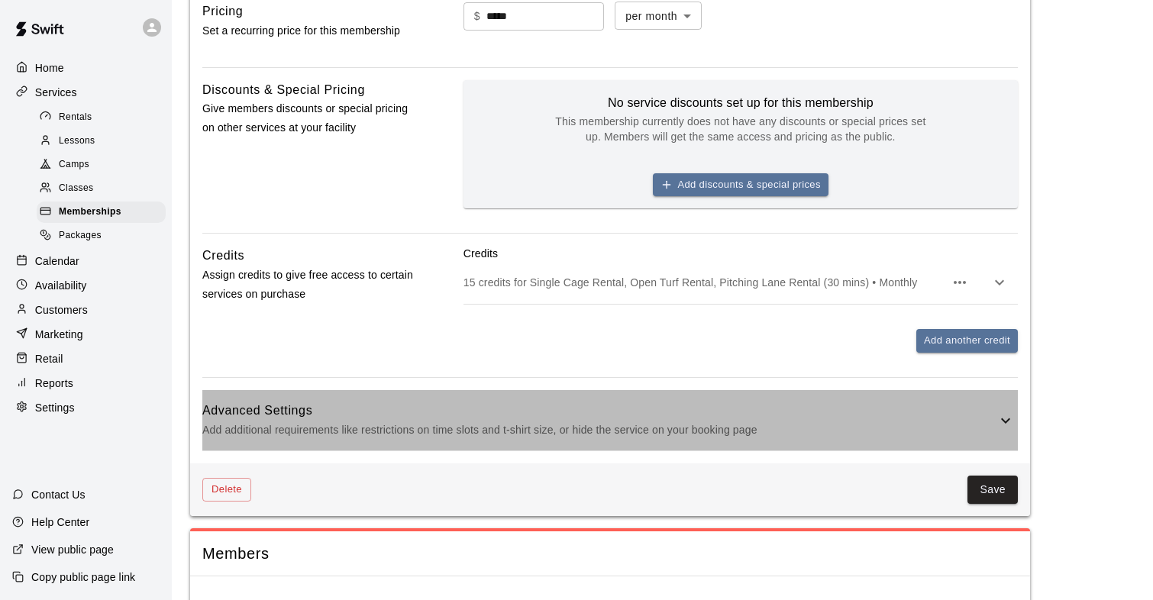
click at [1003, 418] on icon at bounding box center [1005, 420] width 18 height 18
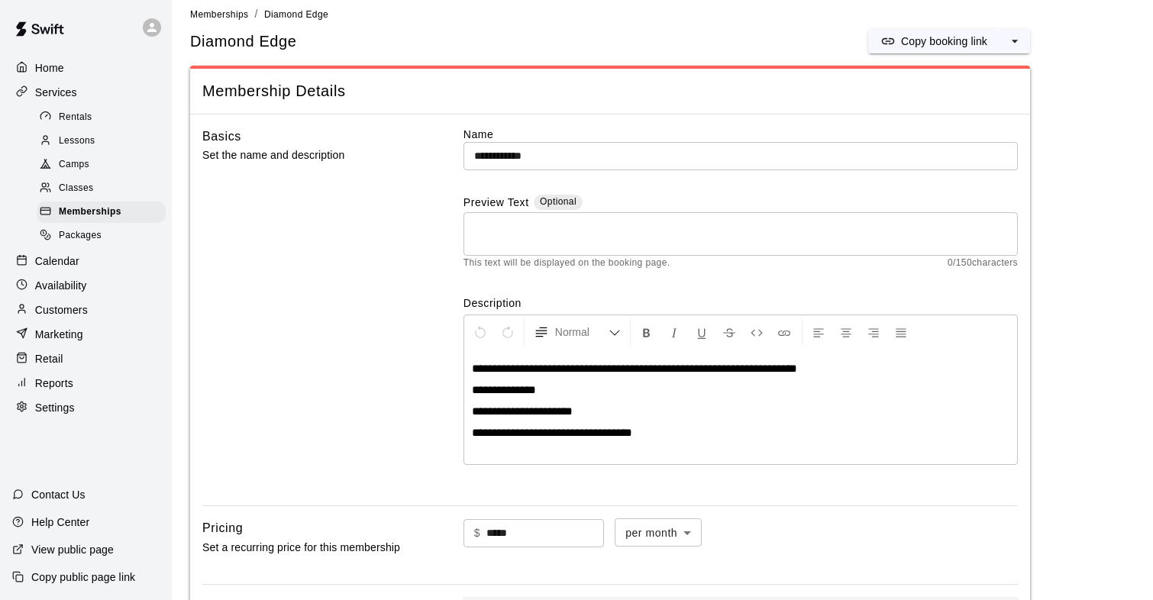
scroll to position [0, 0]
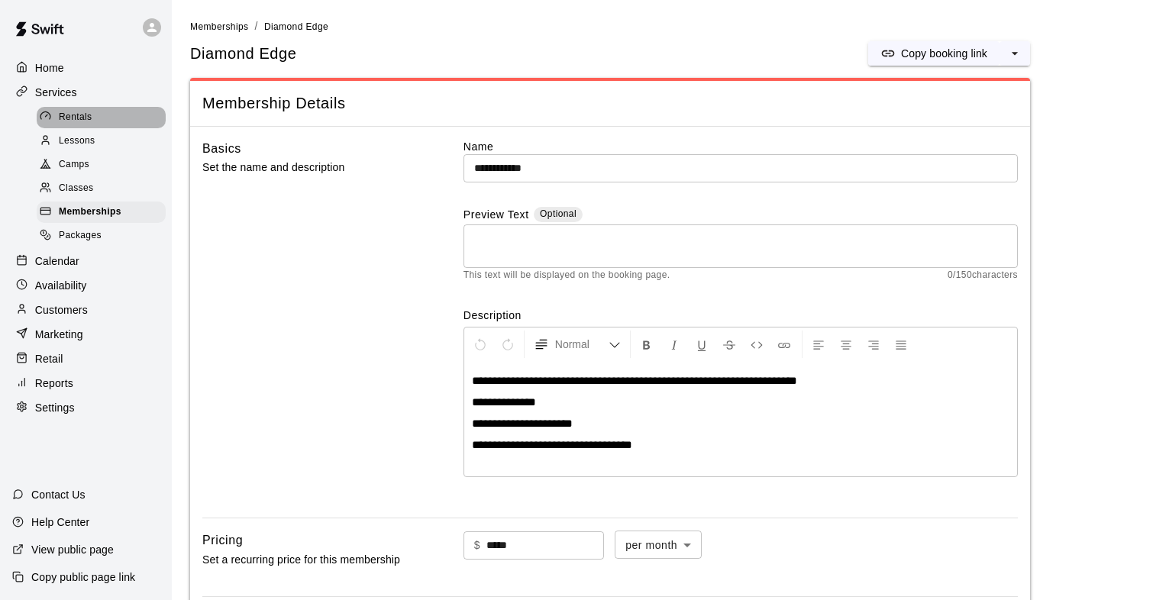
click at [79, 121] on span "Rentals" at bounding box center [76, 117] width 34 height 15
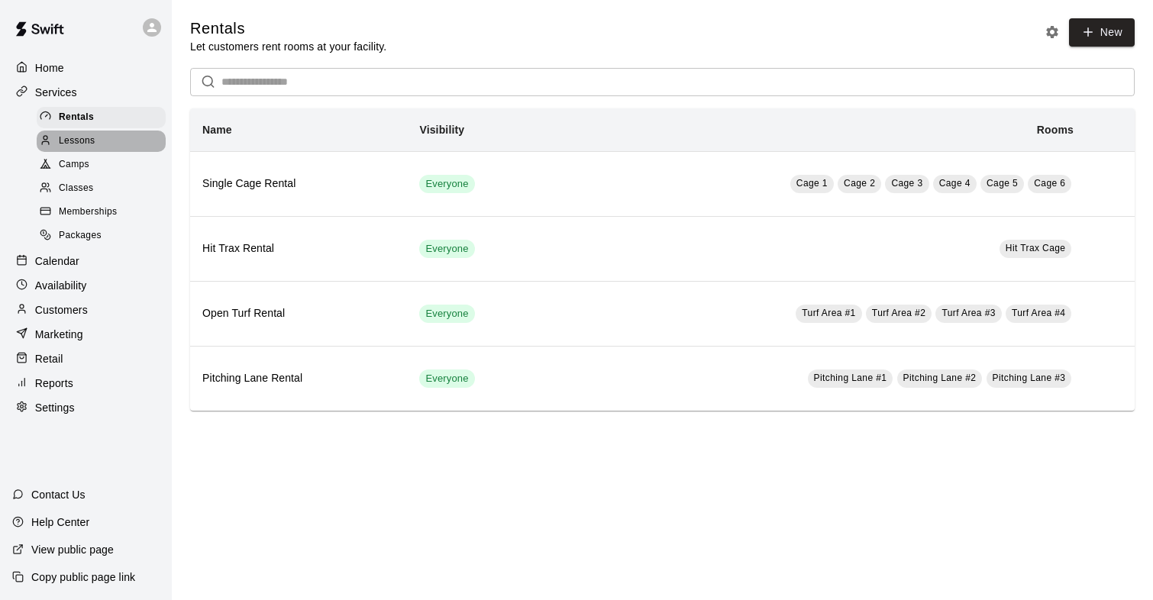
click at [78, 140] on span "Lessons" at bounding box center [77, 141] width 37 height 15
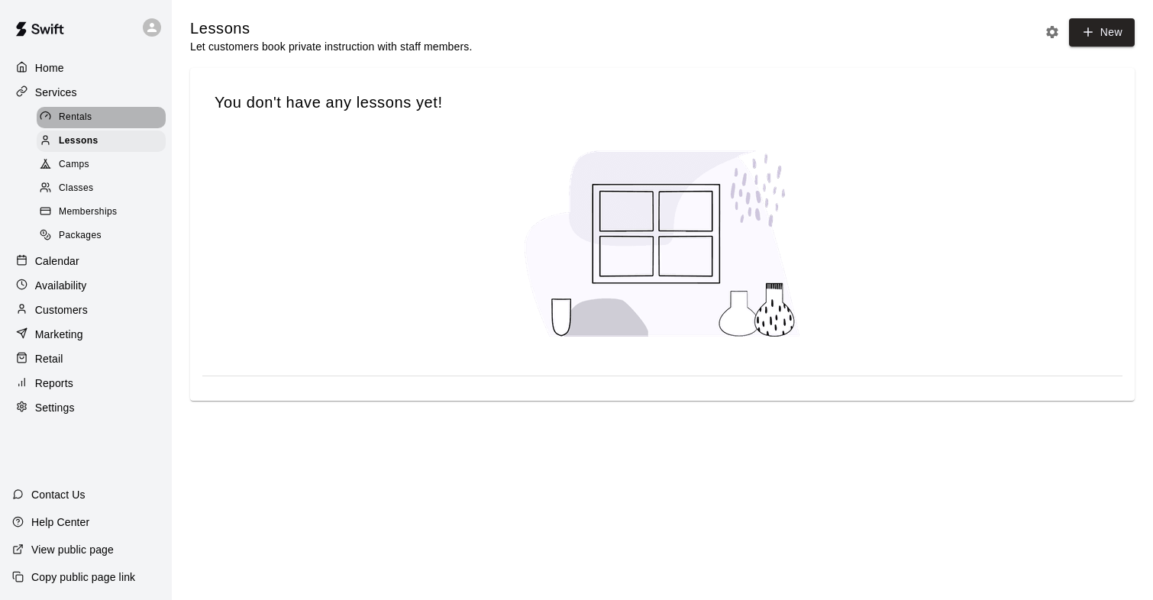
click at [76, 119] on span "Rentals" at bounding box center [76, 117] width 34 height 15
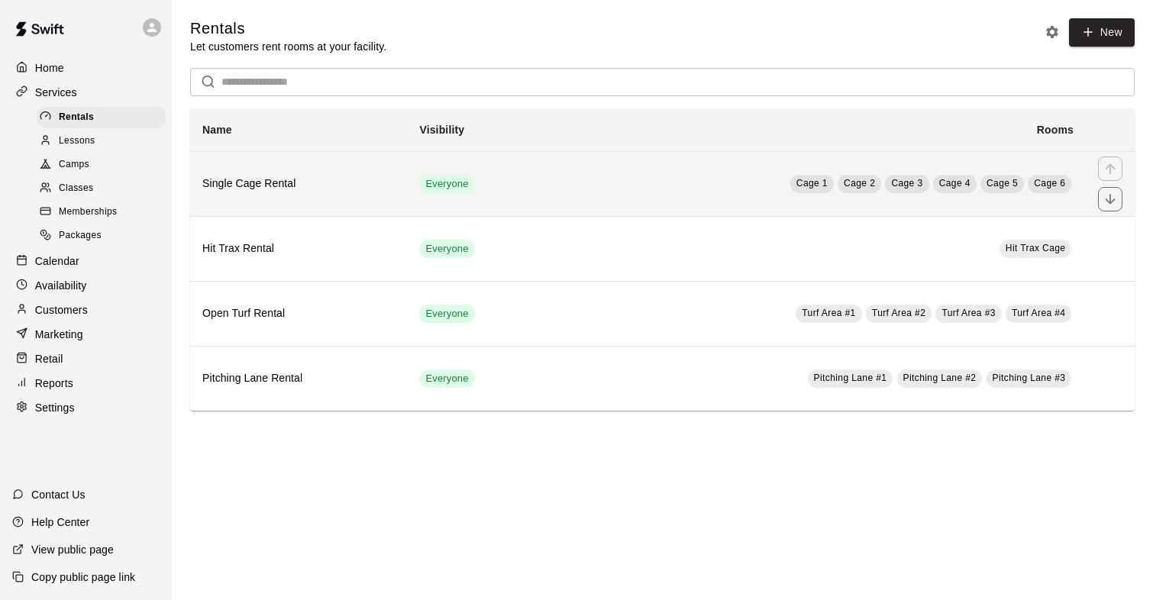
click at [237, 200] on th "Single Cage Rental" at bounding box center [298, 183] width 217 height 65
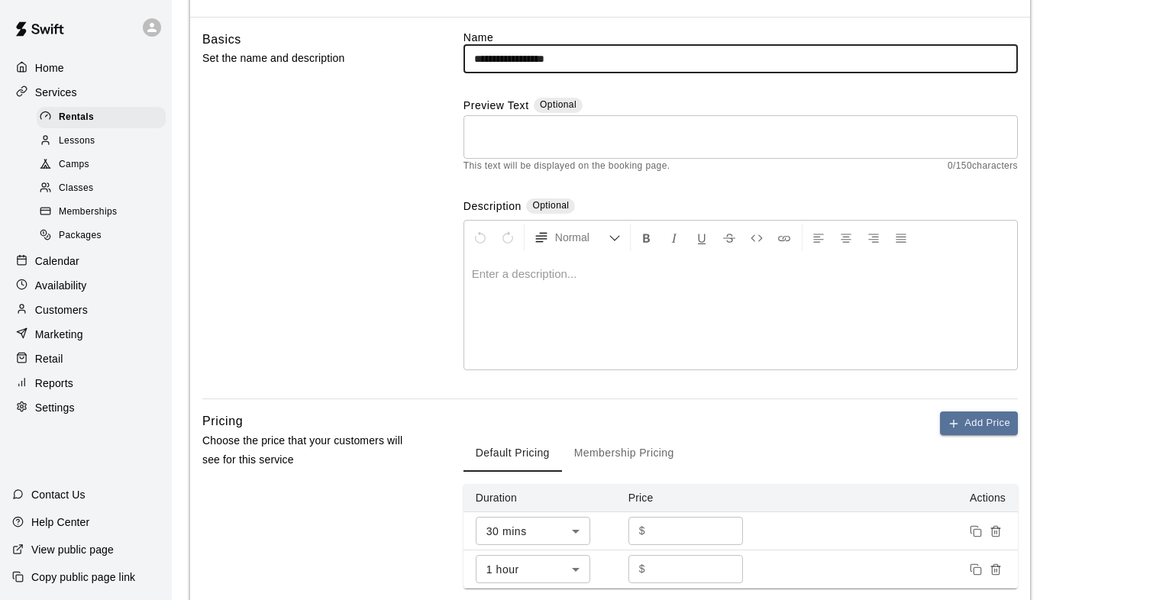
scroll to position [105, 0]
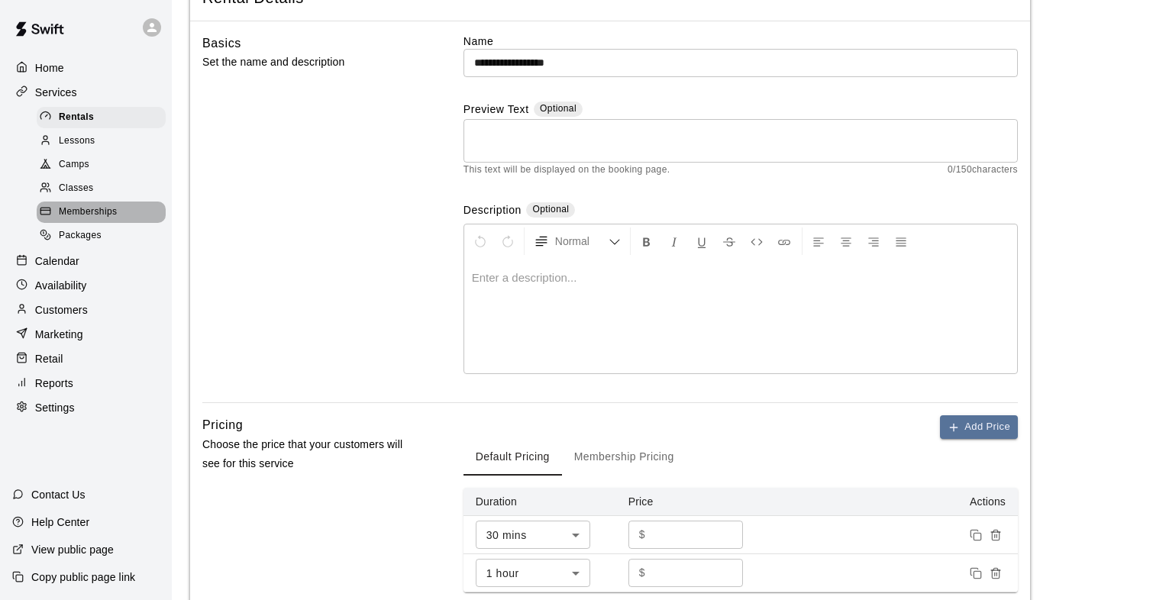
click at [73, 204] on div "Memberships" at bounding box center [101, 212] width 129 height 21
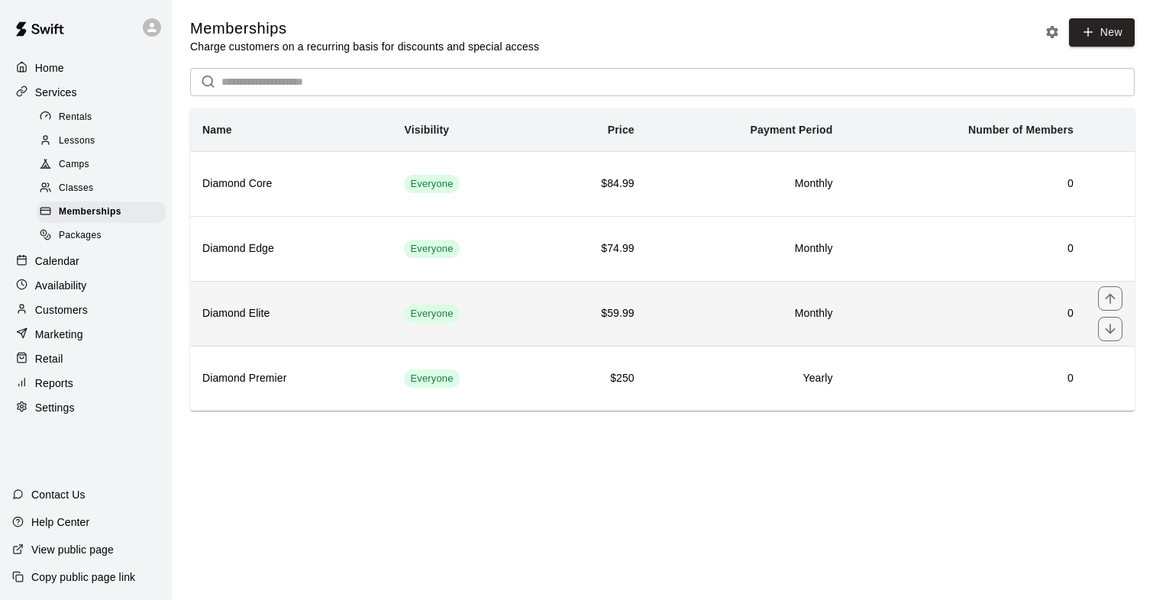
click at [246, 311] on h6 "Diamond Elite" at bounding box center [290, 313] width 177 height 17
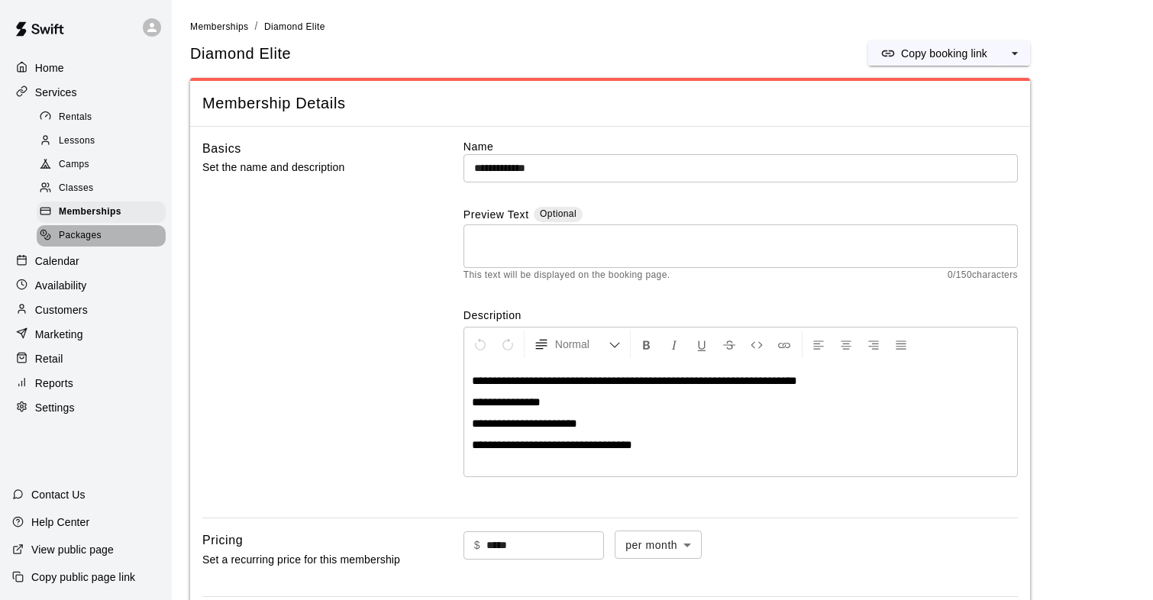
click at [115, 240] on div "Packages" at bounding box center [101, 235] width 129 height 21
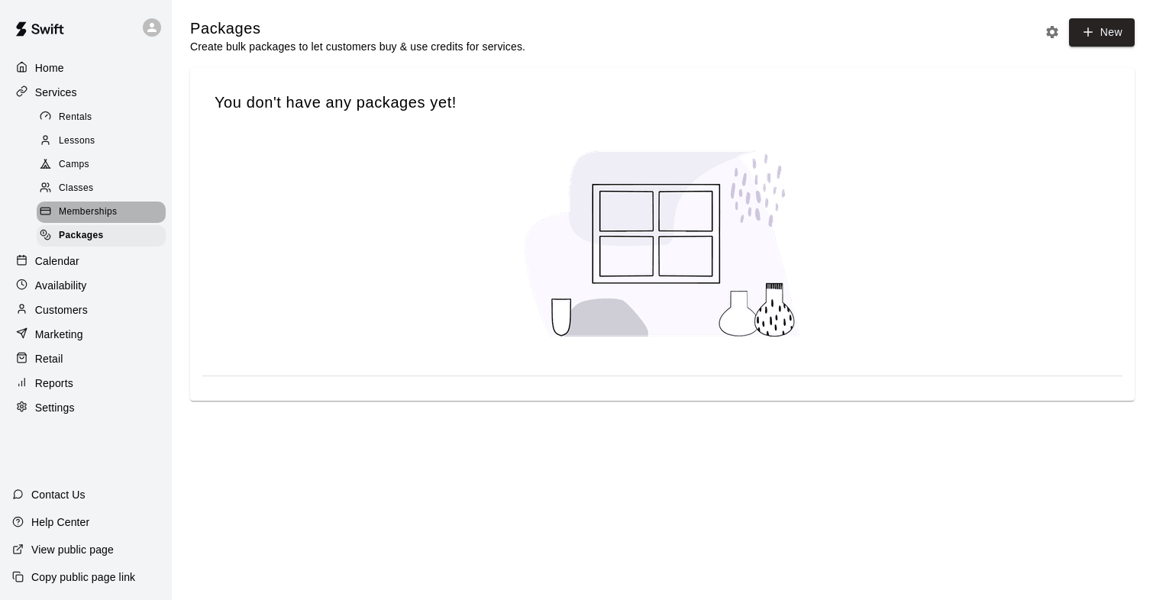
click at [108, 208] on span "Memberships" at bounding box center [88, 212] width 58 height 15
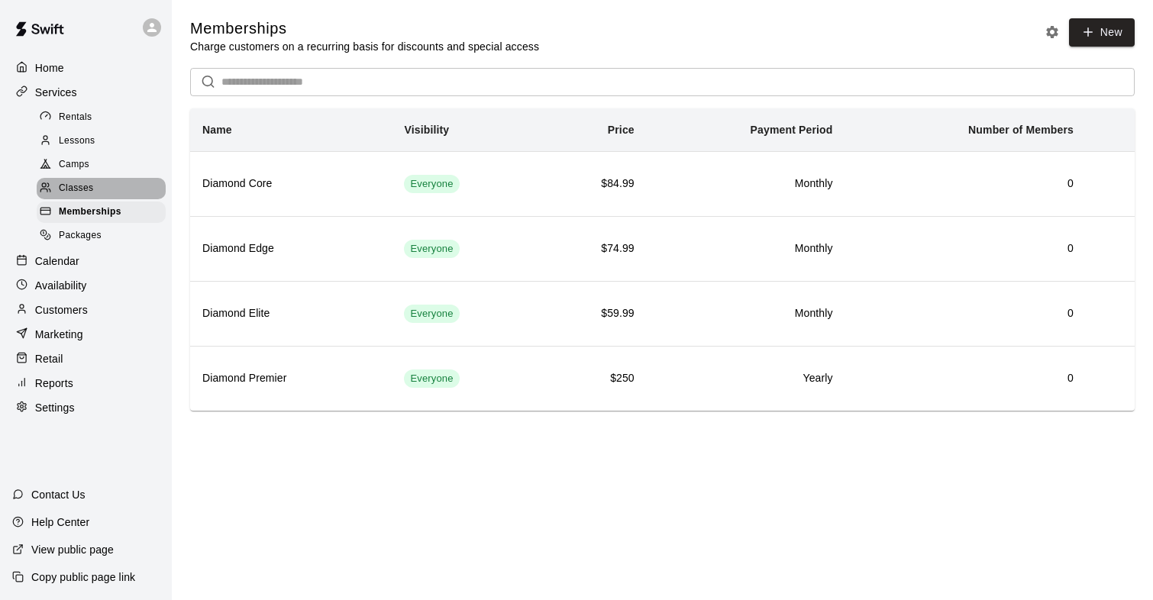
click at [86, 186] on span "Classes" at bounding box center [76, 188] width 34 height 15
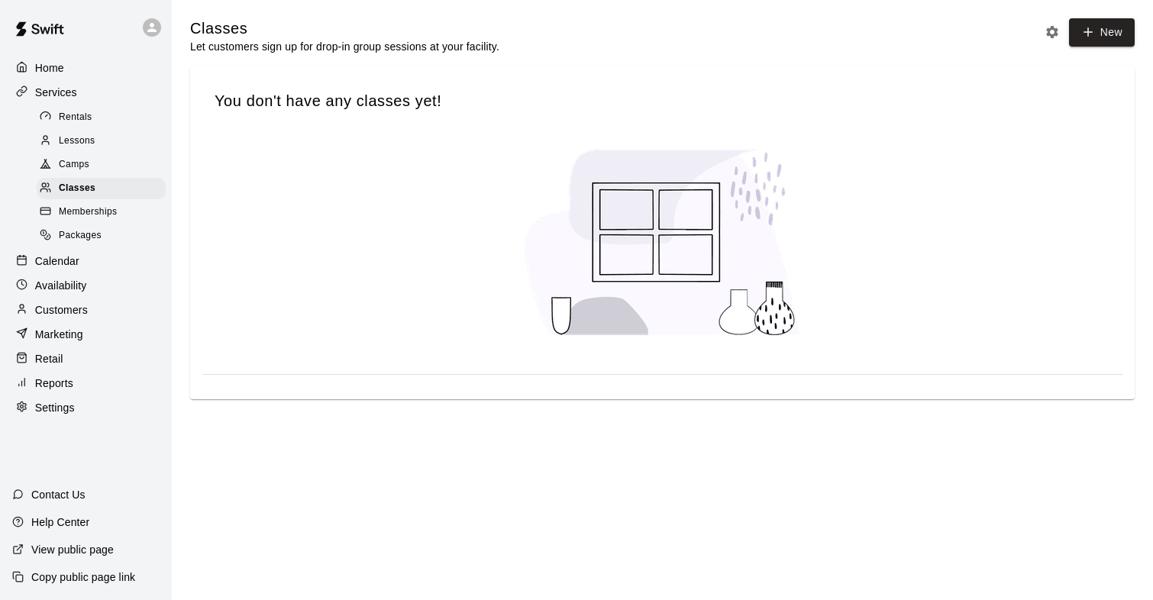
click at [117, 219] on div "Memberships" at bounding box center [101, 212] width 129 height 21
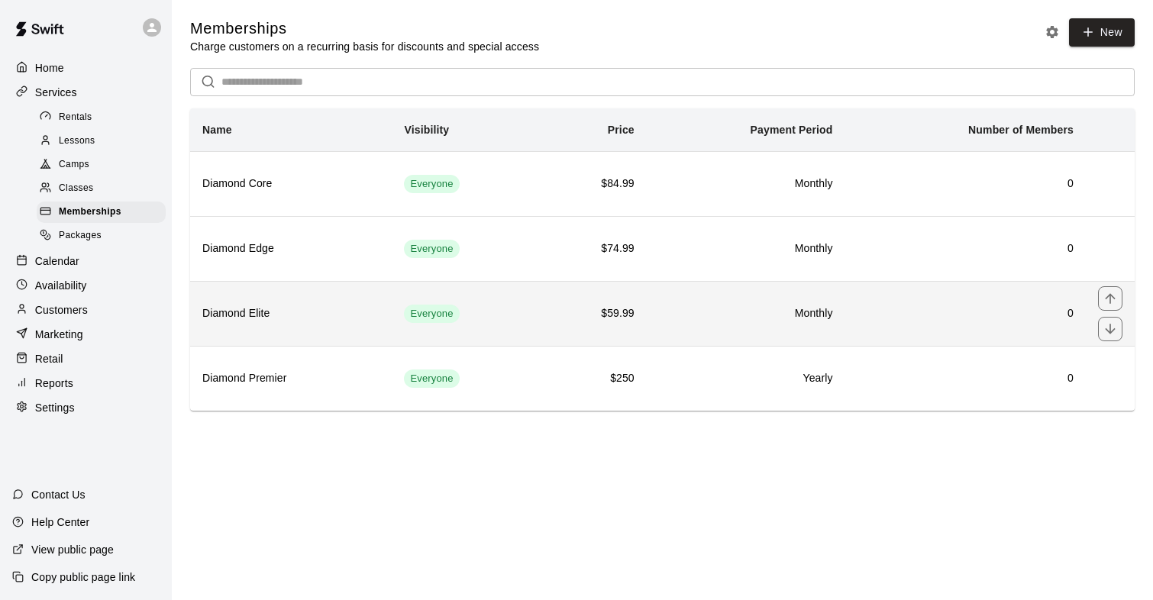
click at [239, 313] on h6 "Diamond Elite" at bounding box center [290, 313] width 177 height 17
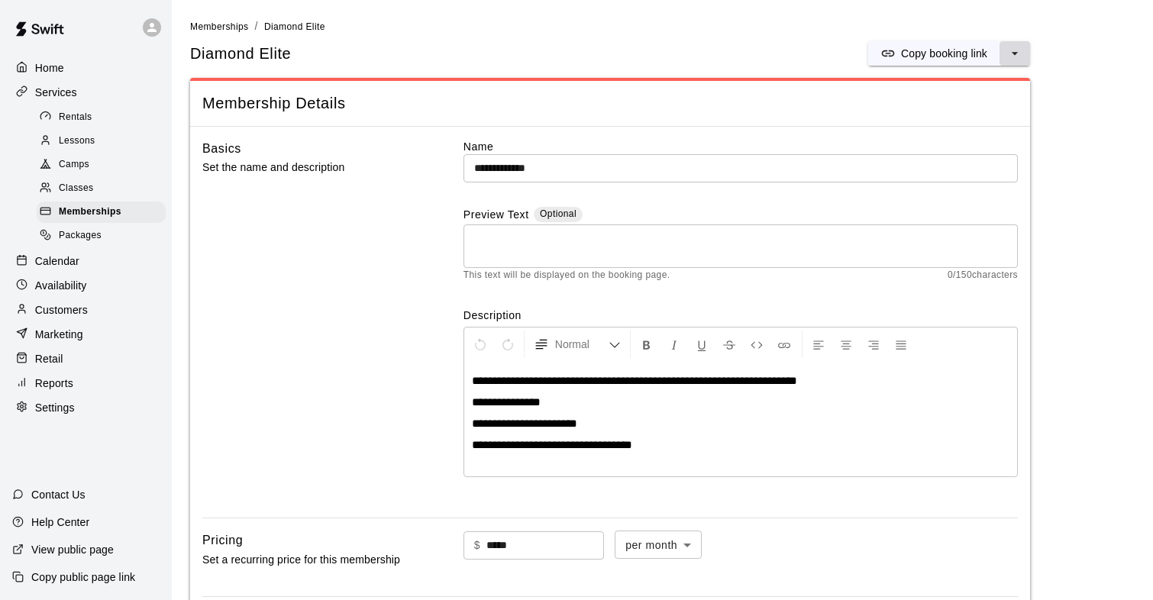
click at [1020, 59] on icon "select merge strategy" at bounding box center [1014, 53] width 15 height 15
click at [715, 50] on div "Diamond Elite Copy booking link" at bounding box center [610, 53] width 840 height 24
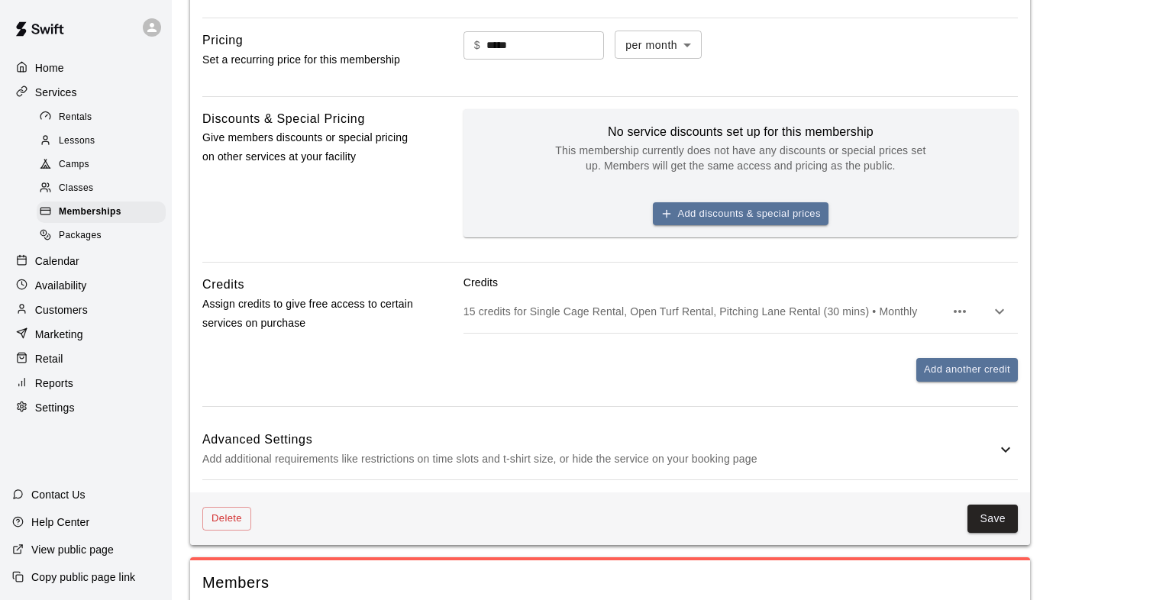
scroll to position [554, 0]
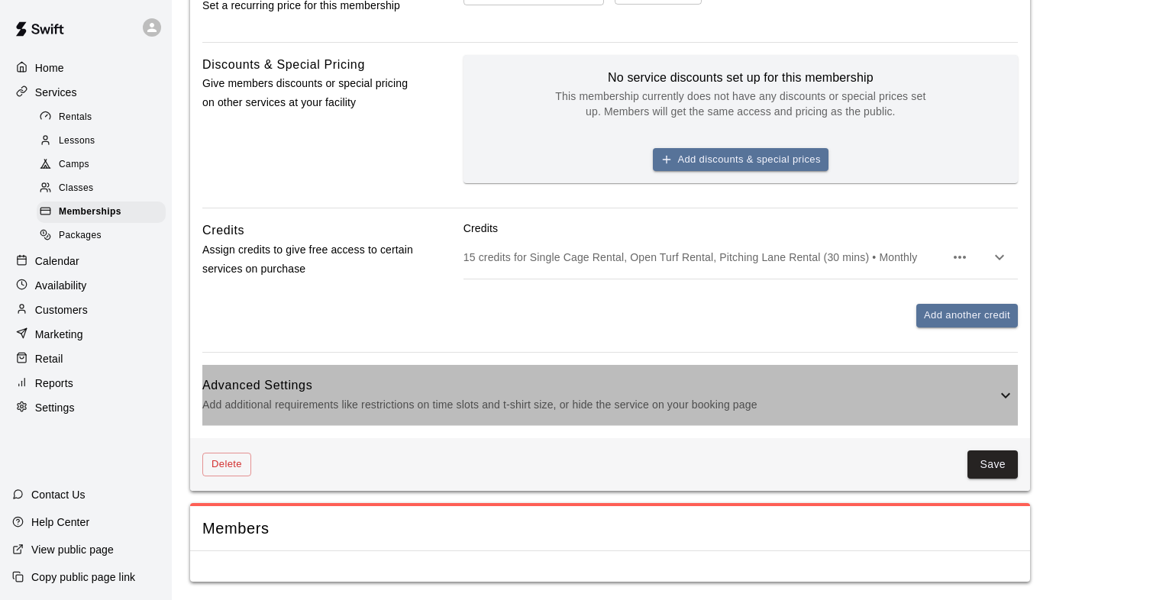
click at [1001, 403] on icon at bounding box center [1005, 395] width 18 height 18
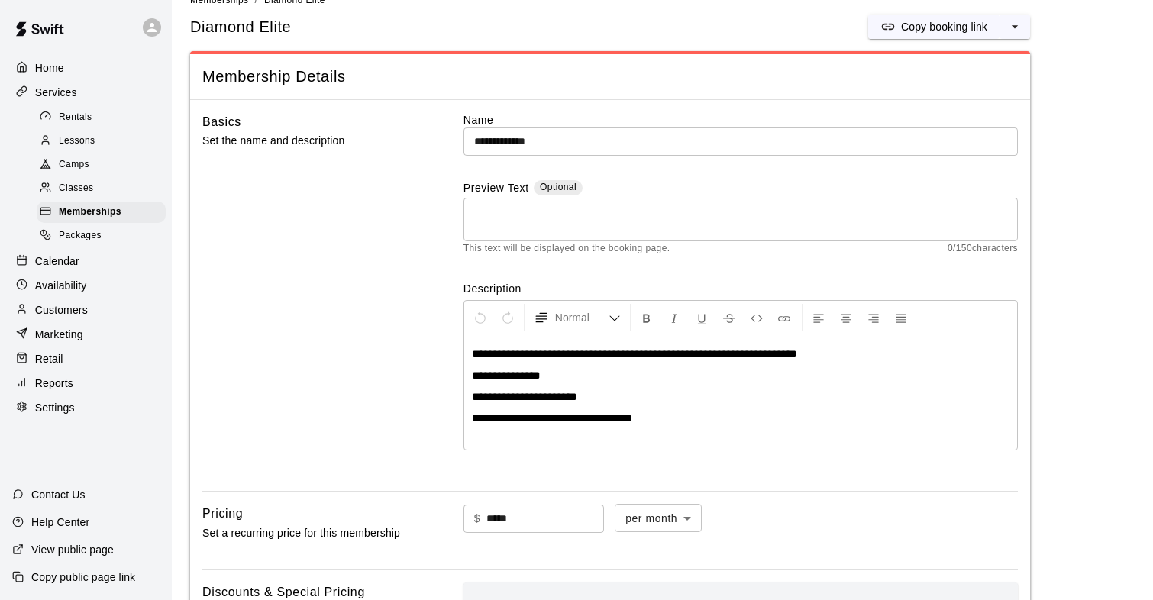
scroll to position [0, 0]
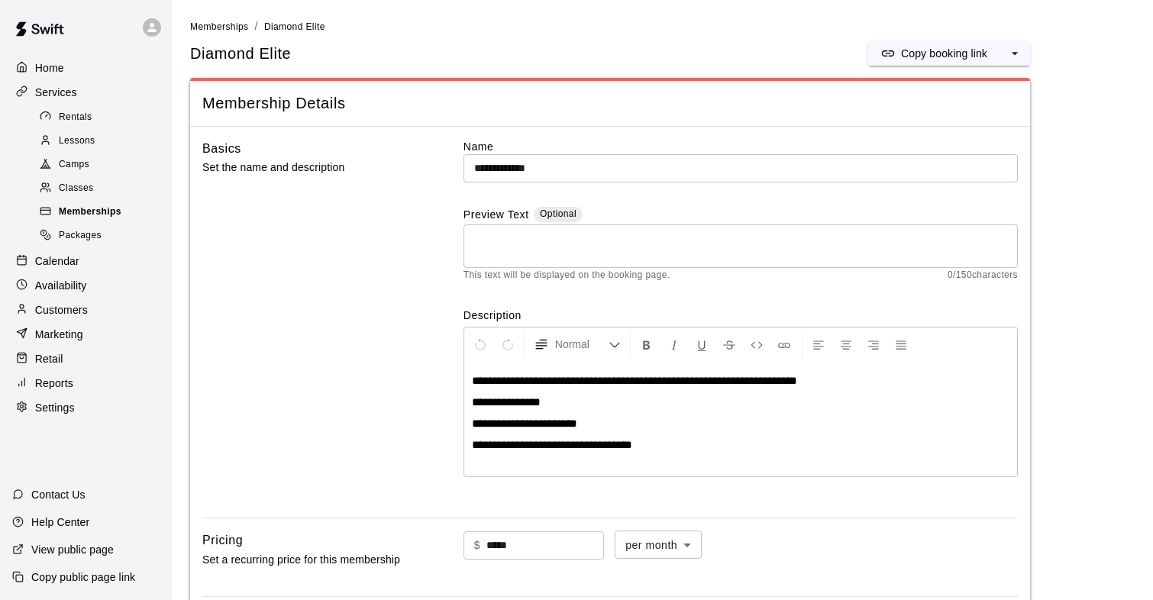
click at [105, 211] on span "Memberships" at bounding box center [90, 212] width 63 height 15
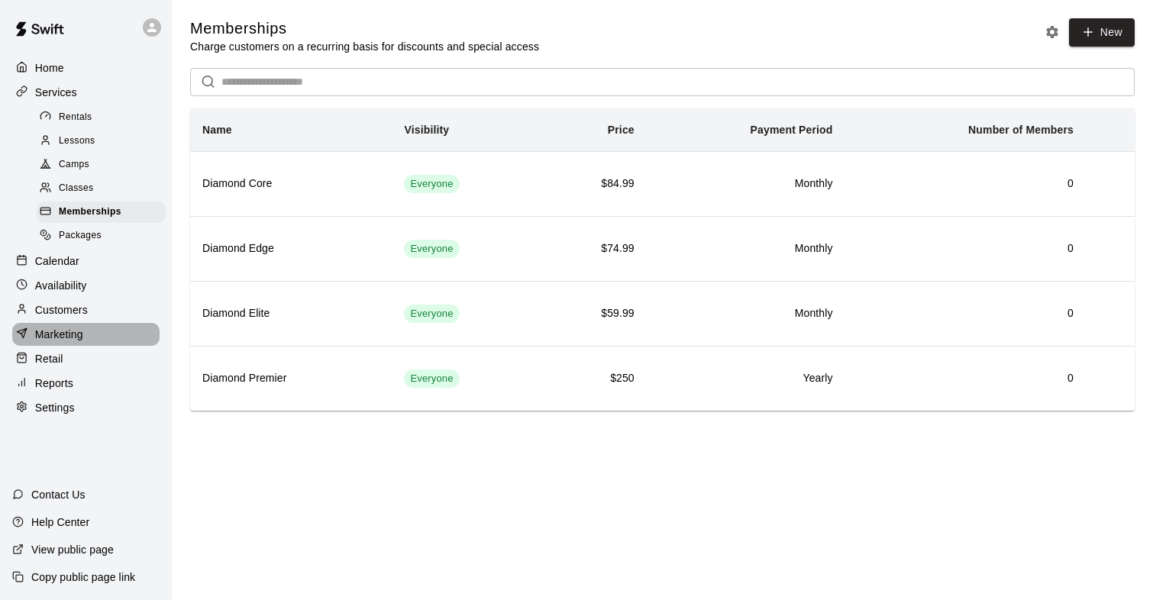
click at [70, 332] on p "Marketing" at bounding box center [59, 334] width 48 height 15
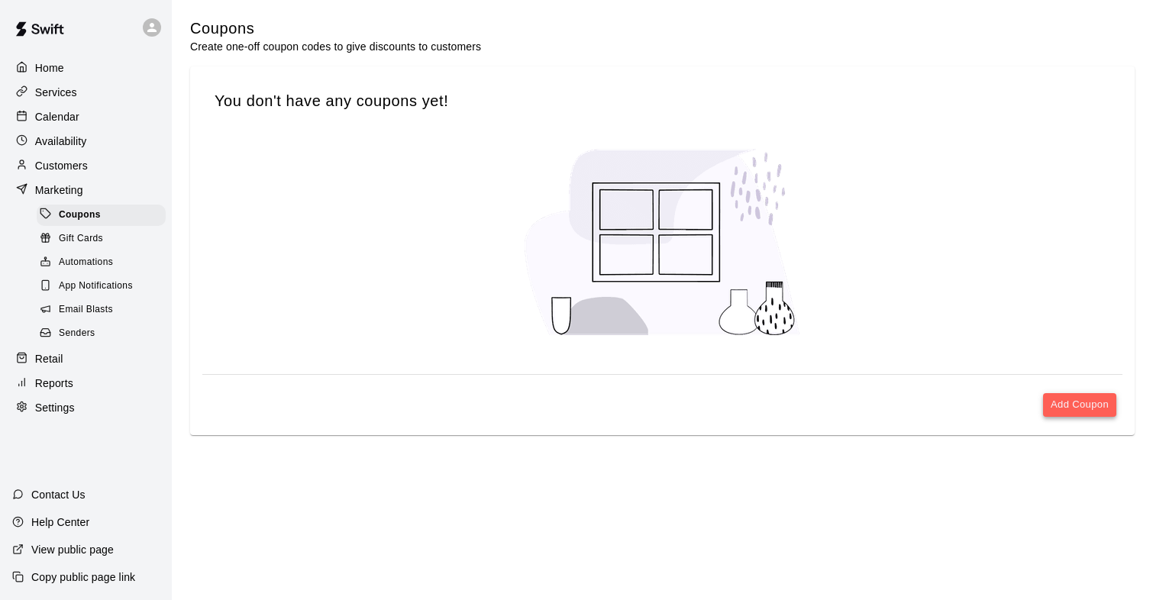
click at [1063, 408] on button "Add Coupon" at bounding box center [1079, 405] width 73 height 24
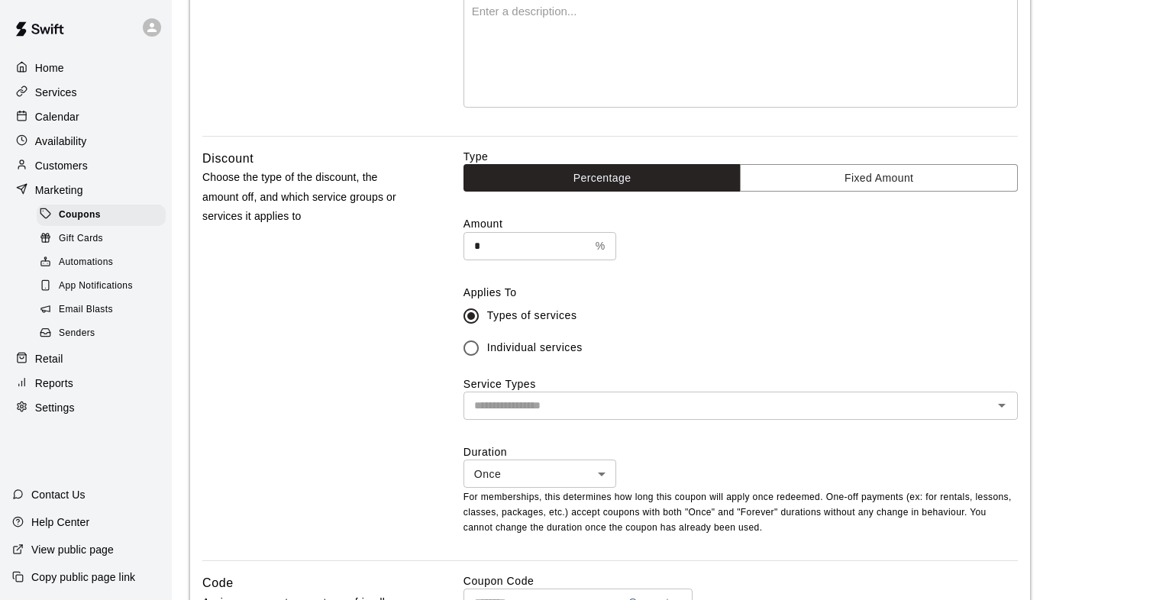
scroll to position [274, 0]
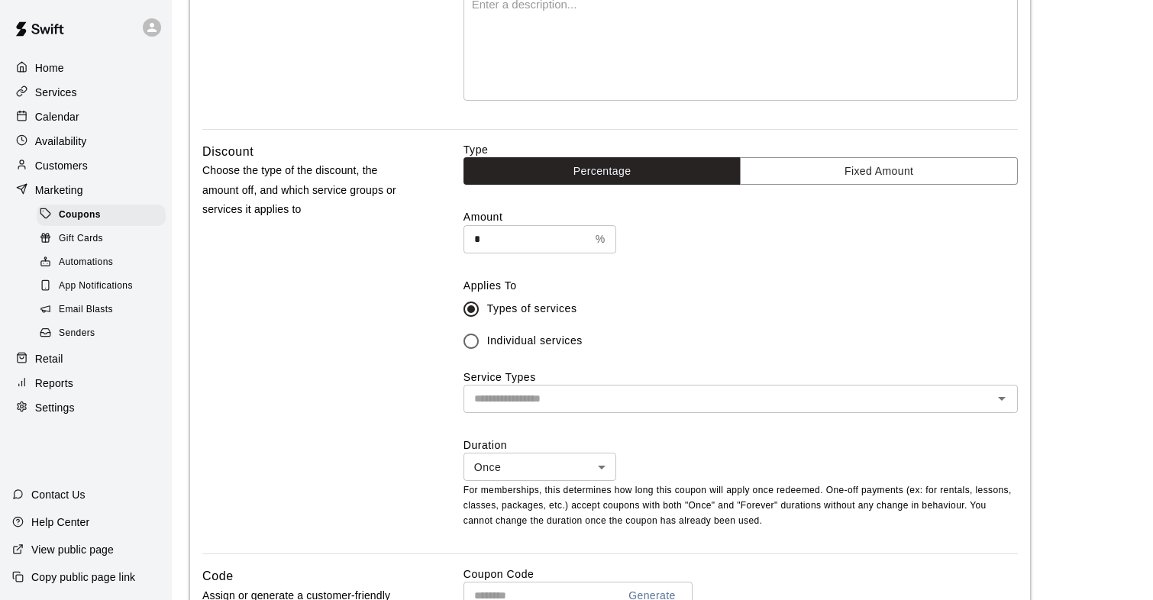
click at [522, 402] on input "text" at bounding box center [728, 398] width 520 height 19
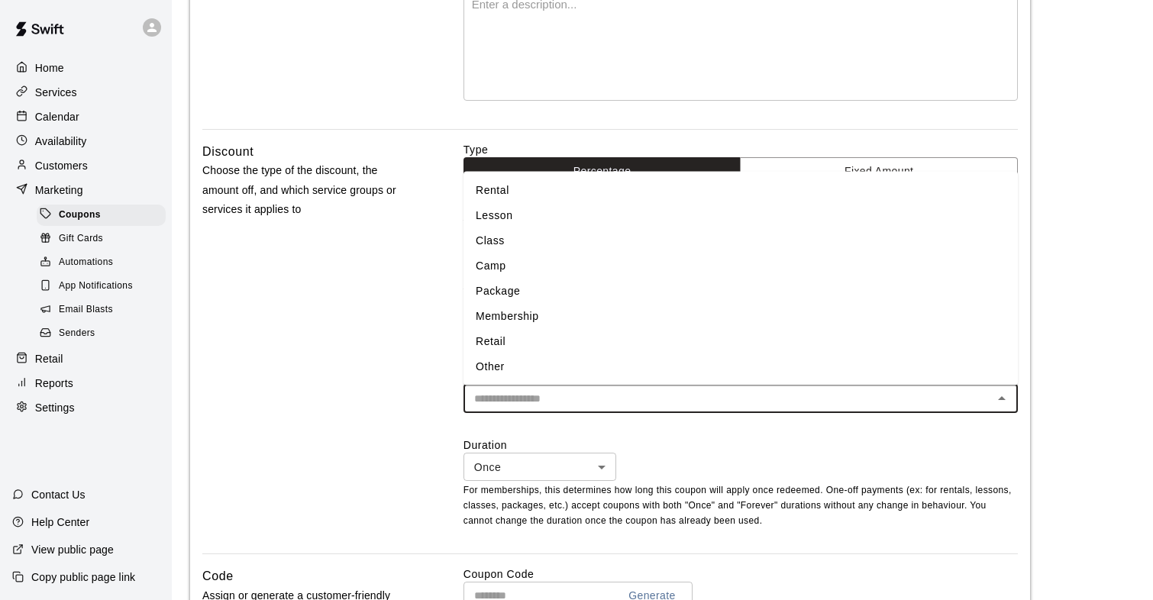
click at [522, 402] on input "text" at bounding box center [728, 398] width 520 height 19
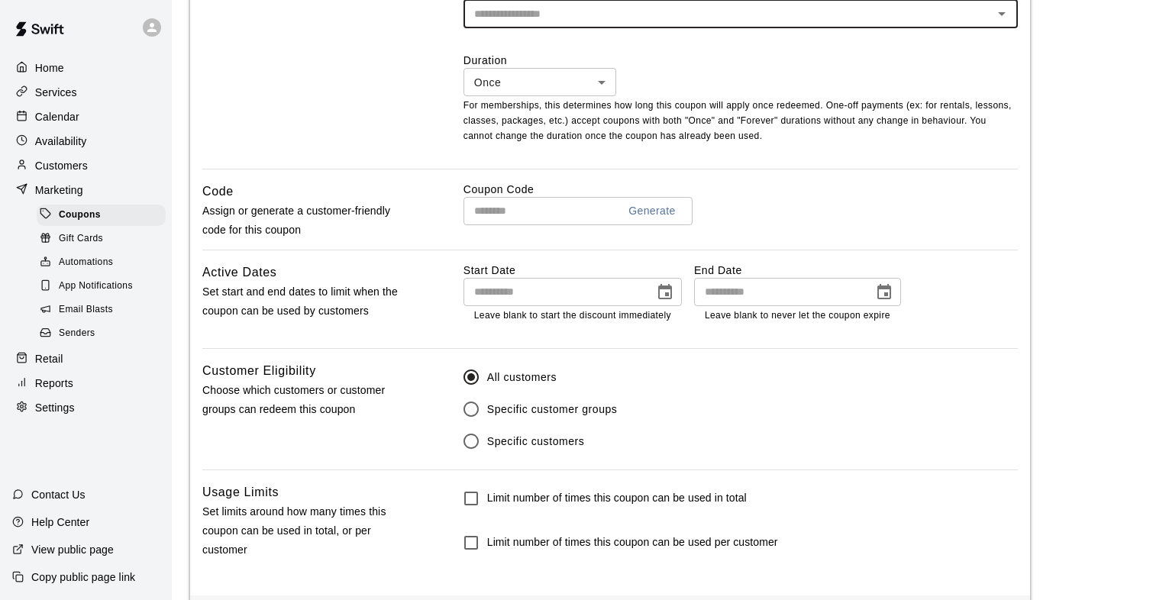
scroll to position [662, 0]
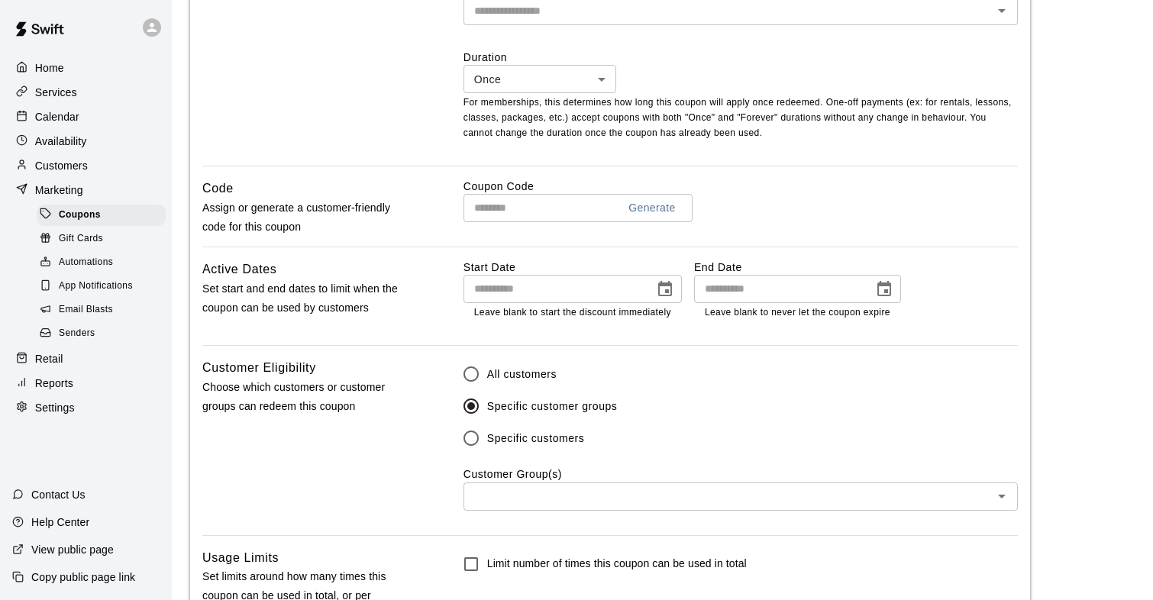
click at [525, 508] on div "​" at bounding box center [740, 496] width 554 height 28
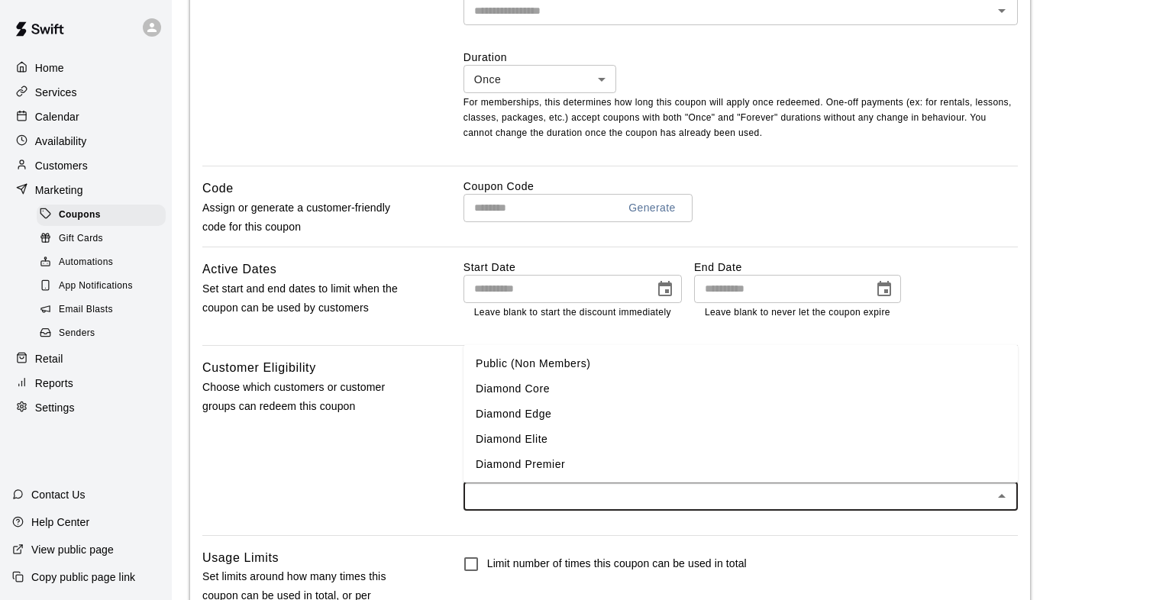
click at [525, 507] on div "​" at bounding box center [740, 496] width 554 height 28
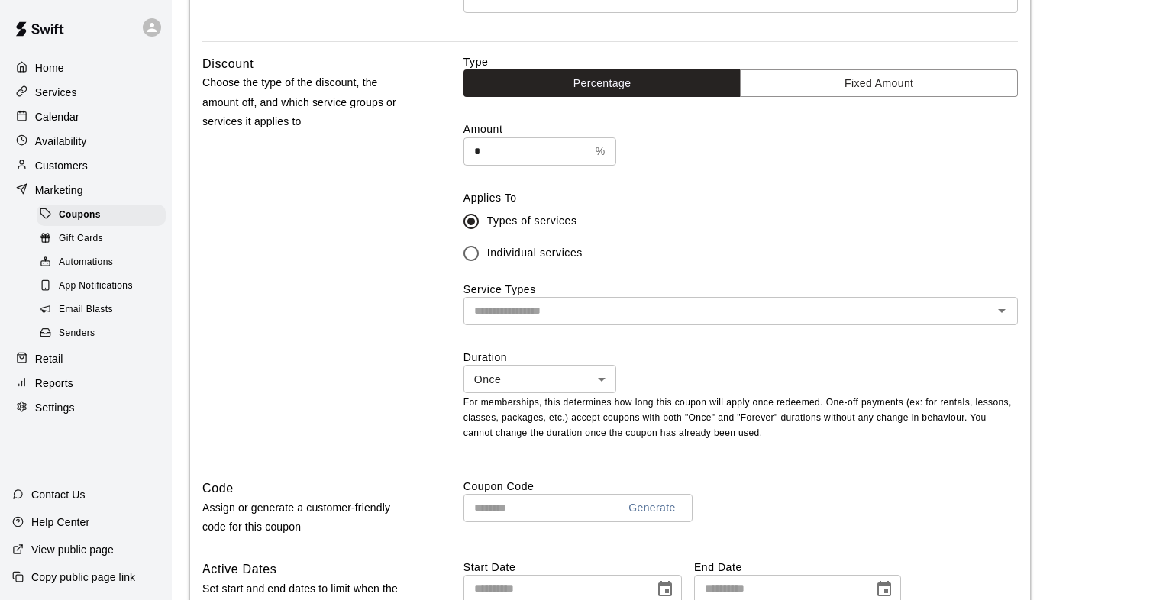
scroll to position [365, 0]
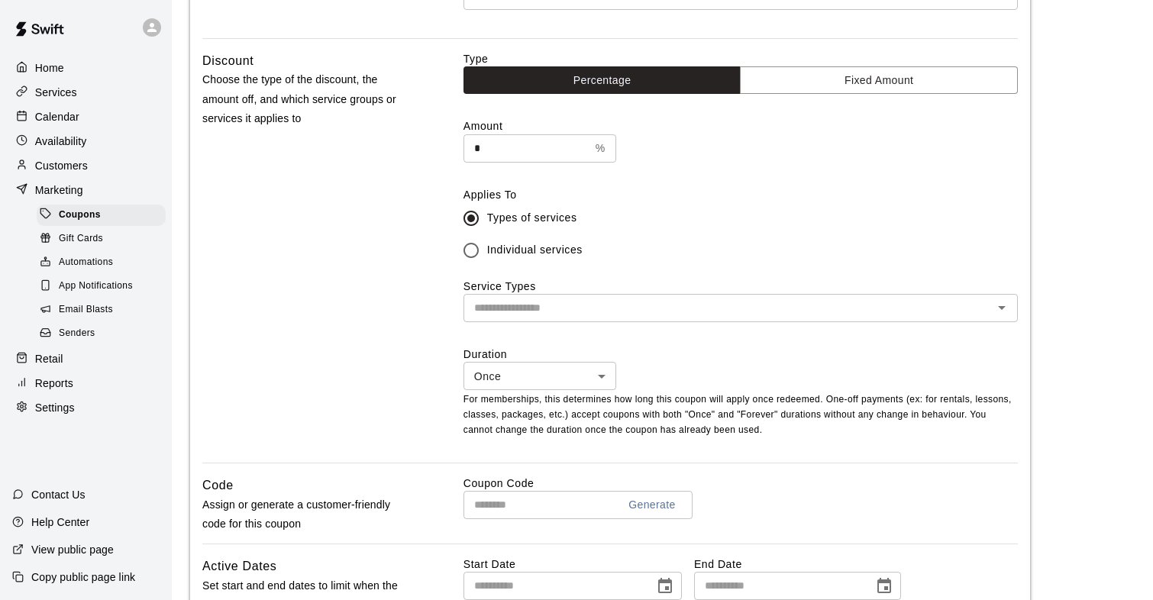
click at [544, 375] on body "Home Services Calendar Availability Customers Marketing Coupons Gift Cards Auto…" at bounding box center [576, 297] width 1153 height 1325
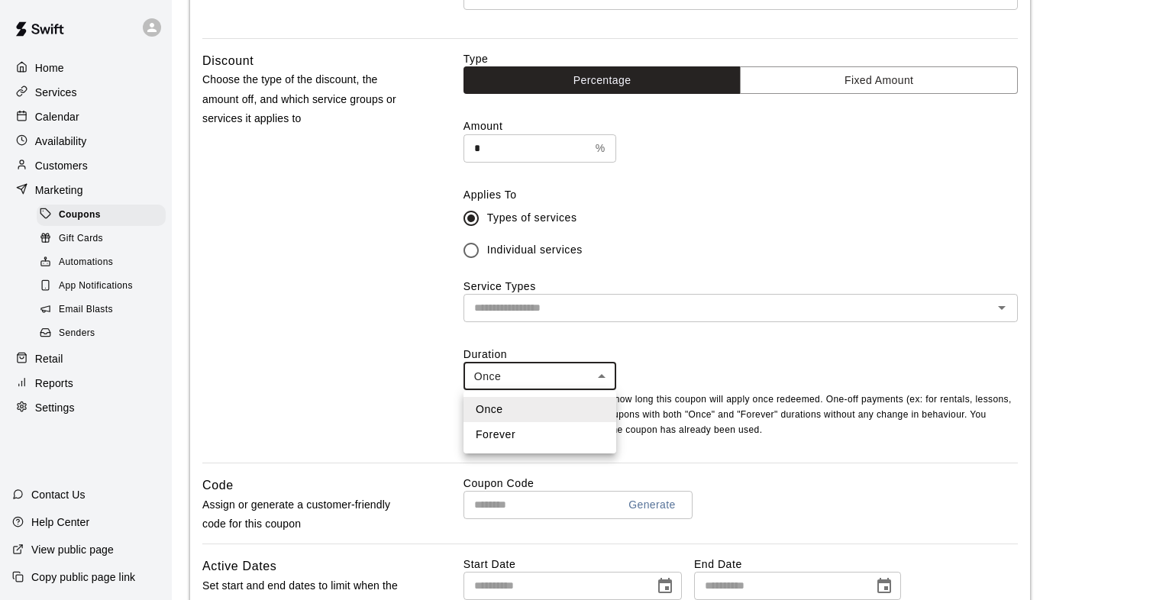
click at [544, 376] on div at bounding box center [576, 300] width 1153 height 600
click at [523, 383] on body "Home Services Calendar Availability Customers Marketing Coupons Gift Cards Auto…" at bounding box center [576, 297] width 1153 height 1325
click at [523, 375] on div at bounding box center [576, 300] width 1153 height 600
click at [411, 387] on div "Discount Choose the type of the discount, the amount off, and which service gro…" at bounding box center [308, 256] width 212 height 411
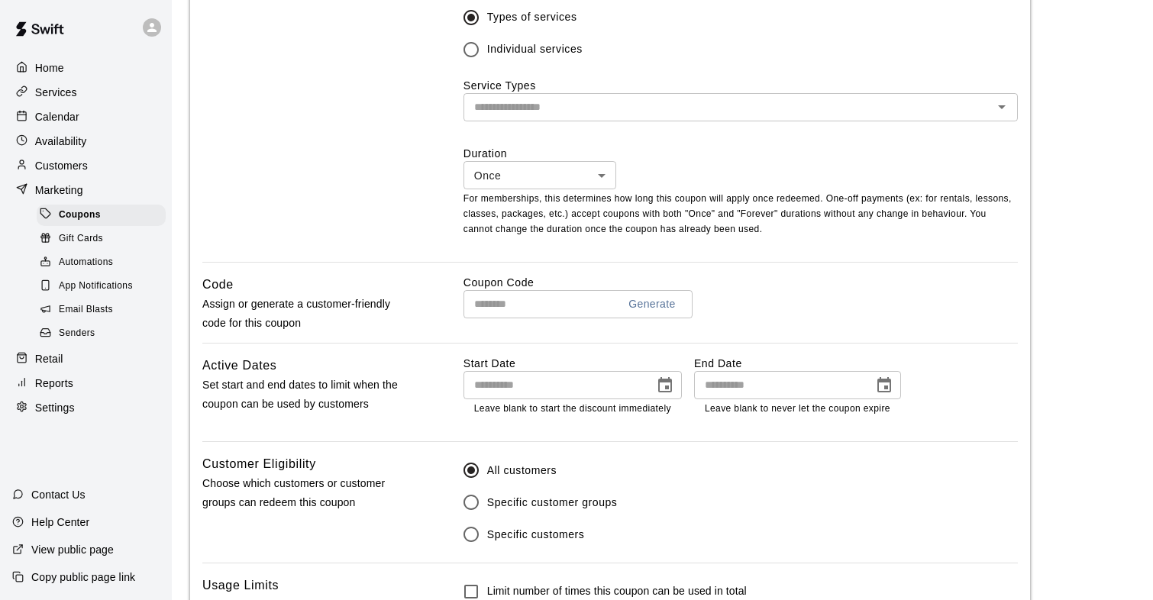
scroll to position [0, 0]
